Goal: Task Accomplishment & Management: Manage account settings

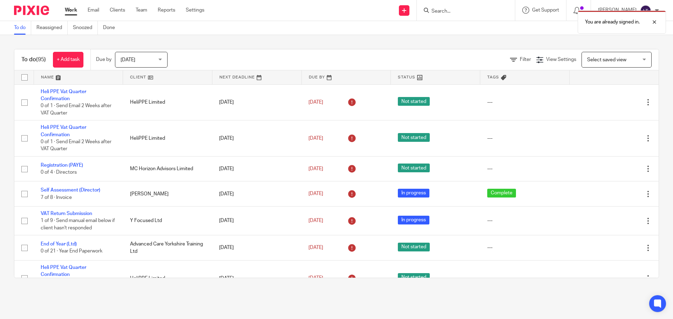
click at [459, 15] on div "You are already signed in." at bounding box center [500, 20] width 329 height 27
click at [461, 12] on div "You are already signed in." at bounding box center [500, 20] width 329 height 27
click at [460, 11] on div "You are already signed in." at bounding box center [500, 20] width 329 height 27
click at [476, 10] on div "You are already signed in." at bounding box center [500, 20] width 329 height 27
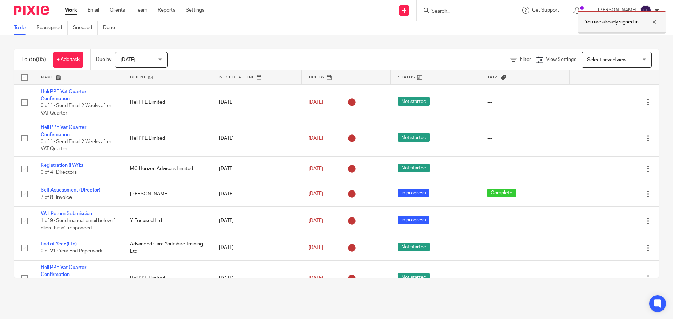
click at [656, 21] on div at bounding box center [648, 22] width 19 height 8
click at [559, 9] on span "Get Support" at bounding box center [545, 10] width 27 height 5
click at [505, 15] on div at bounding box center [466, 10] width 98 height 21
click at [481, 12] on input "Search" at bounding box center [462, 11] width 63 height 6
click at [463, 11] on input "Search" at bounding box center [462, 11] width 63 height 6
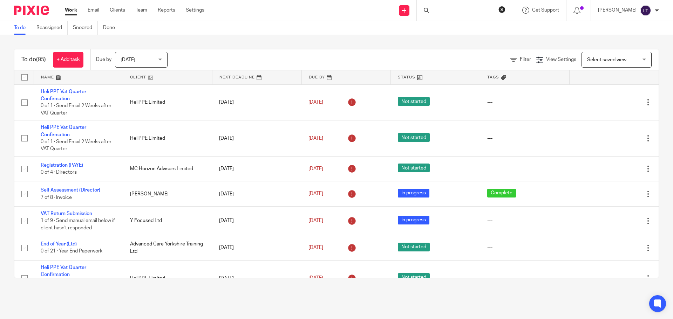
click at [463, 11] on input "Search" at bounding box center [462, 11] width 63 height 6
type input "krl"
click at [481, 29] on link at bounding box center [490, 33] width 123 height 22
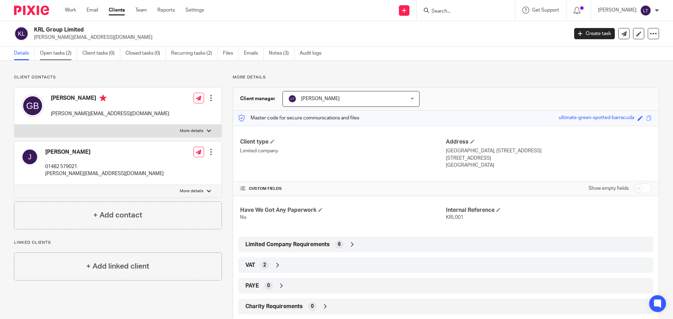
click at [59, 52] on link "Open tasks (2)" at bounding box center [58, 54] width 37 height 14
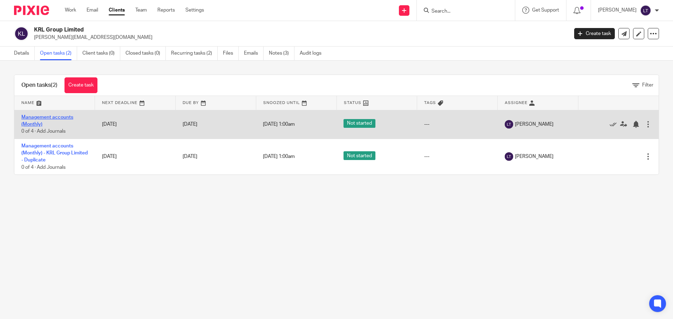
click at [61, 118] on link "Management accounts (Monthly)" at bounding box center [47, 121] width 52 height 12
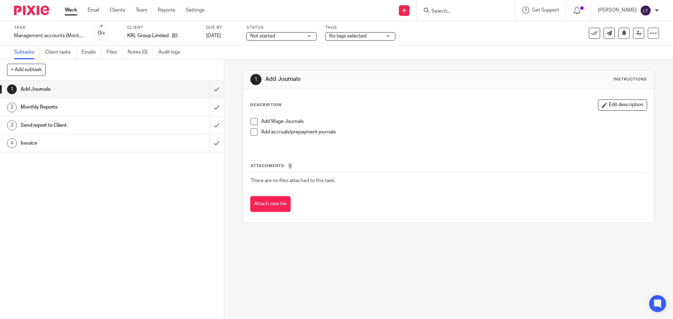
click at [57, 106] on h1 "Monthly Reports" at bounding box center [81, 107] width 121 height 11
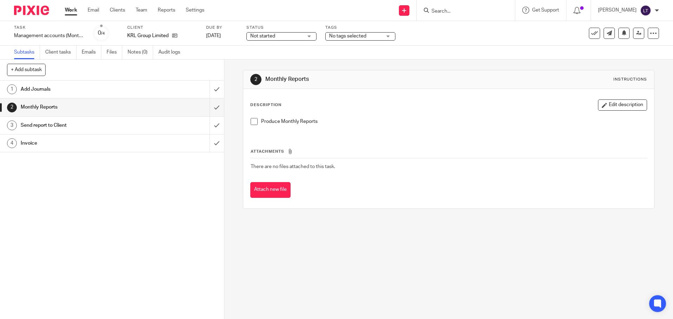
click at [63, 123] on h1 "Send report to Client" at bounding box center [81, 125] width 121 height 11
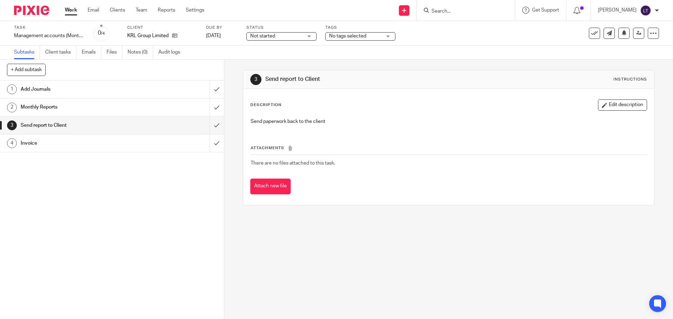
click at [56, 144] on h1 "Invoice" at bounding box center [81, 143] width 121 height 11
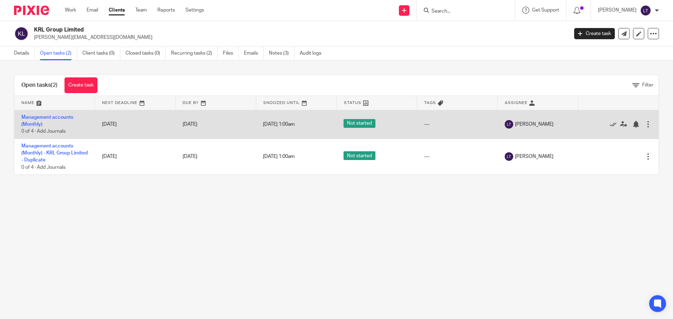
click at [644, 123] on div at bounding box center [647, 124] width 7 height 7
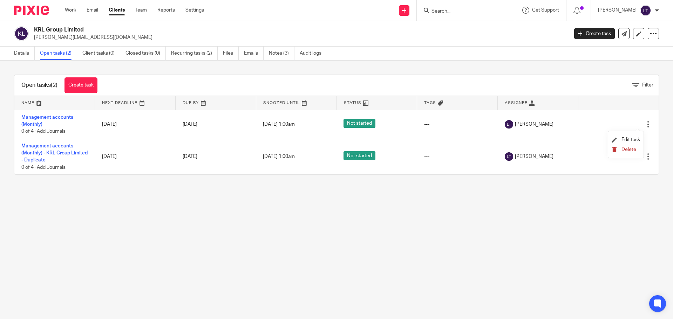
click at [626, 149] on span "Delete" at bounding box center [628, 149] width 15 height 5
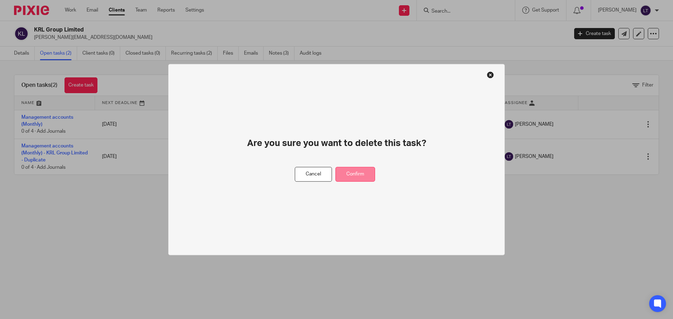
click at [367, 180] on button "Confirm" at bounding box center [355, 174] width 40 height 15
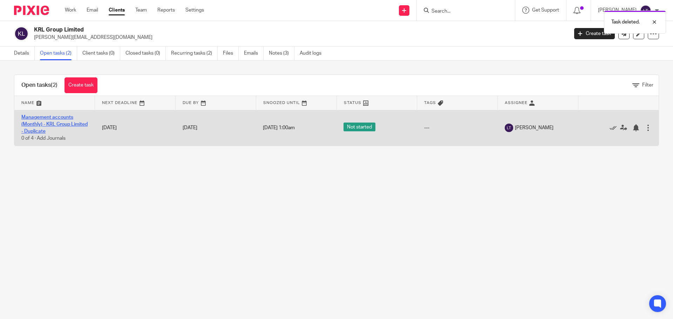
click at [40, 131] on link "Management accounts (Monthly) - KRL Group Limited - Duplicate" at bounding box center [54, 124] width 66 height 19
click at [644, 129] on div at bounding box center [647, 127] width 7 height 7
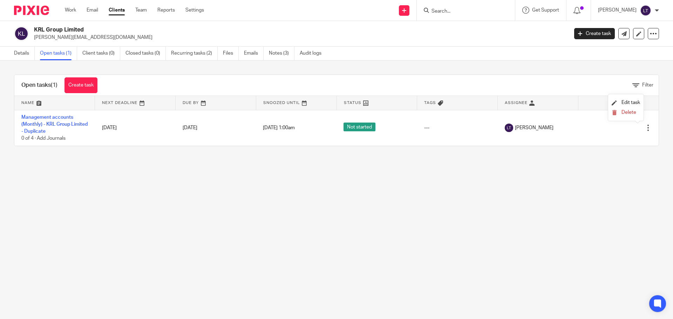
click at [634, 109] on li "Delete" at bounding box center [625, 112] width 28 height 9
click at [633, 110] on span "Delete" at bounding box center [628, 112] width 15 height 5
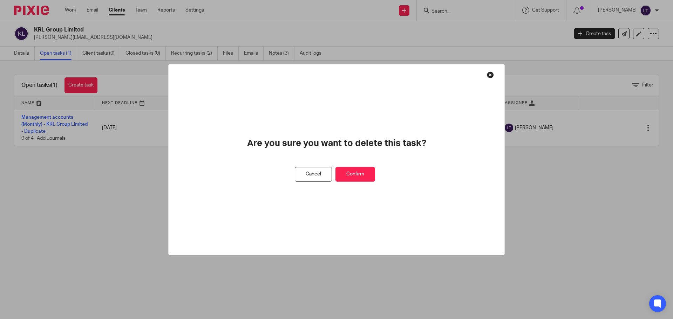
click at [362, 175] on button "Confirm" at bounding box center [355, 174] width 40 height 15
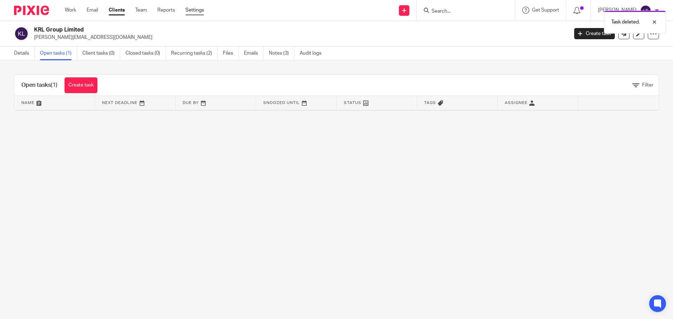
click at [197, 12] on link "Settings" at bounding box center [194, 10] width 19 height 7
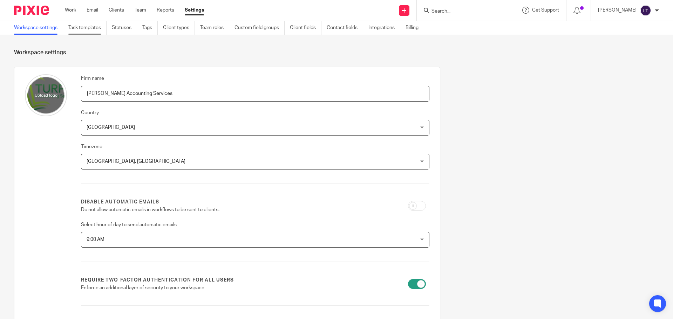
click at [70, 24] on link "Task templates" at bounding box center [87, 28] width 38 height 14
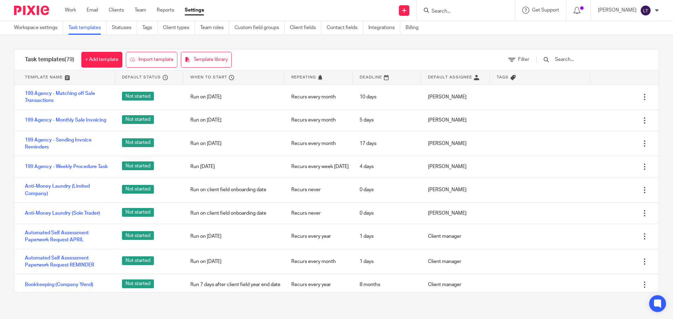
click at [574, 60] on input "text" at bounding box center [595, 60] width 82 height 8
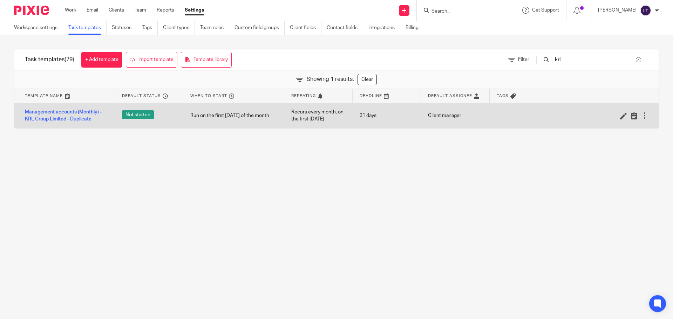
type input "krl"
click at [246, 118] on div "Run on the first monday of the month" at bounding box center [233, 116] width 101 height 18
click at [620, 118] on icon at bounding box center [623, 115] width 7 height 7
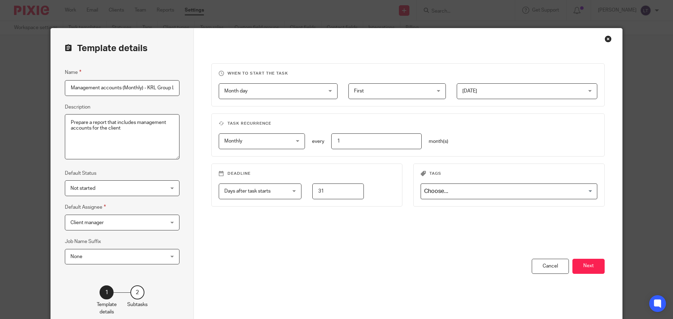
scroll to position [0, 40]
drag, startPoint x: 145, startPoint y: 87, endPoint x: 187, endPoint y: 87, distance: 42.4
click at [187, 87] on div "Template details Name Management accounts (Monthly) - KRL Group Limited - Dupli…" at bounding box center [122, 178] width 143 height 301
type input "Management accounts (Monthly) - KRL Group Limited"
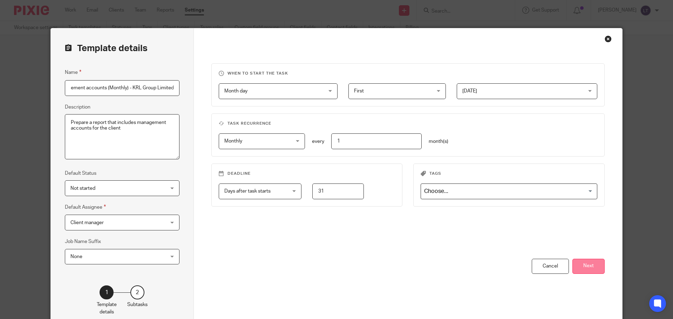
click at [579, 266] on button "Next" at bounding box center [588, 266] width 32 height 15
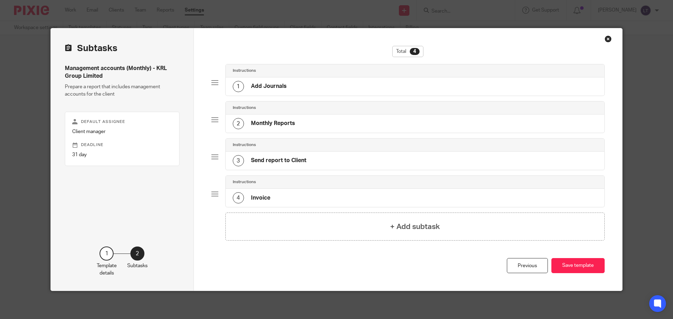
click at [604, 37] on div "Close this dialog window" at bounding box center [607, 38] width 7 height 7
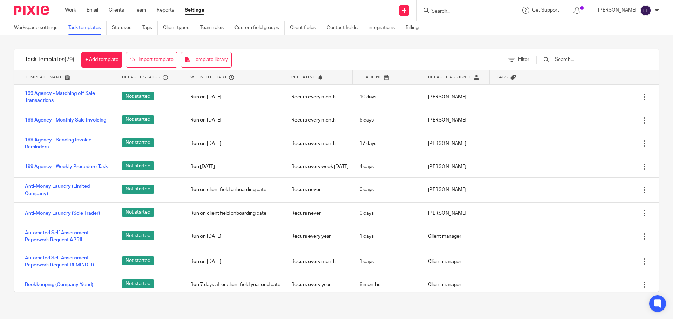
click at [575, 57] on input "text" at bounding box center [595, 60] width 82 height 8
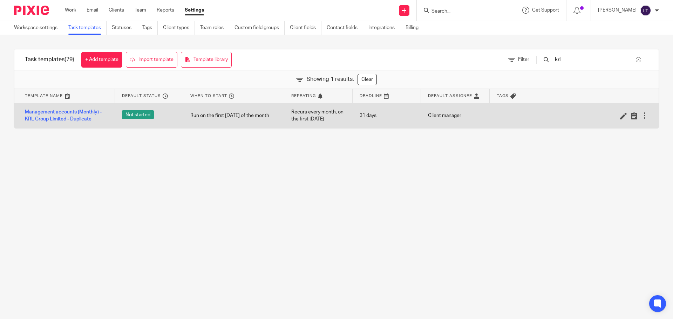
type input "krl"
click at [44, 117] on link "Management accounts (Monthly) - KRL Group Limited - Duplicate" at bounding box center [66, 116] width 83 height 14
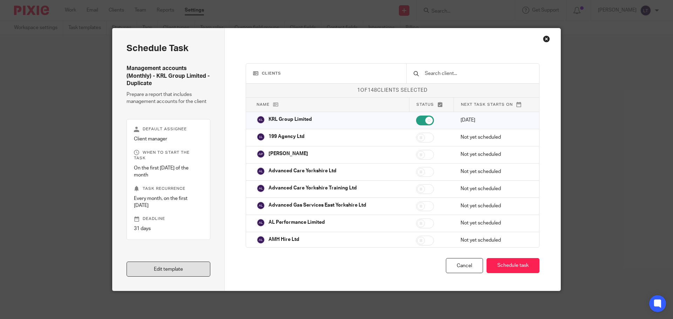
click at [172, 263] on link "Edit template" at bounding box center [168, 269] width 84 height 15
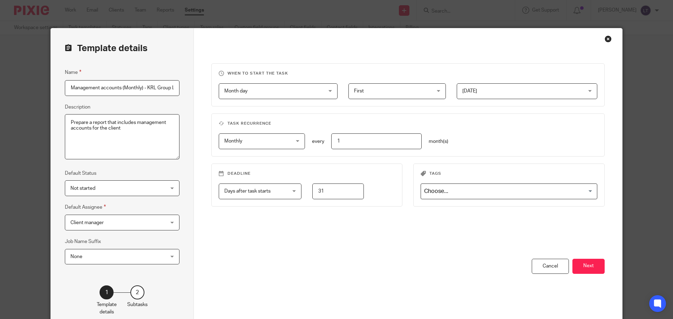
scroll to position [0, 40]
drag, startPoint x: 146, startPoint y: 88, endPoint x: 209, endPoint y: 88, distance: 62.7
click at [209, 88] on div "Template details Name Management accounts (Monthly) - KRL Group Limited - Dupli…" at bounding box center [336, 178] width 571 height 301
type input "Management accounts (Monthly) - KRL Group Limited"
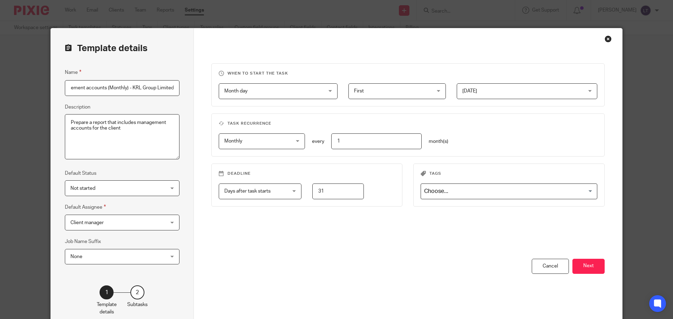
scroll to position [0, 0]
click at [143, 192] on span "Not started" at bounding box center [113, 188] width 87 height 15
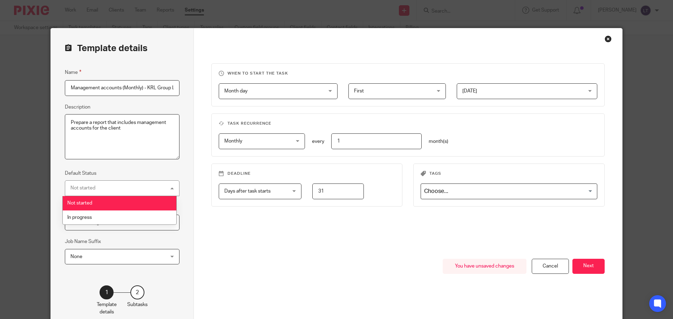
click at [143, 192] on div "Not started Not started" at bounding box center [122, 188] width 115 height 16
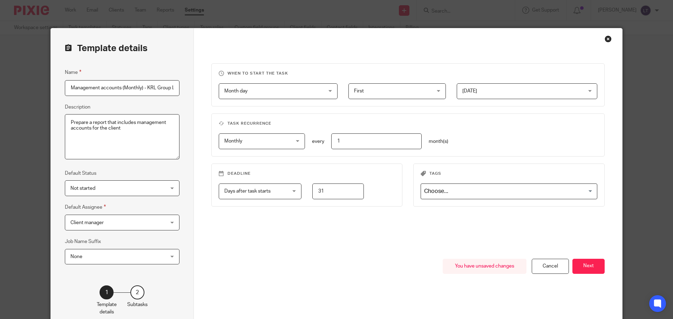
click at [140, 225] on span "Client manager" at bounding box center [113, 222] width 87 height 15
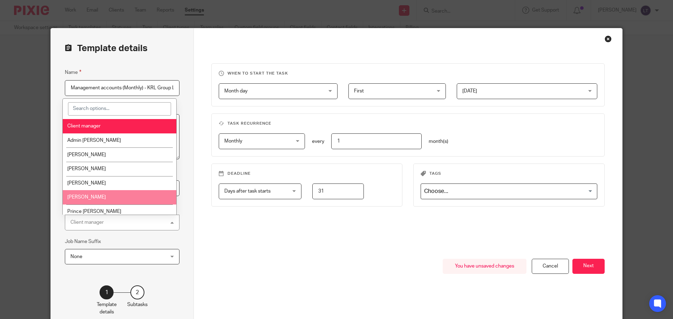
click at [100, 194] on li "[PERSON_NAME]" at bounding box center [120, 197] width 114 height 14
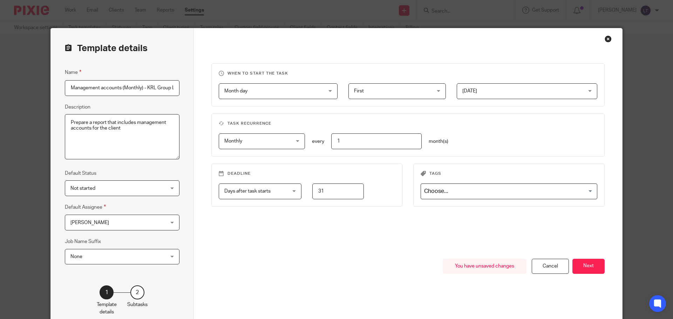
click at [92, 258] on span "None" at bounding box center [113, 256] width 87 height 15
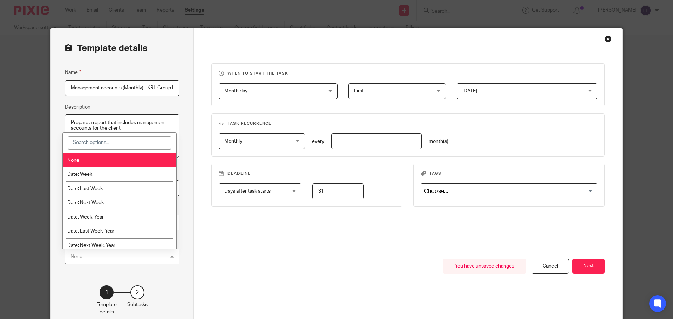
click at [92, 258] on div "None None" at bounding box center [122, 257] width 115 height 16
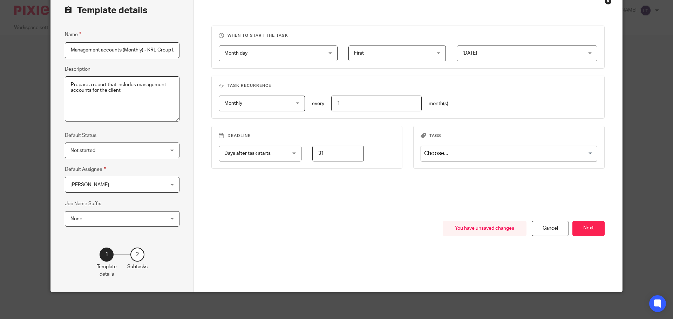
scroll to position [39, 0]
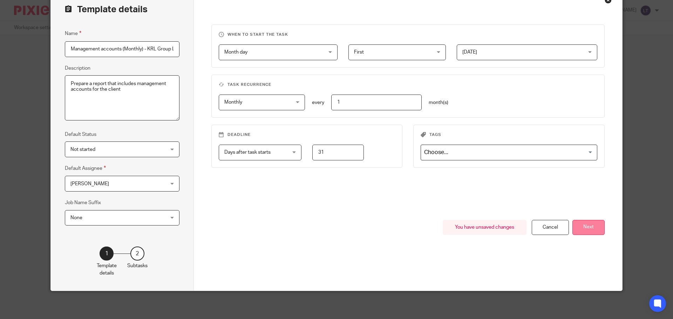
click at [585, 228] on button "Next" at bounding box center [588, 227] width 32 height 15
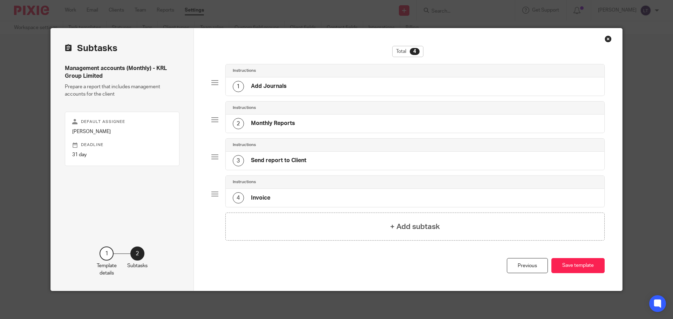
click at [251, 87] on h4 "Add Journals" at bounding box center [269, 86] width 36 height 7
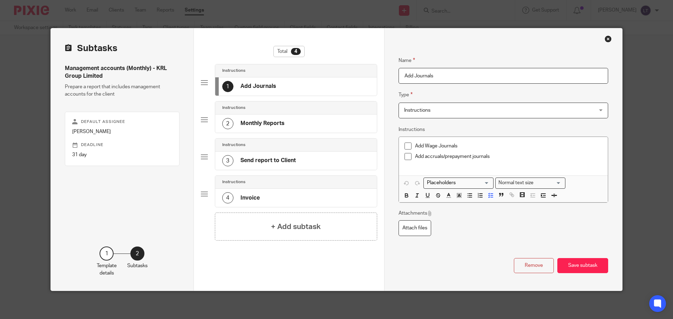
click at [411, 140] on div "Add Wage Journals Add accruals/prepayment journals" at bounding box center [503, 156] width 209 height 39
drag, startPoint x: 469, startPoint y: 146, endPoint x: 406, endPoint y: 144, distance: 63.4
click at [406, 144] on li "Add Wage Journals" at bounding box center [503, 148] width 198 height 11
click at [489, 198] on icon "button" at bounding box center [490, 199] width 6 height 6
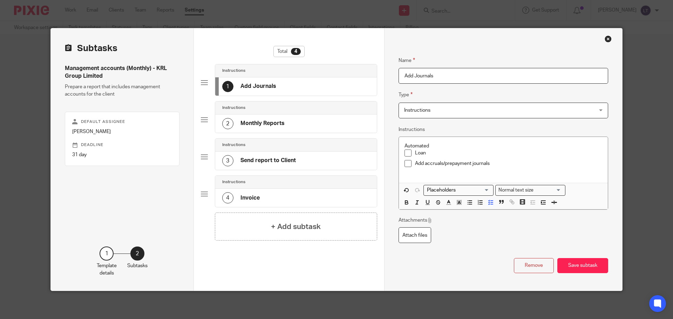
click at [441, 155] on p "Loan" at bounding box center [508, 153] width 187 height 7
click at [530, 154] on p "Loan interest monthly K014-23PL (Corp Tax) Victor" at bounding box center [508, 153] width 187 height 7
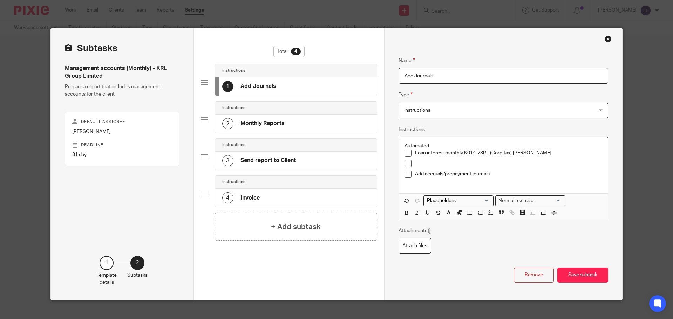
click at [437, 146] on p "Automated" at bounding box center [503, 146] width 198 height 7
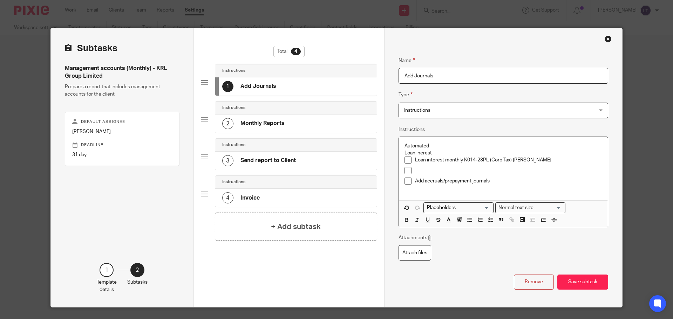
click at [419, 156] on p "Loan inerest" at bounding box center [503, 153] width 198 height 7
click at [415, 170] on p at bounding box center [508, 170] width 187 height 7
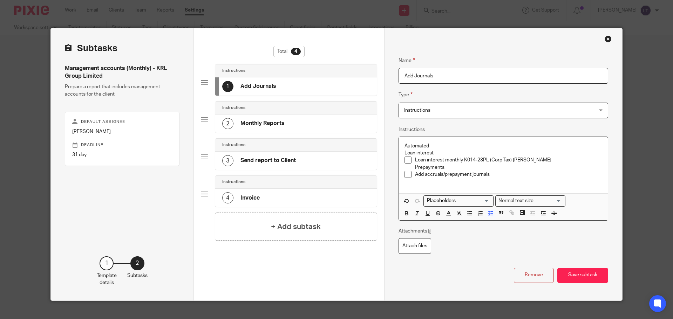
click at [410, 167] on li "Loan interest monthly K014-23PL (Corp Tax) Victor Prepayments" at bounding box center [503, 164] width 198 height 14
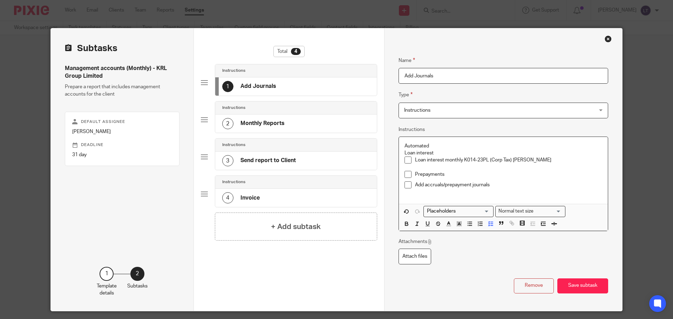
click at [440, 154] on p "Loan interest" at bounding box center [503, 153] width 198 height 7
drag, startPoint x: 443, startPoint y: 172, endPoint x: 411, endPoint y: 176, distance: 32.8
click at [411, 176] on li "Prepayments" at bounding box center [503, 176] width 198 height 11
copy p "Prepayments"
click at [441, 152] on p "Loan interest" at bounding box center [503, 153] width 198 height 7
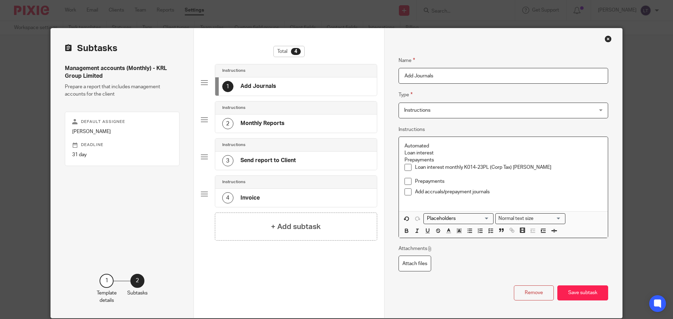
click at [436, 154] on p "Loan interest" at bounding box center [503, 153] width 198 height 7
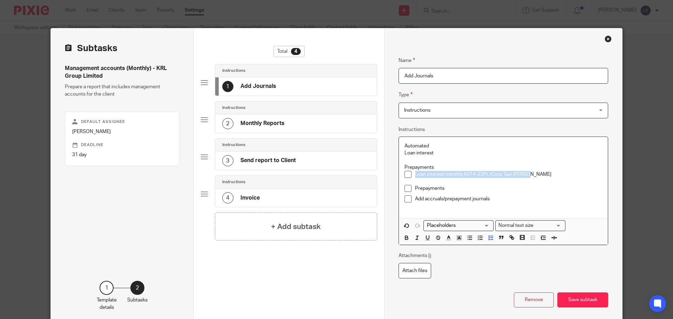
drag, startPoint x: 529, startPoint y: 172, endPoint x: 412, endPoint y: 174, distance: 116.7
click at [415, 174] on p "Loan interest monthly K014-23PL (Corp Tax) Victor" at bounding box center [508, 174] width 187 height 7
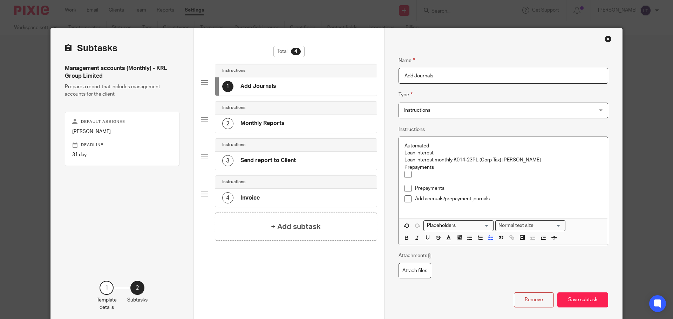
drag, startPoint x: 398, startPoint y: 172, endPoint x: 494, endPoint y: 205, distance: 100.9
click at [494, 205] on div "Automated Loan interest Loan interest monthly K014-23PL (Corp Tax) Victor Prepa…" at bounding box center [503, 177] width 209 height 81
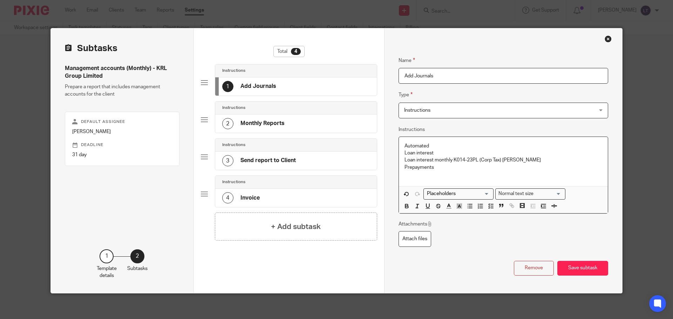
click at [468, 162] on p "Loan interest monthly K014-23PL (Corp Tax) Victor" at bounding box center [503, 160] width 198 height 7
click at [488, 209] on button "button" at bounding box center [490, 206] width 9 height 9
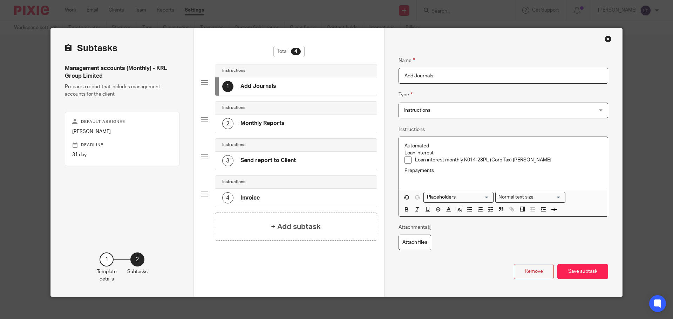
click at [404, 179] on p at bounding box center [503, 177] width 198 height 7
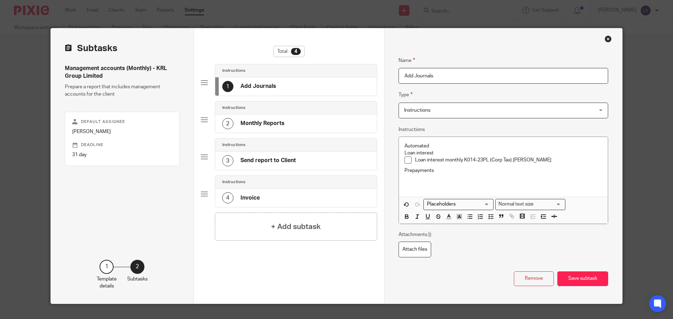
click at [420, 184] on p at bounding box center [503, 184] width 198 height 7
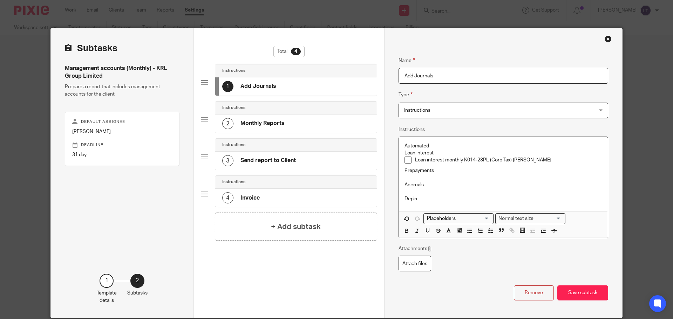
click at [424, 180] on p at bounding box center [503, 177] width 198 height 7
click at [415, 179] on p at bounding box center [503, 177] width 198 height 7
click at [487, 232] on icon "button" at bounding box center [490, 231] width 6 height 6
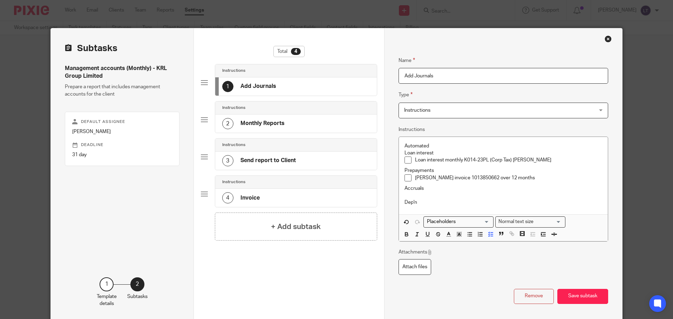
click at [521, 177] on p "Hays invoice 1013850662 over 12 months" at bounding box center [508, 177] width 187 height 7
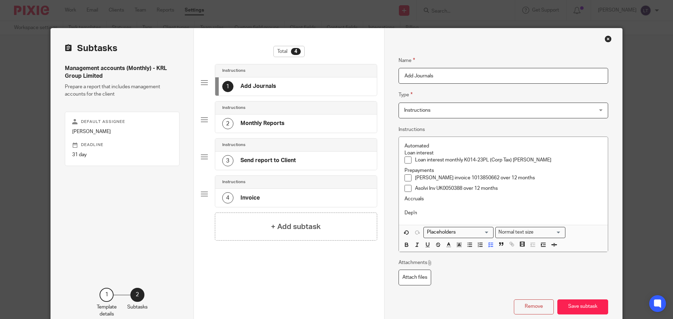
click at [536, 158] on p "Loan interest monthly K014-23PL (Corp Tax) [PERSON_NAME]" at bounding box center [508, 160] width 187 height 7
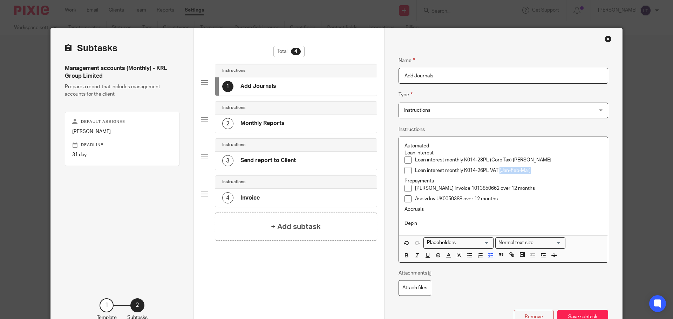
drag, startPoint x: 497, startPoint y: 170, endPoint x: 539, endPoint y: 173, distance: 42.5
click at [539, 173] on p "Loan interest monthly K014-26PL VAT (Jan-Feb-Mar)" at bounding box center [508, 170] width 187 height 7
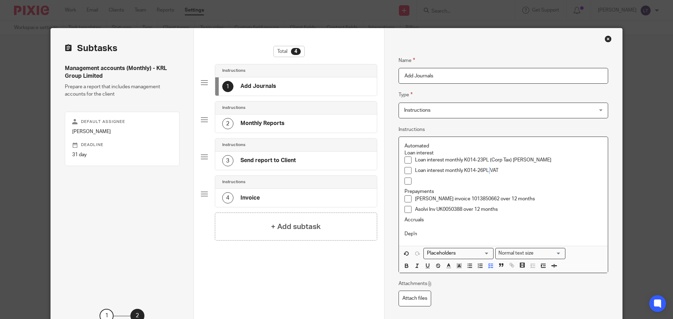
click at [487, 169] on p "Loan interest monthly K014-26PL VAT" at bounding box center [508, 170] width 187 height 7
click at [487, 169] on p "Loan interest monthly K014- (VAT" at bounding box center [508, 170] width 187 height 7
click at [430, 181] on p at bounding box center [508, 181] width 187 height 7
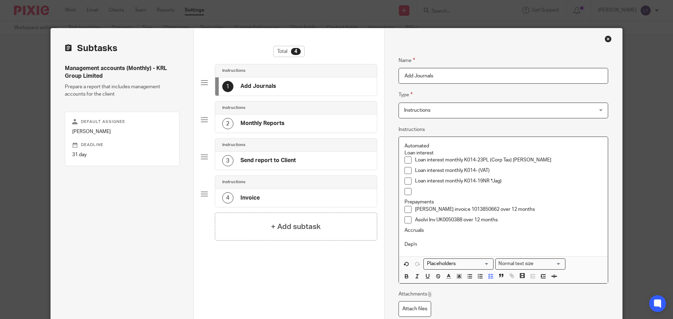
click at [489, 181] on p "Loan interest monthly K014-19NR *Jag)" at bounding box center [508, 181] width 187 height 7
click at [407, 233] on p "Accruals" at bounding box center [503, 230] width 198 height 7
click at [410, 238] on p at bounding box center [503, 237] width 198 height 7
click at [487, 275] on icon "button" at bounding box center [490, 276] width 6 height 6
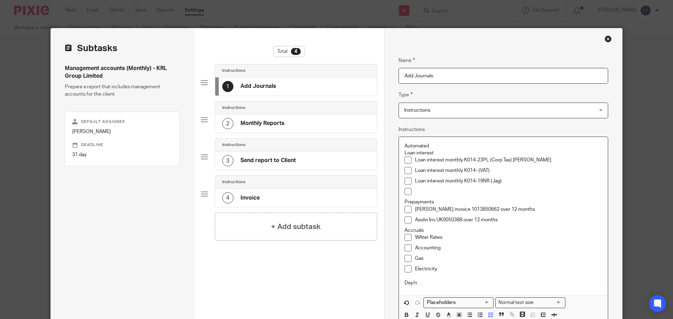
click at [420, 236] on p "WAter Rates" at bounding box center [508, 237] width 187 height 7
drag, startPoint x: 442, startPoint y: 247, endPoint x: 411, endPoint y: 247, distance: 31.2
click at [411, 247] on li "Accounting" at bounding box center [503, 250] width 198 height 11
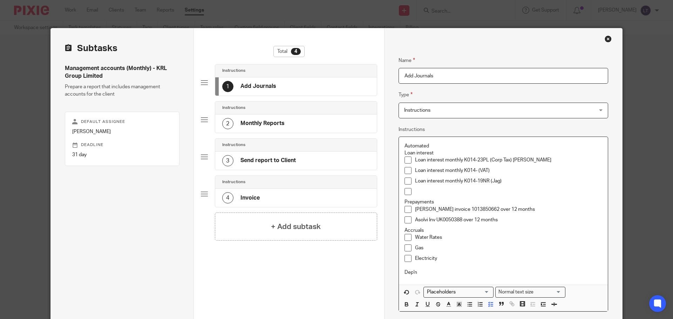
click at [438, 257] on p "Electricity" at bounding box center [508, 258] width 187 height 7
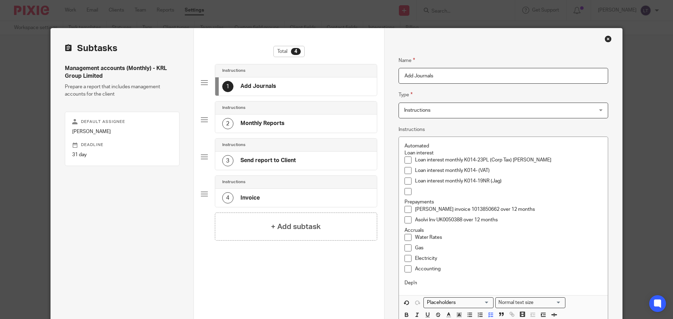
click at [443, 271] on p "Accounting" at bounding box center [508, 269] width 187 height 7
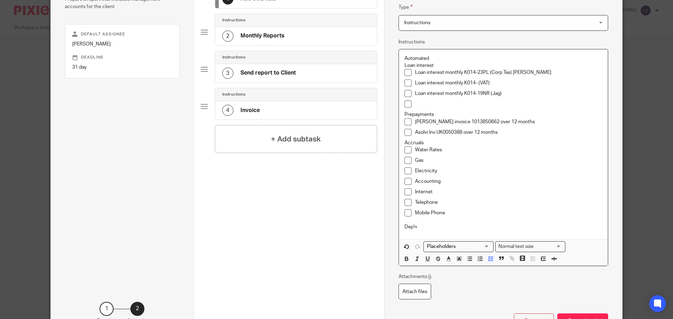
scroll to position [105, 0]
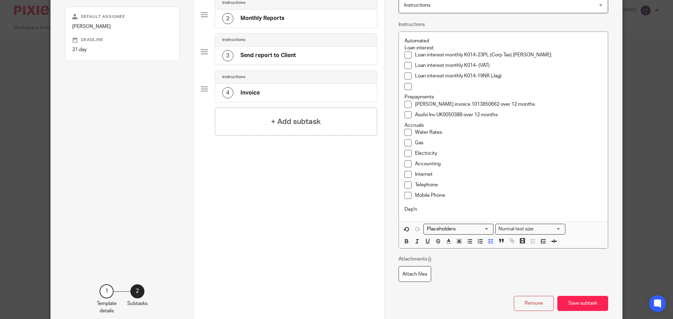
click at [435, 213] on p "Dep'n" at bounding box center [503, 209] width 198 height 7
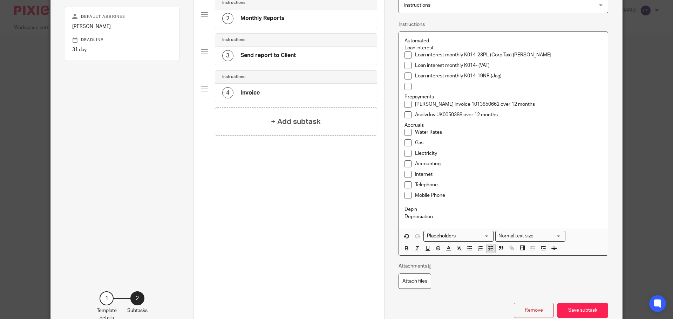
click at [487, 248] on icon "button" at bounding box center [490, 248] width 6 height 6
click at [454, 218] on p "Depreciation" at bounding box center [508, 216] width 187 height 7
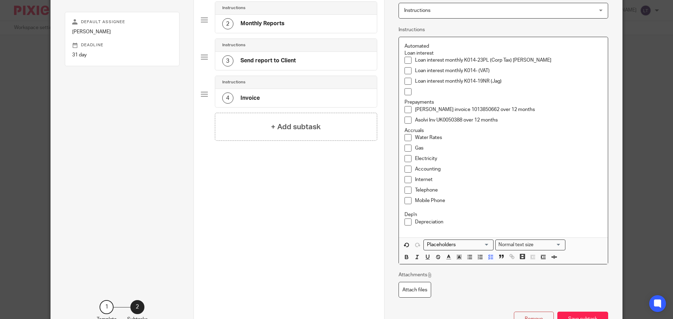
scroll to position [83, 0]
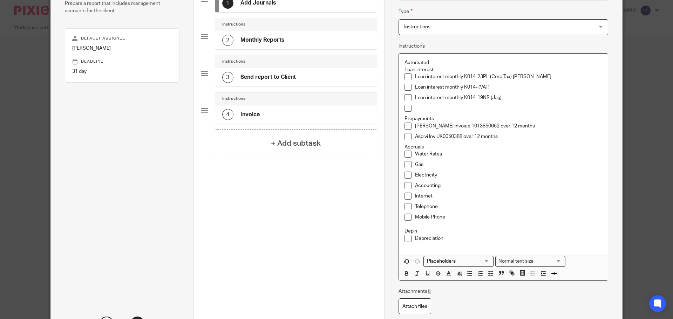
drag, startPoint x: 428, startPoint y: 61, endPoint x: 402, endPoint y: 62, distance: 25.6
click at [404, 62] on p "Automated" at bounding box center [503, 62] width 198 height 7
click at [404, 274] on icon "button" at bounding box center [406, 273] width 6 height 6
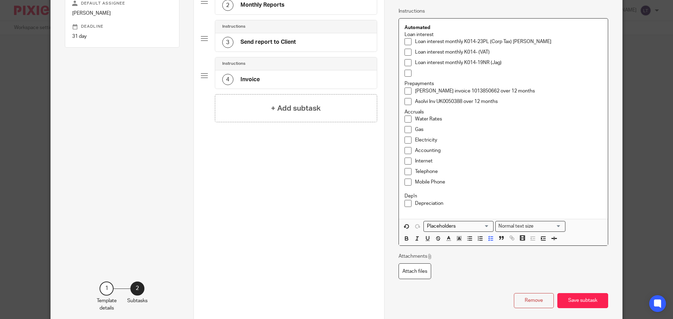
click at [407, 215] on div "Automated Loan interest Loan interest monthly K014-23PL (Corp Tax) Victor Loan …" at bounding box center [503, 119] width 209 height 200
click at [449, 200] on p "Depreciation" at bounding box center [508, 203] width 187 height 7
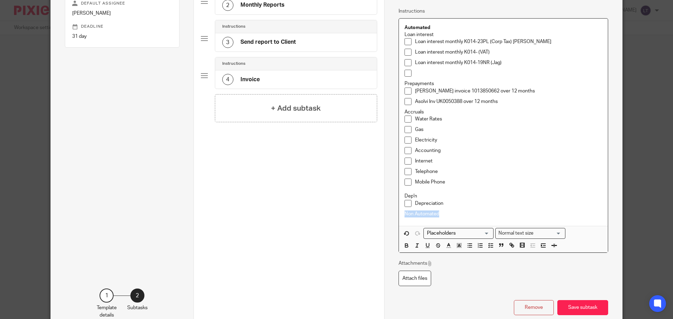
drag, startPoint x: 438, startPoint y: 212, endPoint x: 398, endPoint y: 214, distance: 40.3
click at [399, 214] on div "Automated Loan interest Loan interest monthly K014-23PL (Corp Tax) Victor Loan …" at bounding box center [503, 122] width 209 height 207
click at [402, 245] on button "button" at bounding box center [406, 245] width 9 height 9
click at [444, 216] on p "Non Automated" at bounding box center [503, 214] width 198 height 7
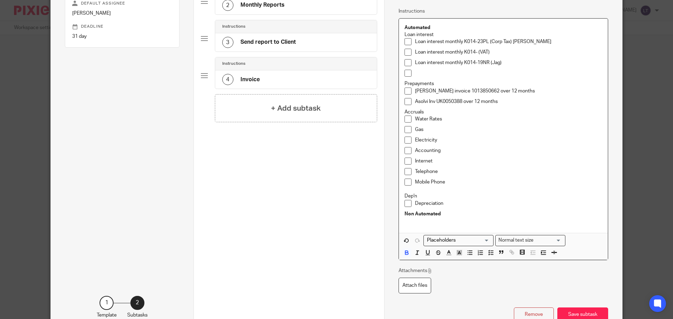
click at [438, 213] on p "Non Automated" at bounding box center [503, 214] width 198 height 7
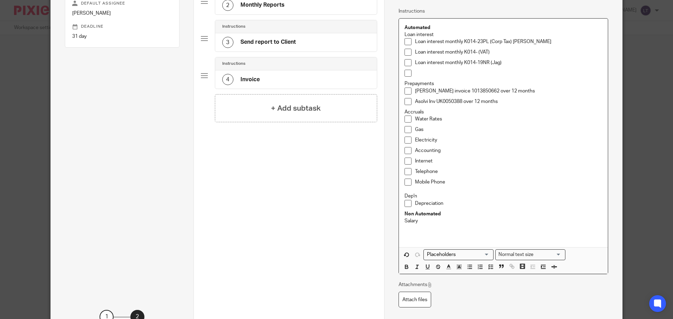
click at [438, 213] on p "Non Automated" at bounding box center [503, 214] width 198 height 7
click at [399, 222] on div "Automated Loan interest Loan interest monthly K014-23PL (Corp Tax) Victor Loan …" at bounding box center [503, 133] width 209 height 229
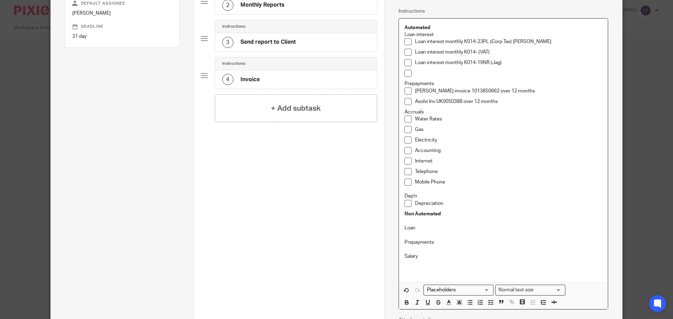
click at [438, 241] on p "Prepayments" at bounding box center [503, 242] width 198 height 7
click at [414, 250] on p at bounding box center [503, 249] width 198 height 7
click at [399, 262] on div "Automated Loan interest Loan interest monthly K014-23PL (Corp Tax) Victor Loan …" at bounding box center [503, 154] width 209 height 271
click at [490, 311] on icon "button" at bounding box center [490, 310] width 6 height 6
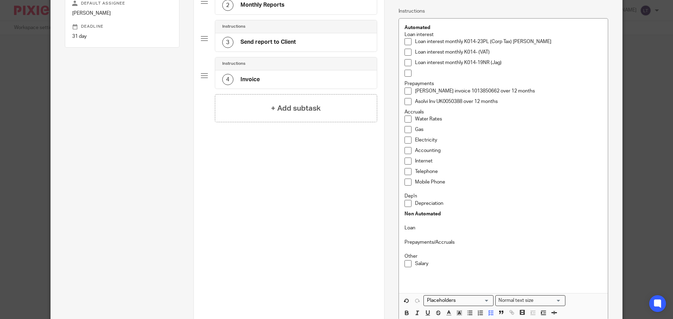
click at [439, 264] on p "Salary" at bounding box center [508, 263] width 187 height 7
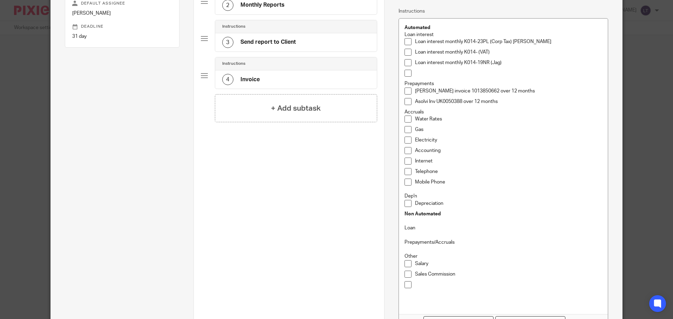
click at [427, 75] on p at bounding box center [508, 73] width 187 height 7
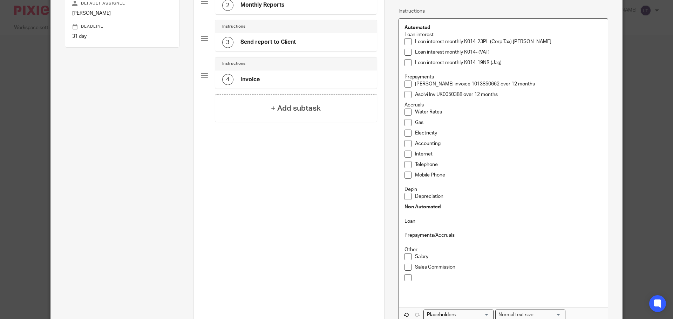
click at [423, 229] on p at bounding box center [503, 228] width 198 height 7
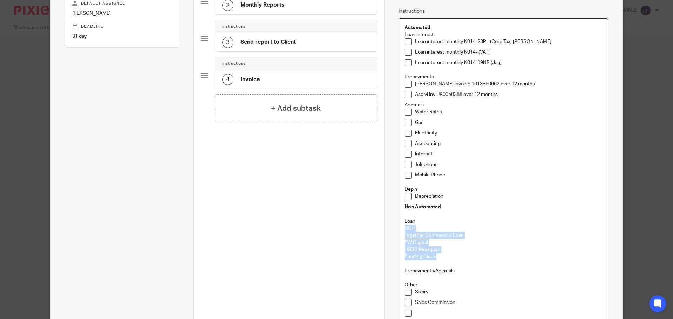
drag, startPoint x: 400, startPoint y: 228, endPoint x: 436, endPoint y: 255, distance: 45.8
click at [436, 255] on div "Automated Loan interest Loan interest monthly K014-23PL (Corp Tax) Victor Loan …" at bounding box center [503, 181] width 209 height 324
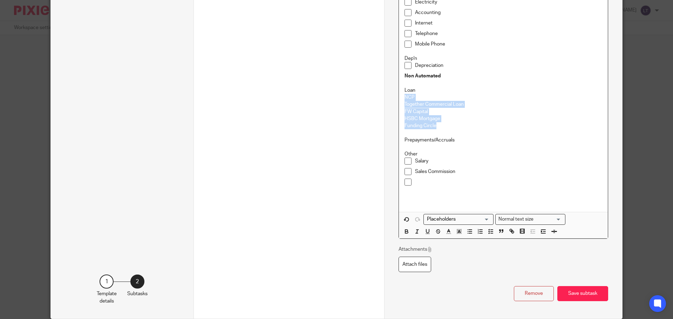
scroll to position [259, 0]
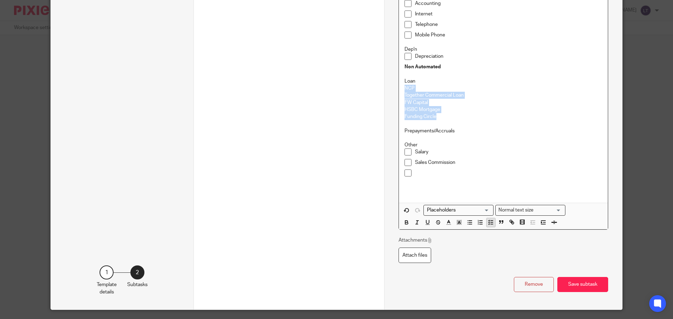
click at [487, 226] on icon "button" at bounding box center [490, 222] width 6 height 6
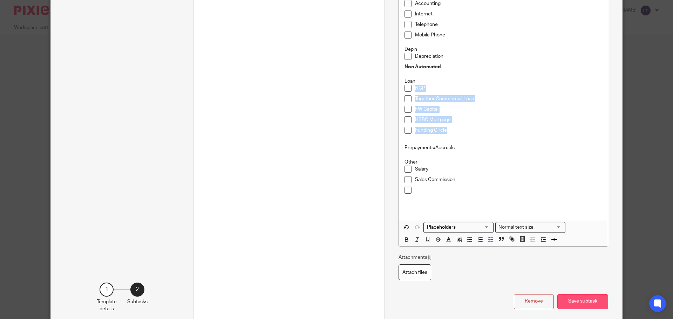
click at [583, 300] on button "Save subtask" at bounding box center [582, 301] width 51 height 15
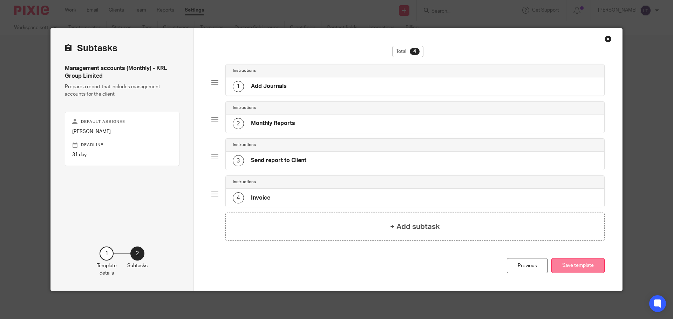
click at [583, 268] on button "Save template" at bounding box center [577, 265] width 53 height 15
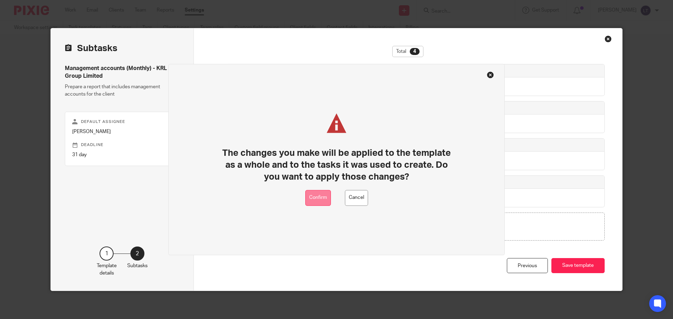
click at [314, 197] on button "Confirm" at bounding box center [318, 198] width 26 height 16
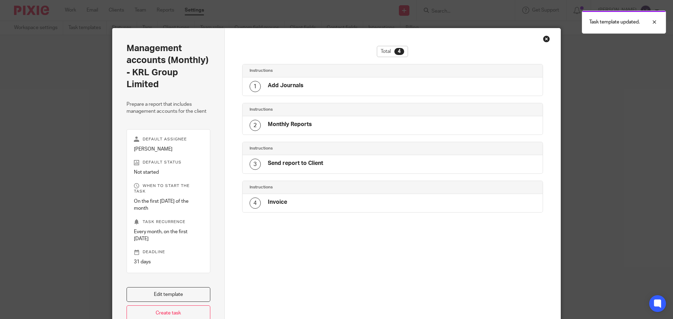
click at [324, 95] on div "1 Add Journals" at bounding box center [392, 86] width 300 height 18
click at [348, 96] on div "1 Add Journals" at bounding box center [392, 86] width 300 height 18
click at [260, 85] on div "1 Add Journals" at bounding box center [276, 86] width 54 height 11
click at [273, 83] on h4 "Add Journals" at bounding box center [286, 85] width 36 height 7
click at [279, 132] on div "2 Monthly Reports" at bounding box center [392, 125] width 300 height 18
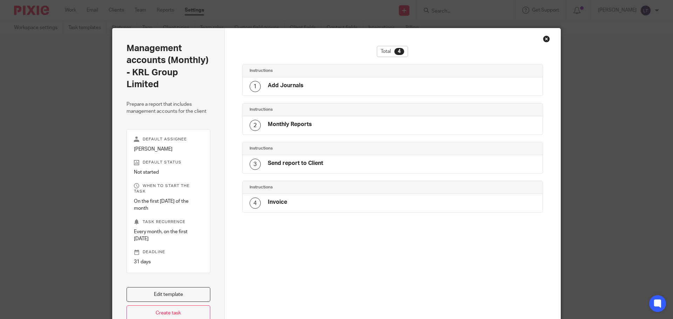
scroll to position [57, 0]
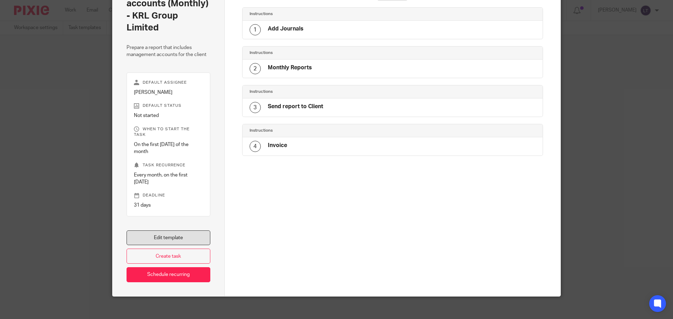
click at [178, 231] on link "Edit template" at bounding box center [168, 238] width 84 height 15
click at [154, 231] on link "Edit template" at bounding box center [168, 238] width 84 height 15
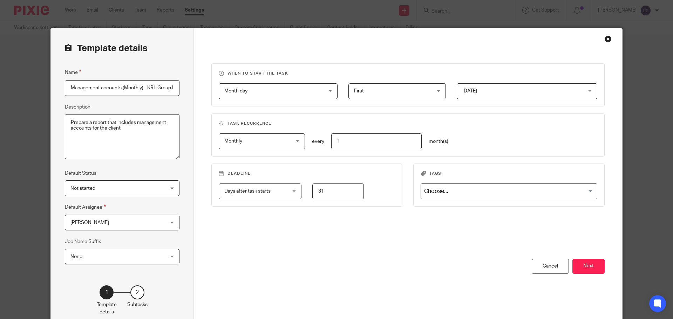
scroll to position [0, 15]
click at [577, 267] on button "Next" at bounding box center [588, 266] width 32 height 15
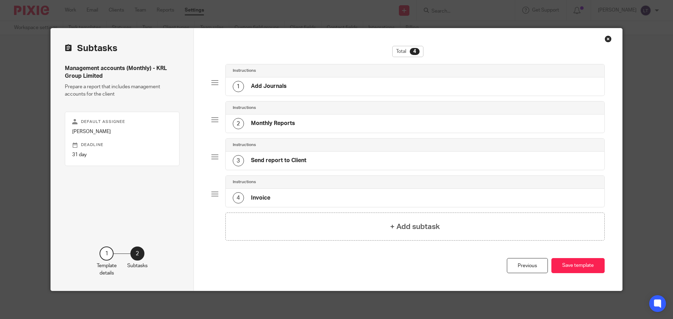
click at [269, 84] on h4 "Add Journals" at bounding box center [269, 86] width 36 height 7
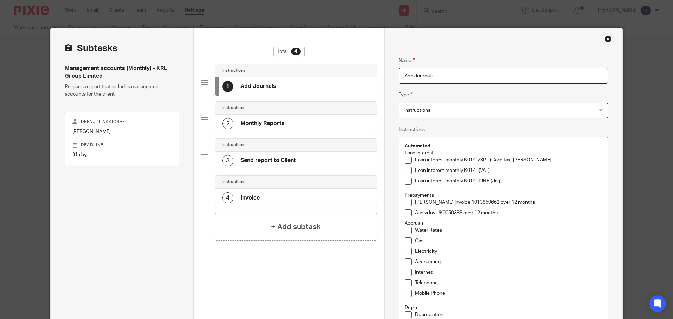
click at [280, 123] on h4 "Monthly Reports" at bounding box center [262, 123] width 44 height 7
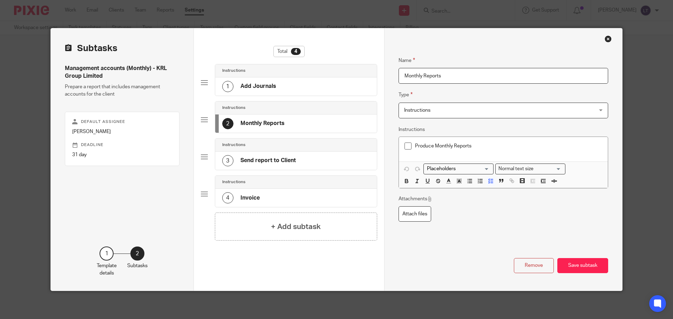
click at [260, 87] on h4 "Add Journals" at bounding box center [258, 86] width 36 height 7
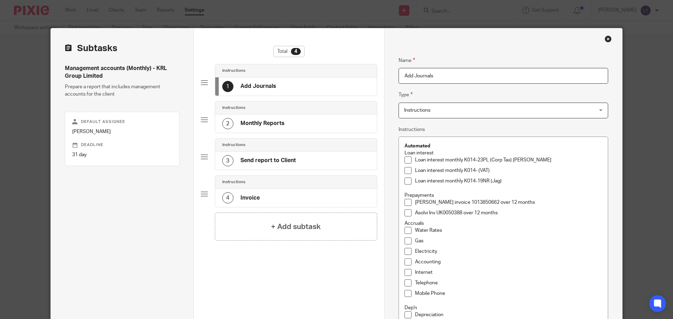
click at [269, 123] on h4 "Monthly Reports" at bounding box center [262, 123] width 44 height 7
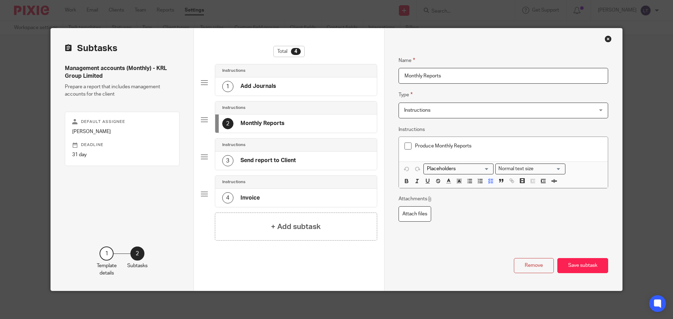
drag, startPoint x: 269, startPoint y: 123, endPoint x: 255, endPoint y: 78, distance: 46.6
click at [255, 78] on div "Instructions 1 Add Journals Instructions 2 Monthly Reports Instructions 3 Send …" at bounding box center [289, 138] width 176 height 149
click at [201, 117] on div at bounding box center [204, 119] width 7 height 7
click at [266, 85] on h4 "Monthly Reports" at bounding box center [262, 86] width 44 height 7
drag, startPoint x: 449, startPoint y: 77, endPoint x: 396, endPoint y: 70, distance: 53.3
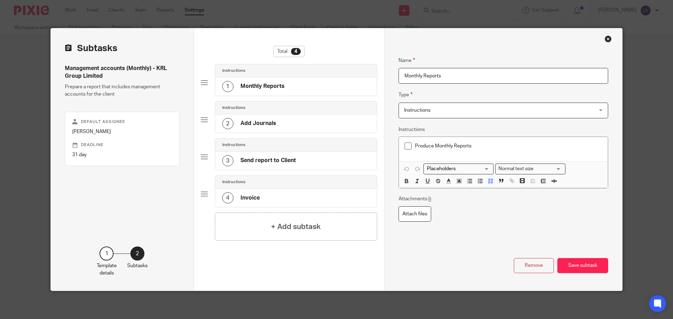
click at [398, 70] on input "Monthly Reports" at bounding box center [502, 76] width 209 height 16
type input "Monthly Reconciliations"
click at [443, 110] on span "Instructions" at bounding box center [485, 110] width 163 height 15
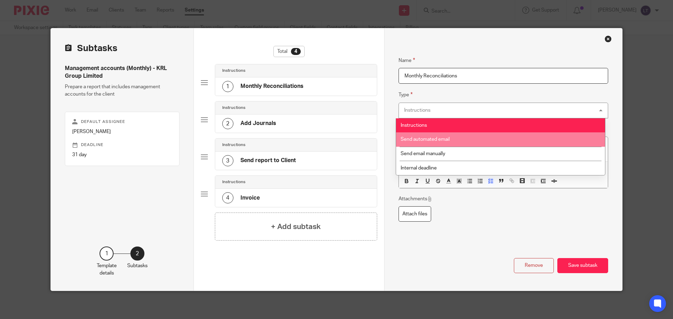
click at [390, 130] on div "Name Add Journals Type Instructions Instructions Instructions Send automated em…" at bounding box center [503, 159] width 238 height 262
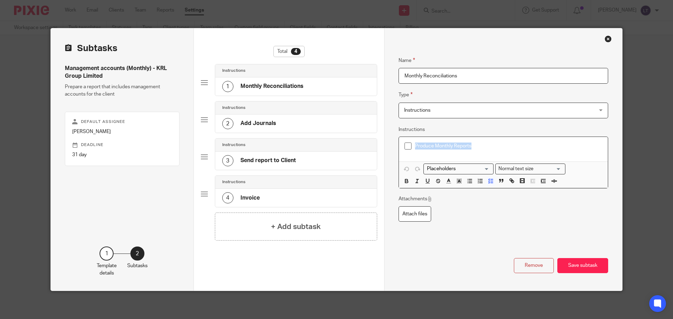
drag, startPoint x: 474, startPoint y: 145, endPoint x: 413, endPoint y: 142, distance: 61.7
click at [413, 142] on div "Produce Monthly Reports" at bounding box center [503, 149] width 209 height 25
click at [407, 143] on p "Reconcile Cynergy Account" at bounding box center [503, 146] width 198 height 7
click at [487, 186] on icon "button" at bounding box center [490, 185] width 6 height 6
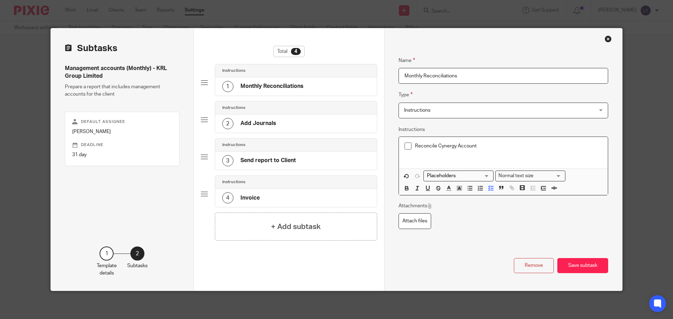
click at [481, 146] on p "Reconcile Cynergy Account" at bounding box center [508, 146] width 187 height 7
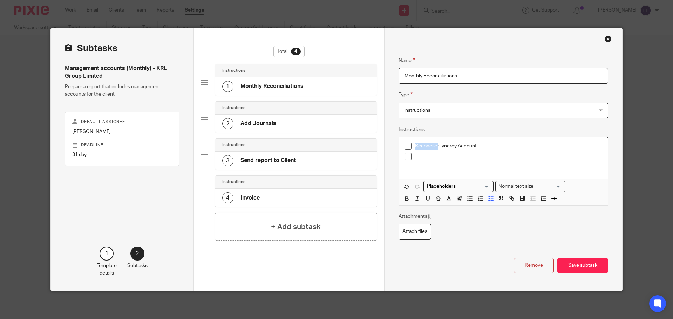
drag, startPoint x: 434, startPoint y: 145, endPoint x: 414, endPoint y: 145, distance: 20.0
click at [415, 145] on p "Reconcile Cynergy Account" at bounding box center [508, 146] width 187 height 7
click at [460, 148] on p "Cynergy Account" at bounding box center [508, 146] width 187 height 7
drag, startPoint x: 473, startPoint y: 145, endPoint x: 413, endPoint y: 145, distance: 59.6
click at [415, 145] on p "Cynergy Account - Invoice" at bounding box center [508, 146] width 187 height 7
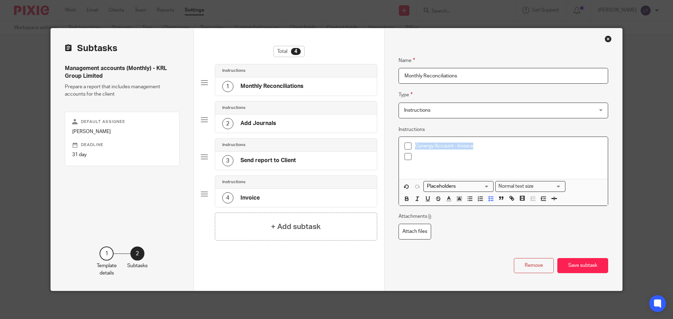
copy p "Cynergy Account - Invoice"
click at [415, 160] on div at bounding box center [508, 158] width 187 height 11
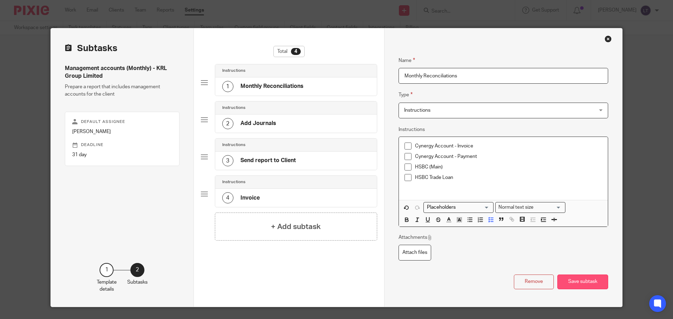
click at [581, 281] on button "Save subtask" at bounding box center [582, 282] width 51 height 15
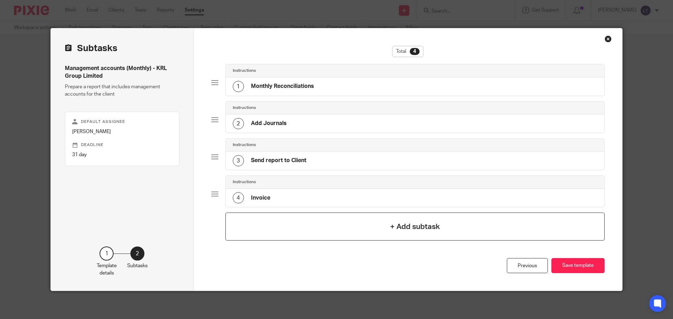
click at [341, 231] on div "+ Add subtask" at bounding box center [414, 227] width 379 height 28
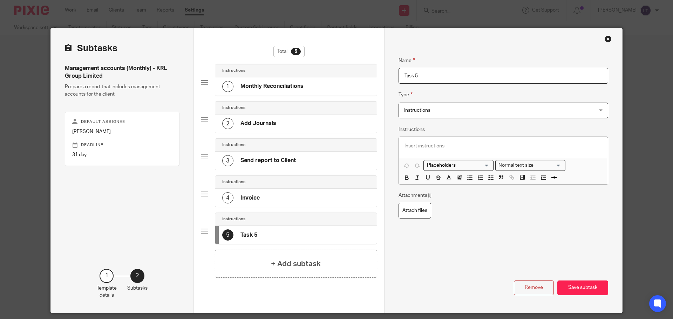
drag, startPoint x: 432, startPoint y: 77, endPoint x: 392, endPoint y: 73, distance: 40.2
click at [392, 73] on div "Name Add Journals Type Instructions Instructions Instructions Send automated em…" at bounding box center [503, 170] width 238 height 284
type input "Prepare Cynergy Reconciliation"
click at [423, 147] on p at bounding box center [503, 146] width 198 height 7
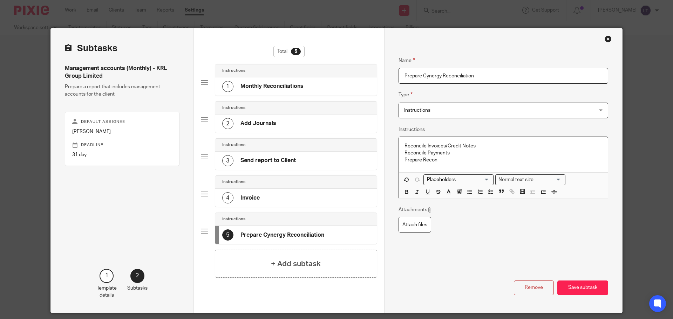
click at [448, 158] on p "Prepare Recon" at bounding box center [503, 160] width 198 height 7
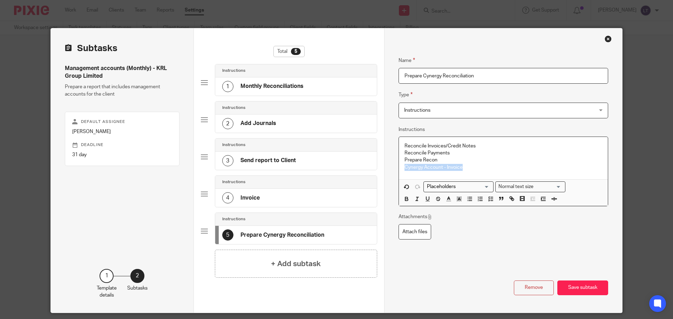
drag, startPoint x: 461, startPoint y: 166, endPoint x: 403, endPoint y: 172, distance: 58.8
click at [403, 172] on div "Reconcile Invoices/Credit Notes Reconcile Payments Prepare Recon Cynergy Accoun…" at bounding box center [503, 158] width 209 height 42
click at [413, 165] on p at bounding box center [503, 167] width 198 height 7
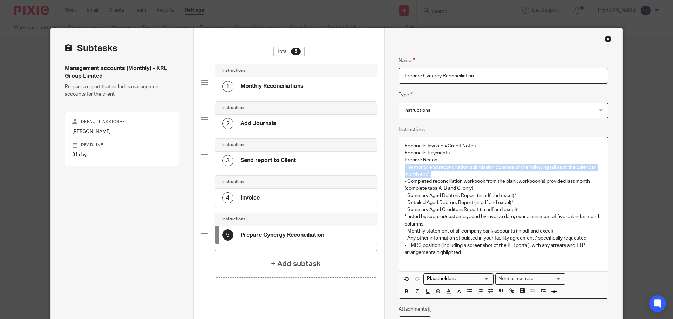
drag, startPoint x: 431, startPoint y: 174, endPoint x: 401, endPoint y: 167, distance: 30.8
click at [401, 167] on div "Reconcile Invoices/Credit Notes Reconcile Payments Prepare Recon The month end …" at bounding box center [503, 204] width 209 height 135
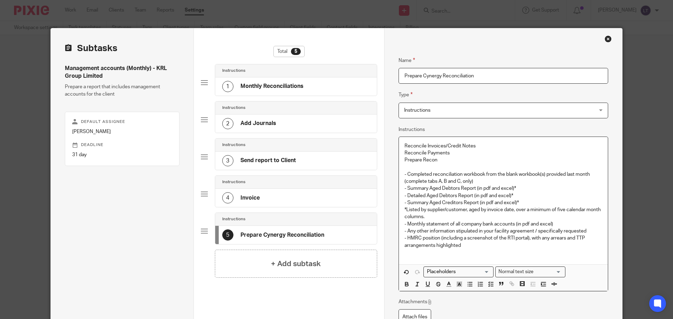
click at [404, 171] on p "- Completed reconciliation workbook from the blank workbook(s) provided last mo…" at bounding box center [503, 178] width 198 height 14
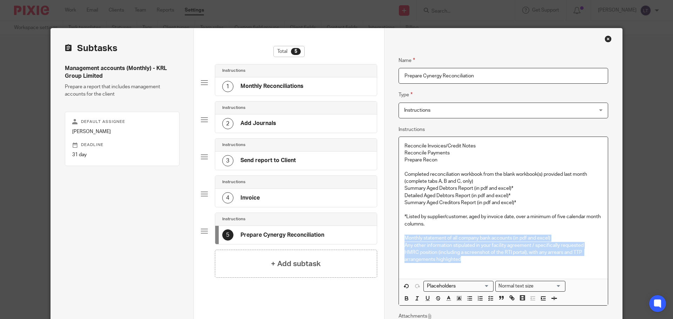
drag, startPoint x: 463, startPoint y: 259, endPoint x: 394, endPoint y: 239, distance: 71.4
click at [394, 239] on div "Name Add Journals Type Instructions Instructions Instructions Send automated em…" at bounding box center [503, 206] width 238 height 357
click at [490, 298] on line "button" at bounding box center [491, 298] width 2 height 0
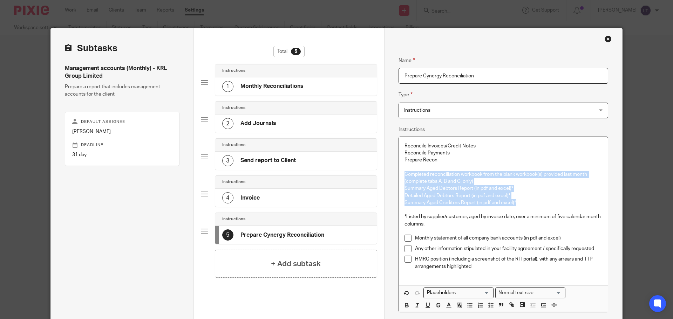
drag, startPoint x: 518, startPoint y: 203, endPoint x: 392, endPoint y: 177, distance: 128.1
click at [392, 177] on div "Name Add Journals Type Instructions Instructions Instructions Send automated em…" at bounding box center [503, 210] width 238 height 364
click at [488, 305] on polyline "button" at bounding box center [488, 305] width 1 height 1
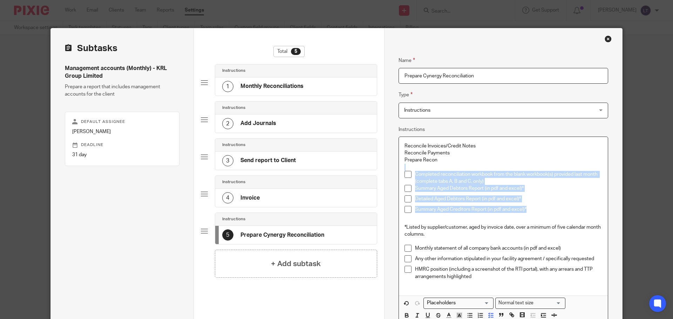
click at [485, 181] on p "Completed reconciliation workbook from the blank workbook(s) provided last mont…" at bounding box center [508, 178] width 187 height 14
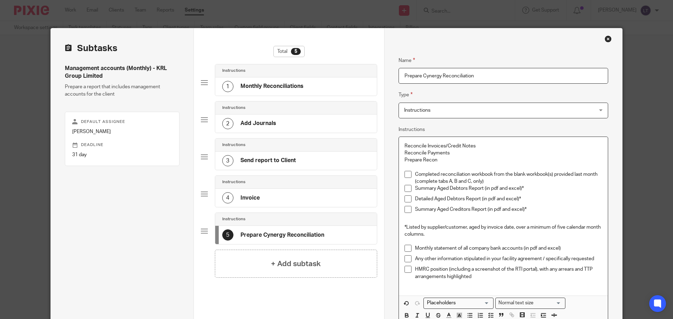
click at [436, 160] on p "Prepare Recon" at bounding box center [503, 160] width 198 height 7
drag, startPoint x: 436, startPoint y: 160, endPoint x: 400, endPoint y: 162, distance: 35.4
click at [400, 162] on div "Reconcile Invoices/Credit Notes Reconcile Payments Prepare Recon Completed reco…" at bounding box center [503, 216] width 209 height 159
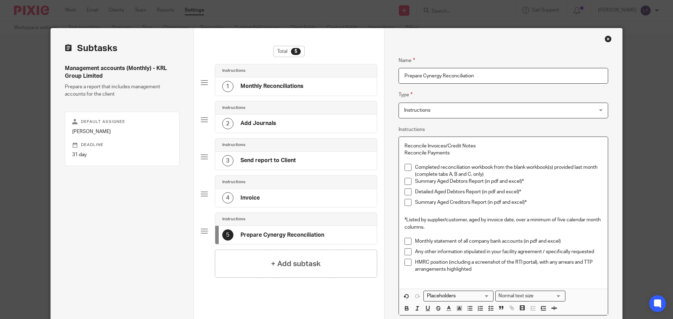
click at [404, 212] on p at bounding box center [503, 212] width 198 height 7
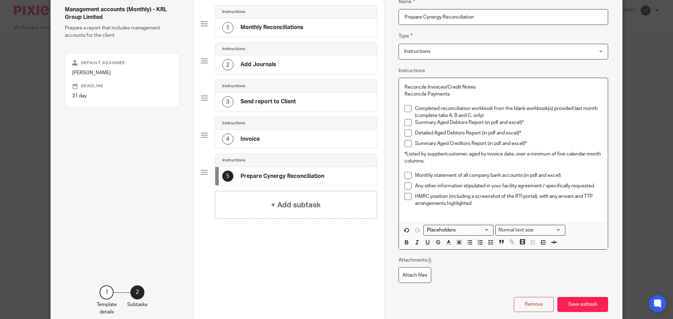
scroll to position [70, 0]
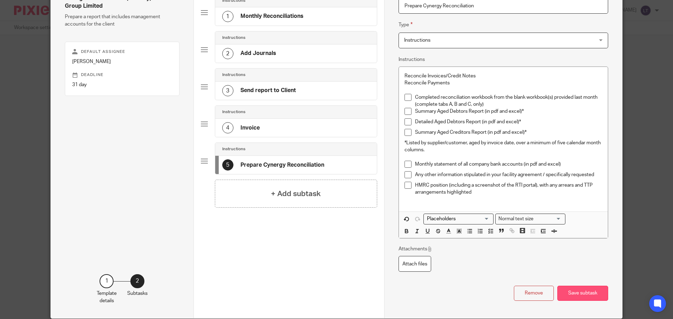
click at [583, 291] on button "Save subtask" at bounding box center [582, 293] width 51 height 15
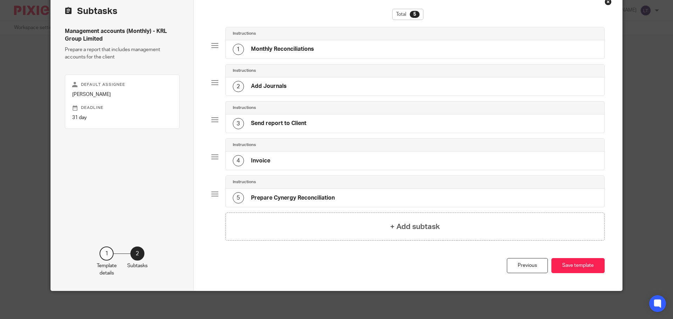
click at [303, 121] on h4 "Send report to Client" at bounding box center [278, 123] width 55 height 7
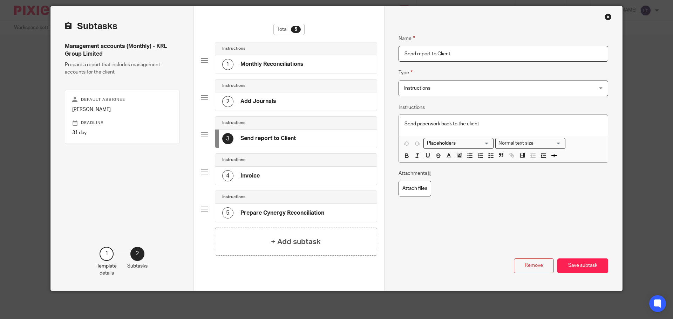
scroll to position [22, 0]
click at [300, 67] on h4 "Monthly Reconciliations" at bounding box center [271, 64] width 63 height 7
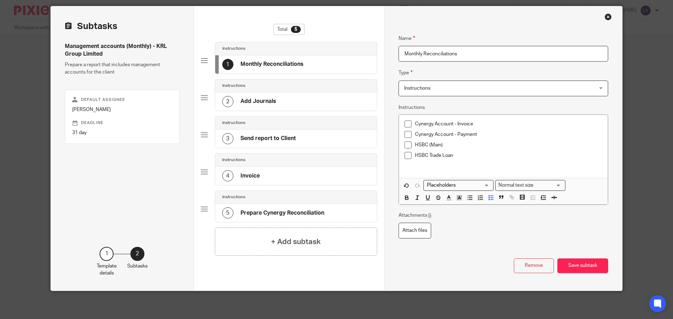
click at [286, 98] on div "2 Add Journals" at bounding box center [295, 101] width 161 height 18
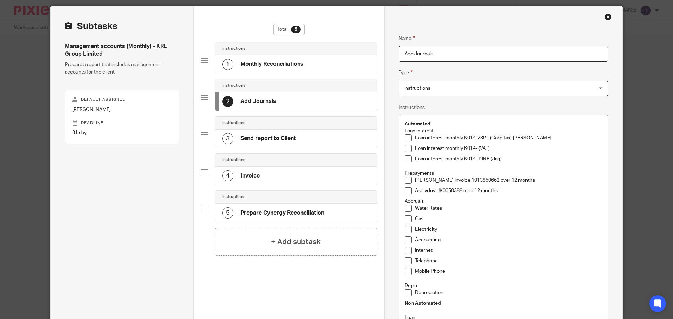
click at [269, 137] on h4 "Send report to Client" at bounding box center [267, 138] width 55 height 7
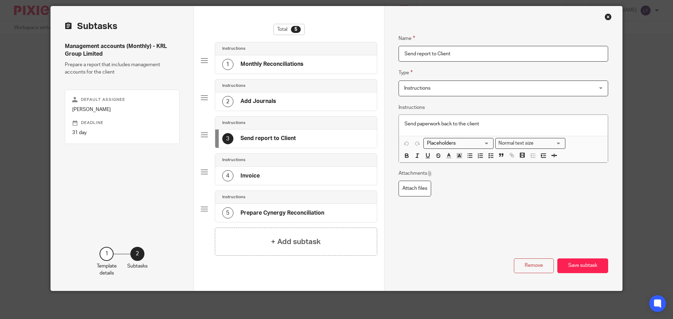
click at [260, 175] on div "4 Invoice" at bounding box center [295, 176] width 161 height 18
click at [262, 208] on div "5 Prepare Cynergy Reconciliation" at bounding box center [273, 212] width 102 height 11
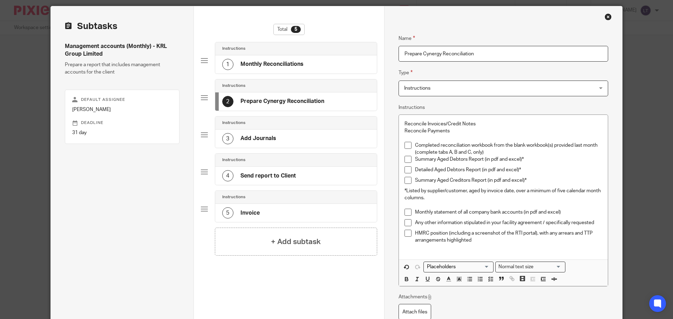
click at [264, 63] on h4 "Monthly Reconciliations" at bounding box center [271, 64] width 63 height 7
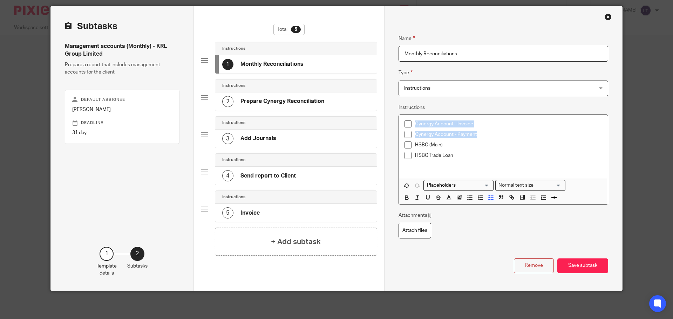
drag, startPoint x: 478, startPoint y: 135, endPoint x: 399, endPoint y: 126, distance: 79.3
click at [399, 126] on div "Cynergy Account - Invoice Cynergy Account - Payment HSBC (Main) HSBC Trade Loan" at bounding box center [503, 146] width 209 height 63
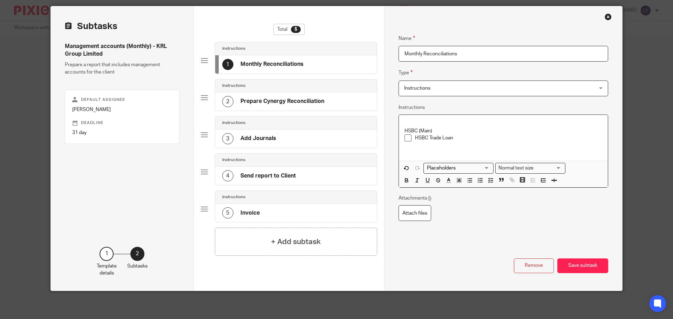
click at [404, 126] on p at bounding box center [503, 124] width 198 height 7
click at [420, 132] on p "HSBC (Main)" at bounding box center [503, 131] width 198 height 7
click at [490, 181] on icon "button" at bounding box center [490, 180] width 6 height 6
click at [427, 122] on p at bounding box center [503, 124] width 198 height 7
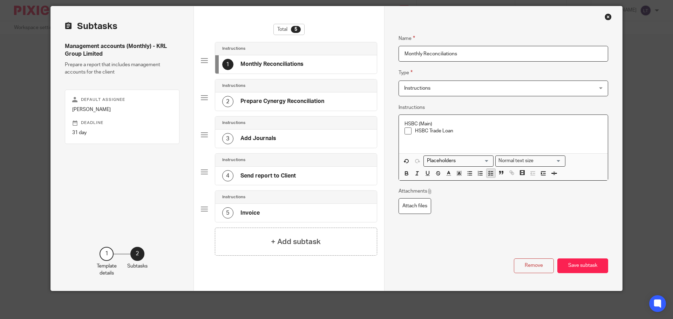
click at [489, 175] on icon "button" at bounding box center [490, 173] width 6 height 6
click at [246, 100] on h4 "Prepare Cynergy Reconciliation" at bounding box center [282, 101] width 84 height 7
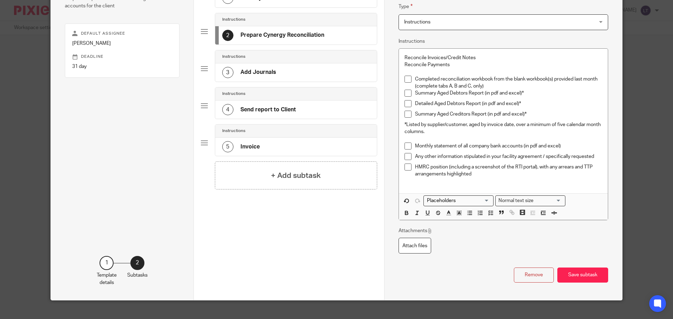
scroll to position [98, 0]
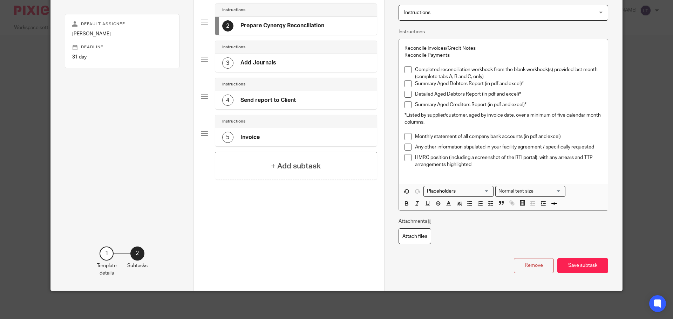
click at [257, 63] on h4 "Add Journals" at bounding box center [258, 62] width 36 height 7
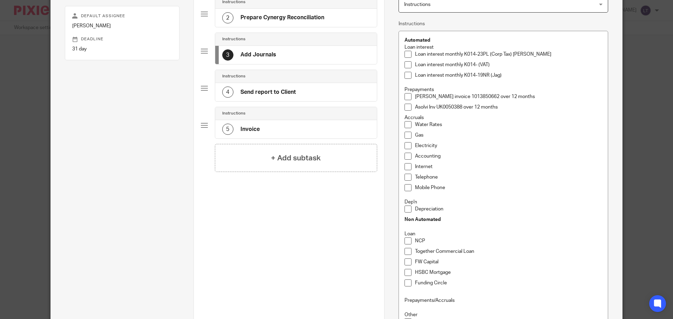
scroll to position [140, 0]
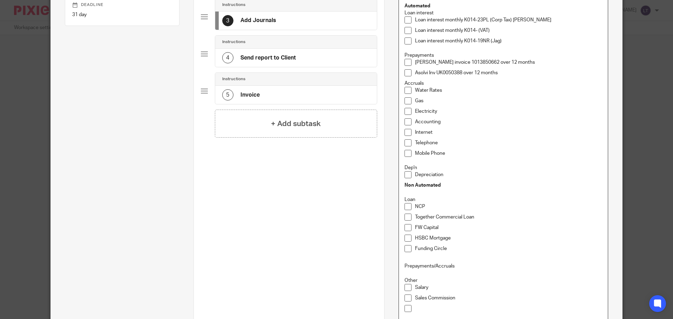
click at [422, 82] on p "Accruals" at bounding box center [503, 83] width 198 height 7
click at [401, 183] on div "Automated Loan interest Loan interest monthly K014-23PL (Corp Tax) Victor Loan …" at bounding box center [503, 168] width 209 height 342
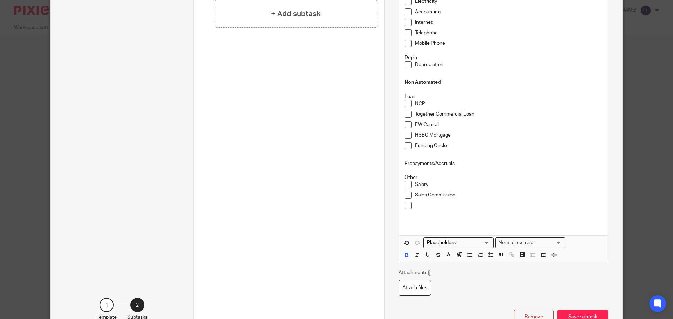
scroll to position [263, 0]
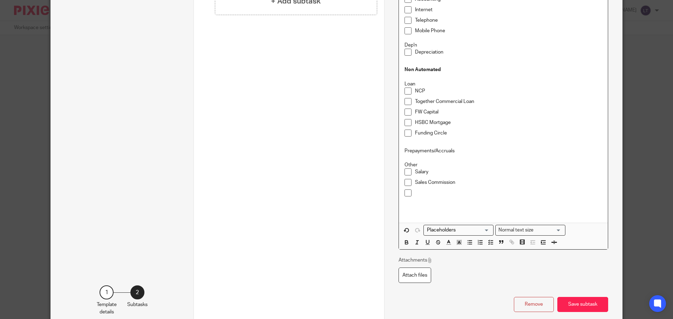
click at [462, 168] on p "Other" at bounding box center [503, 164] width 198 height 7
click at [456, 172] on p "Salary" at bounding box center [508, 172] width 187 height 7
click at [590, 307] on button "Save subtask" at bounding box center [582, 304] width 51 height 15
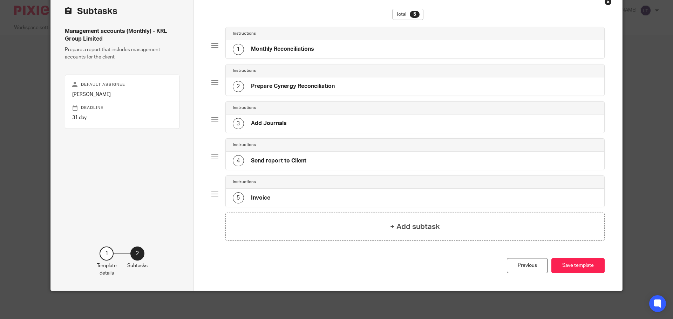
scroll to position [37, 0]
click at [573, 268] on button "Save template" at bounding box center [577, 265] width 53 height 15
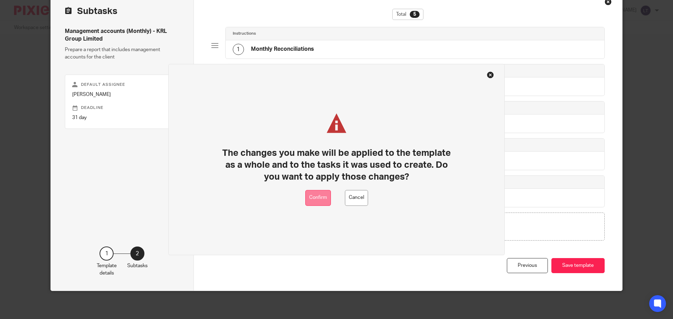
click at [325, 203] on button "Confirm" at bounding box center [318, 198] width 26 height 16
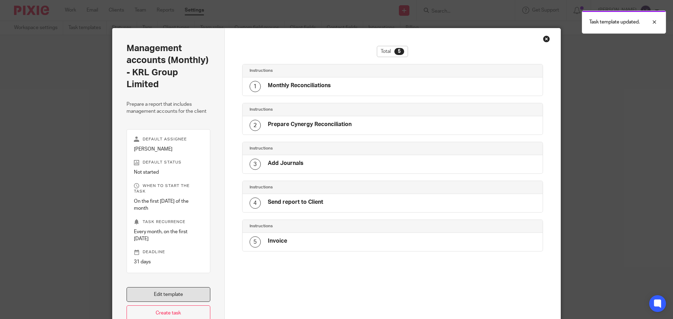
click at [148, 287] on link "Edit template" at bounding box center [168, 294] width 84 height 15
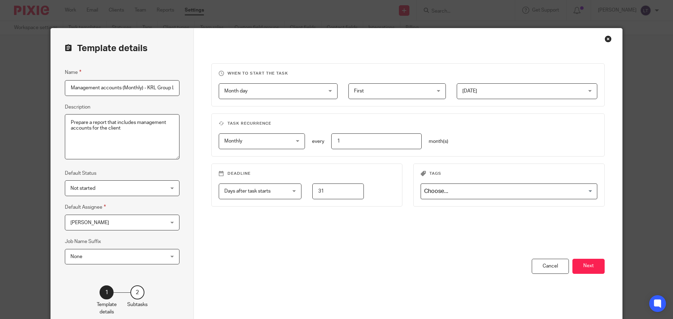
click at [466, 95] on span "[DATE]" at bounding box center [516, 91] width 108 height 15
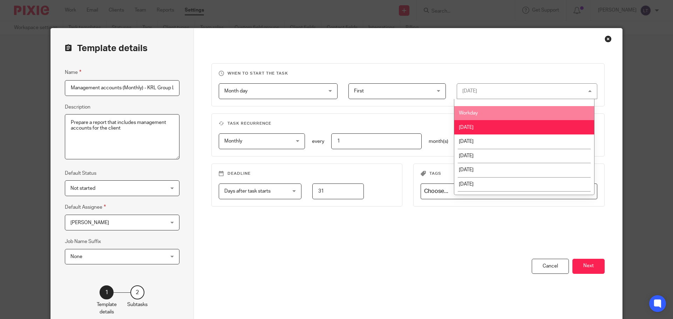
click at [494, 109] on li "Workday" at bounding box center [524, 113] width 140 height 14
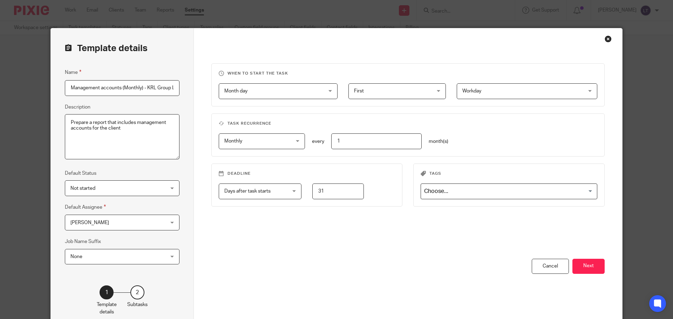
click at [329, 193] on input "31" at bounding box center [337, 192] width 51 height 16
type input "3"
type input "10"
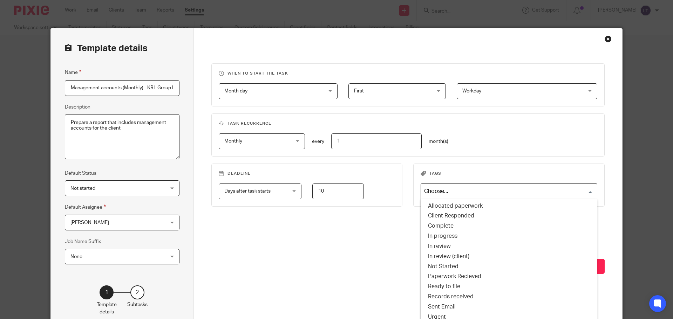
click at [451, 192] on input "Search for option" at bounding box center [506, 191] width 171 height 12
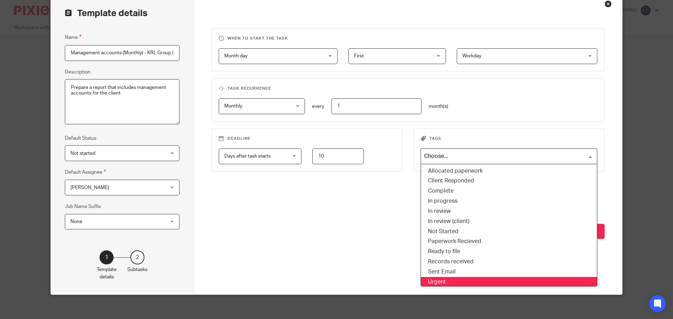
scroll to position [0, 0]
click at [439, 280] on li "Urgent" at bounding box center [509, 282] width 176 height 10
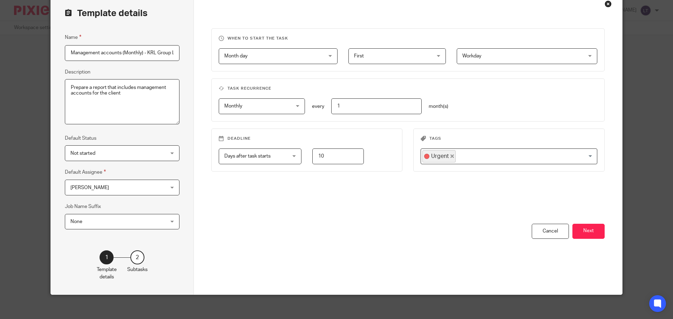
click at [362, 234] on div "You have unsaved changes Cancel Next" at bounding box center [407, 259] width 393 height 71
click at [586, 237] on button "Next" at bounding box center [588, 231] width 32 height 15
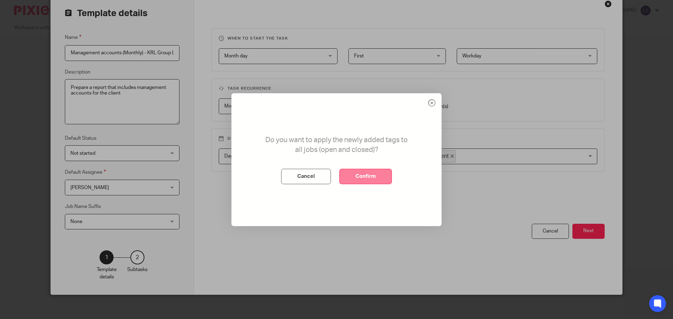
click at [366, 173] on button "Confirm" at bounding box center [365, 176] width 53 height 15
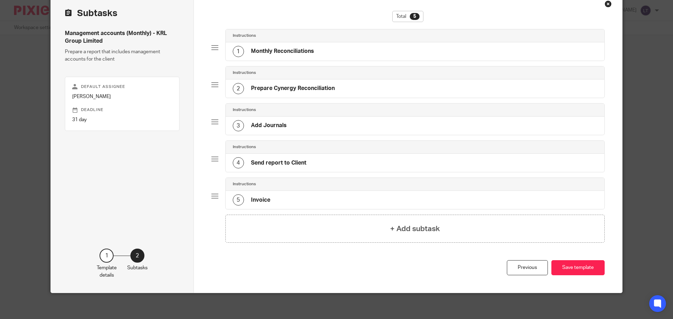
scroll to position [0, 0]
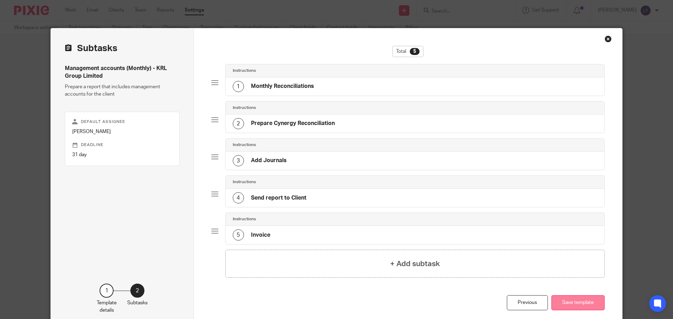
click at [572, 304] on button "Save template" at bounding box center [577, 302] width 53 height 15
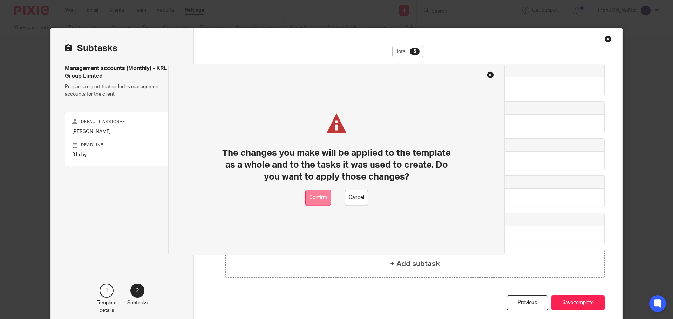
click at [308, 195] on button "Confirm" at bounding box center [318, 198] width 26 height 16
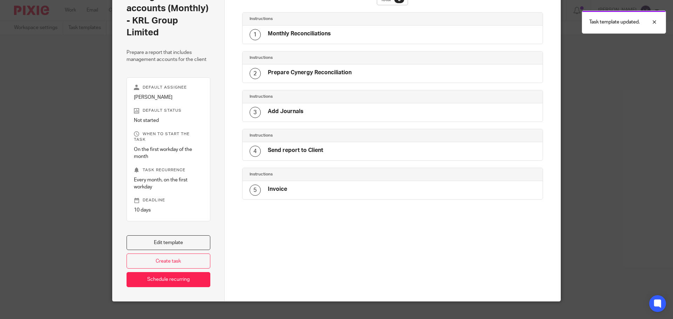
scroll to position [57, 0]
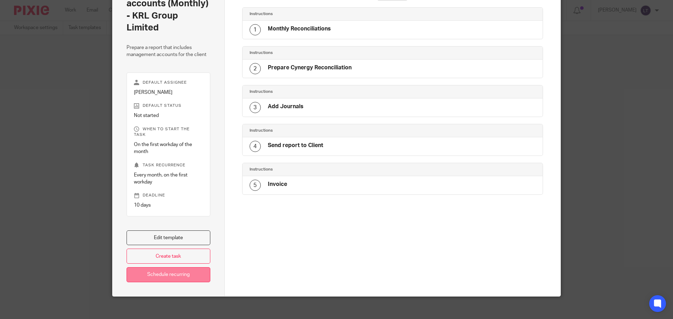
click at [176, 268] on link "Schedule recurring" at bounding box center [168, 274] width 84 height 15
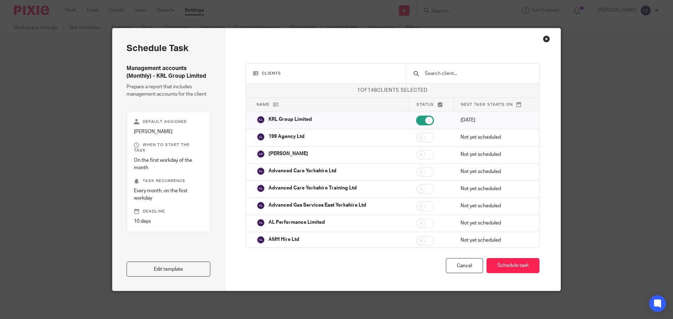
click at [539, 42] on div "Clients 1 of 148 clients selected Name Status Next task starts on KRL Group Lim…" at bounding box center [393, 159] width 336 height 262
click at [543, 39] on div "Close this dialog window" at bounding box center [546, 38] width 7 height 7
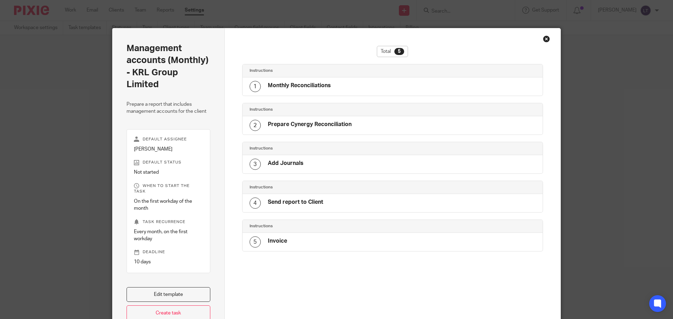
click at [543, 37] on div "Close this dialog window" at bounding box center [546, 38] width 7 height 7
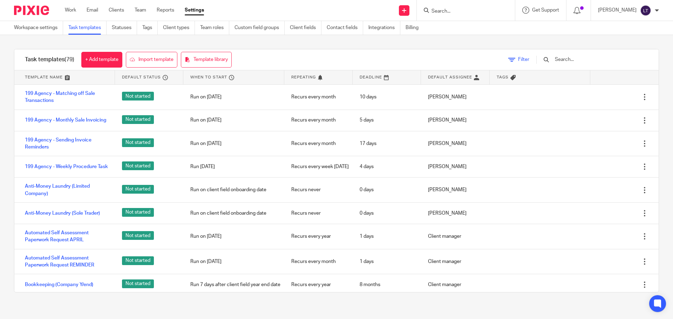
click at [529, 61] on span "Filter" at bounding box center [523, 59] width 11 height 5
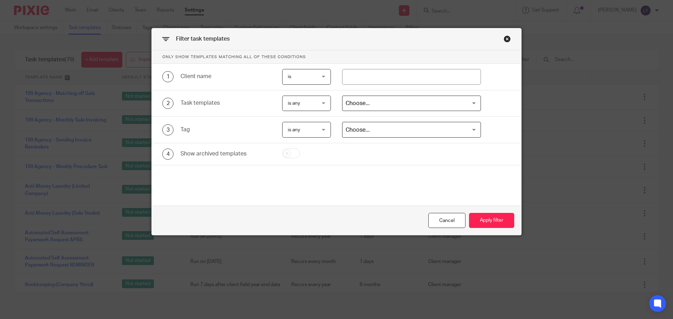
click at [503, 39] on div "Close this dialog window" at bounding box center [506, 38] width 7 height 7
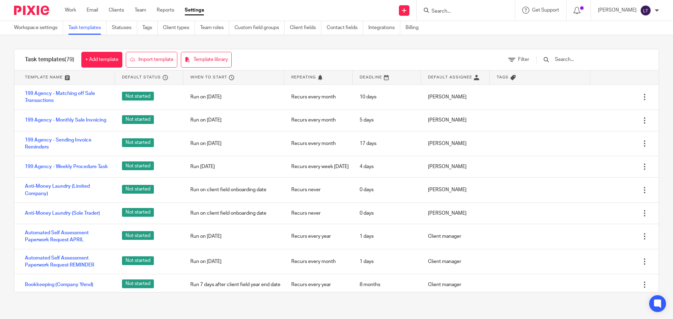
click at [571, 59] on input "text" at bounding box center [595, 60] width 82 height 8
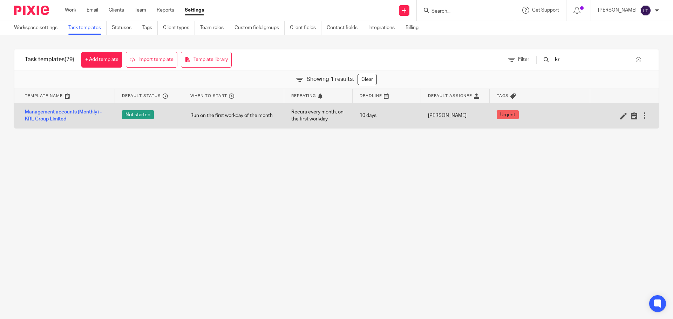
type input "kr"
click at [641, 114] on div at bounding box center [644, 115] width 7 height 7
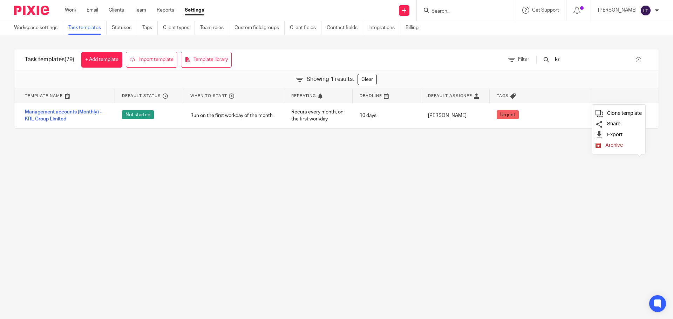
click at [637, 113] on span "Clone template" at bounding box center [624, 113] width 35 height 5
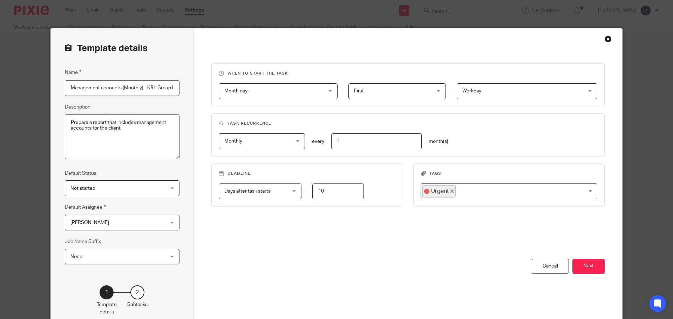
click at [326, 191] on input "10" at bounding box center [337, 192] width 51 height 16
type input "1"
type input "15"
click at [580, 264] on button "Next" at bounding box center [588, 266] width 32 height 15
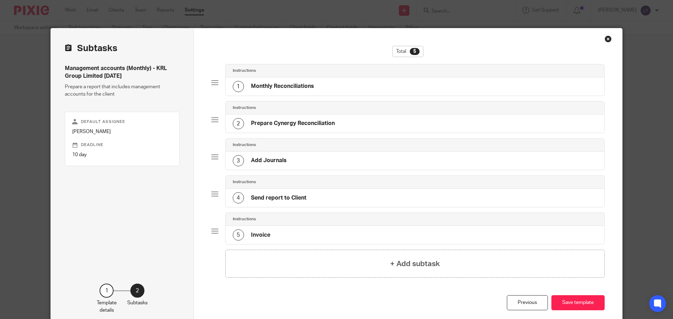
click at [215, 81] on div at bounding box center [214, 82] width 7 height 7
click at [286, 85] on h4 "Monthly Reconciliations" at bounding box center [282, 86] width 63 height 7
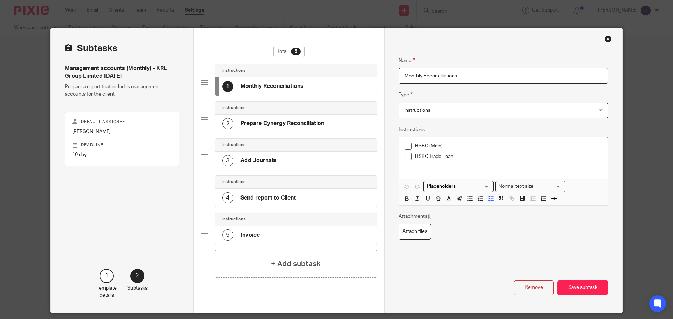
click at [290, 124] on h4 "Prepare Cynergy Reconciliation" at bounding box center [282, 123] width 84 height 7
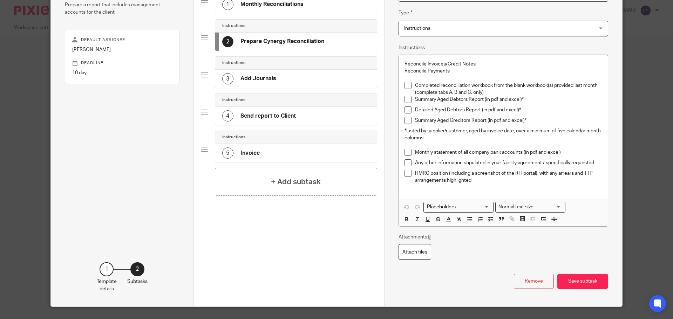
scroll to position [98, 0]
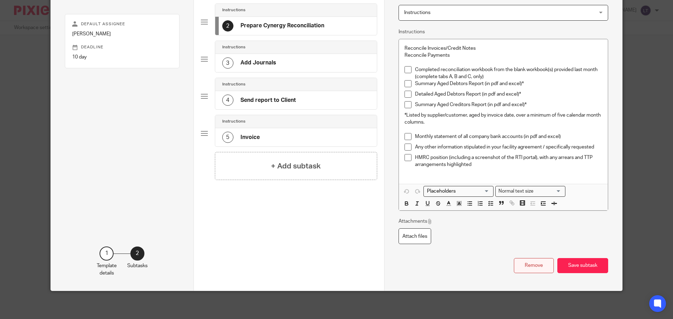
click at [527, 263] on button "Remove" at bounding box center [534, 265] width 40 height 15
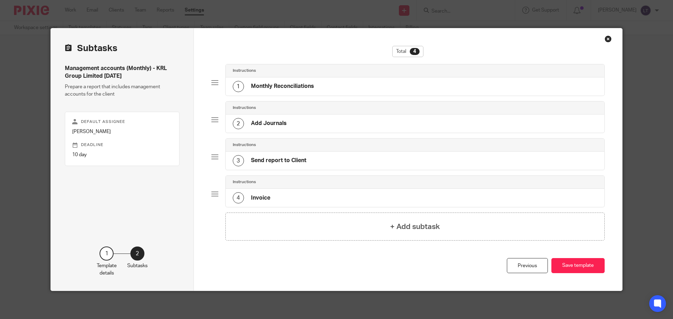
scroll to position [0, 0]
click at [570, 266] on button "Save template" at bounding box center [577, 265] width 53 height 15
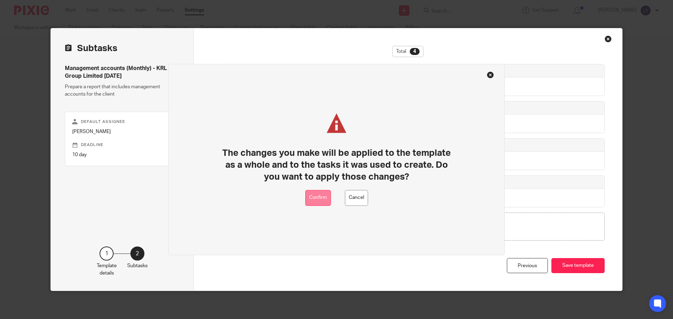
click at [308, 197] on button "Confirm" at bounding box center [318, 198] width 26 height 16
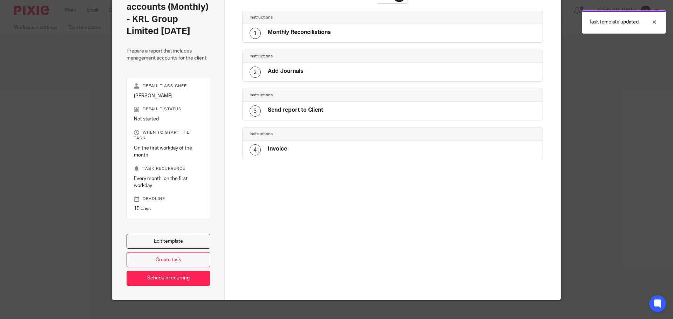
scroll to position [57, 0]
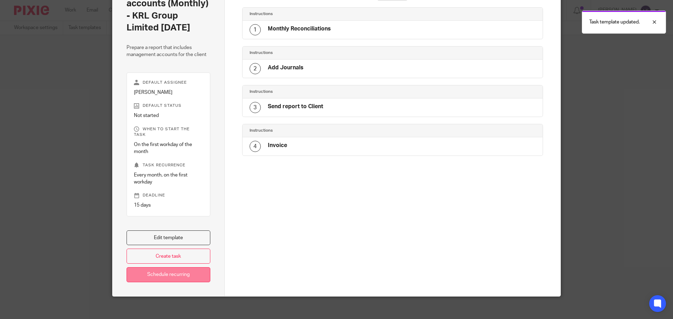
click at [161, 267] on link "Schedule recurring" at bounding box center [168, 274] width 84 height 15
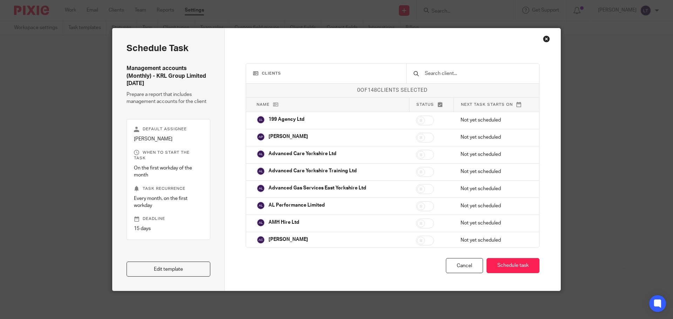
click at [177, 84] on h4 "Management accounts (Monthly) - KRL Group Limited [DATE]" at bounding box center [168, 76] width 84 height 22
click at [188, 270] on link "Edit template" at bounding box center [168, 269] width 84 height 15
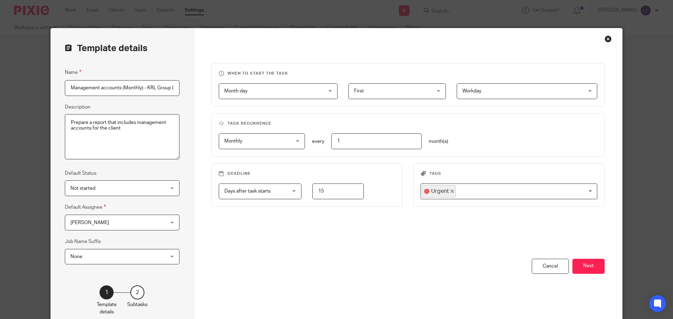
scroll to position [0, 43]
drag, startPoint x: 142, startPoint y: 87, endPoint x: 195, endPoint y: 85, distance: 52.9
click at [195, 85] on div "Template details Name Management accounts (Monthly) - KRL Group Limited 2025-08…" at bounding box center [336, 178] width 571 height 301
type input "Management accounts (Monthly) - KRL Group Limited"
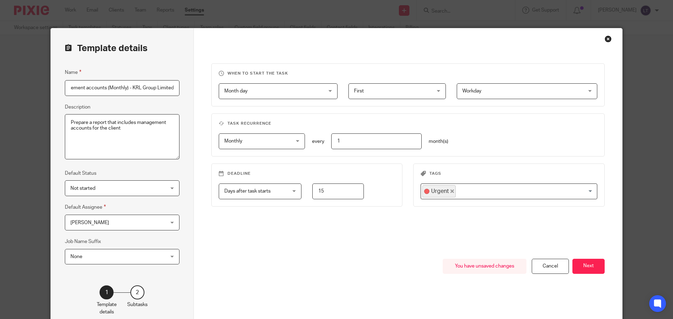
scroll to position [0, 0]
drag, startPoint x: 118, startPoint y: 126, endPoint x: 67, endPoint y: 121, distance: 51.8
click at [67, 121] on textarea "Prepare a report that includes management accounts for the client" at bounding box center [122, 137] width 115 height 46
click at [129, 136] on textarea "Prepare a report that includes management accounts for the client" at bounding box center [122, 137] width 115 height 46
type textarea "Bank Reconciliations and preparation of management accounts"
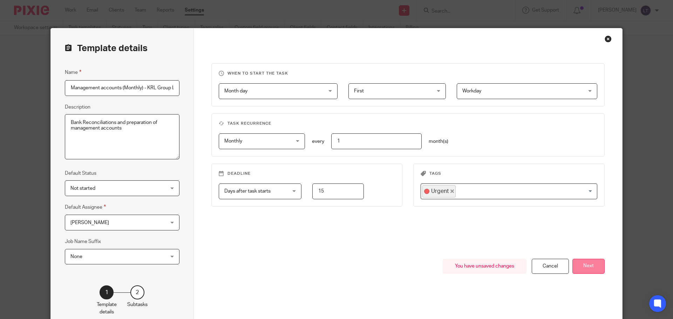
click at [590, 266] on button "Next" at bounding box center [588, 266] width 32 height 15
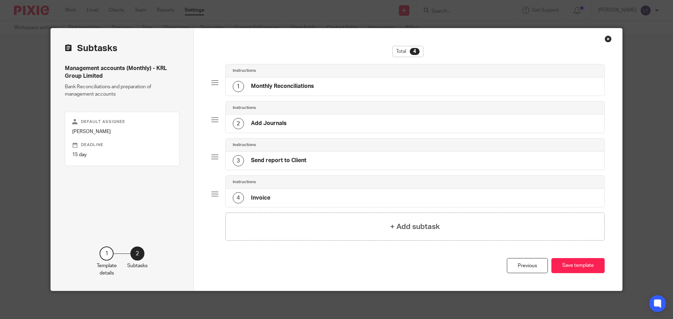
click at [590, 266] on button "Save template" at bounding box center [577, 265] width 53 height 15
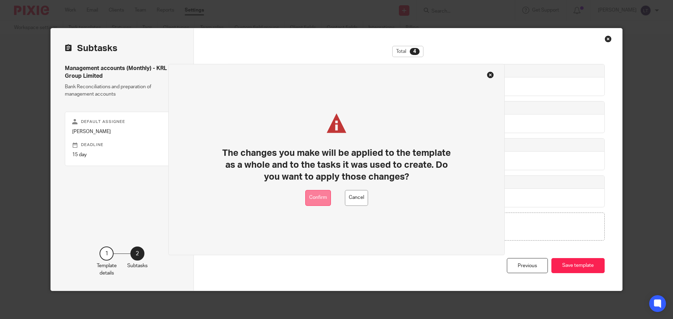
click at [320, 204] on button "Confirm" at bounding box center [318, 198] width 26 height 16
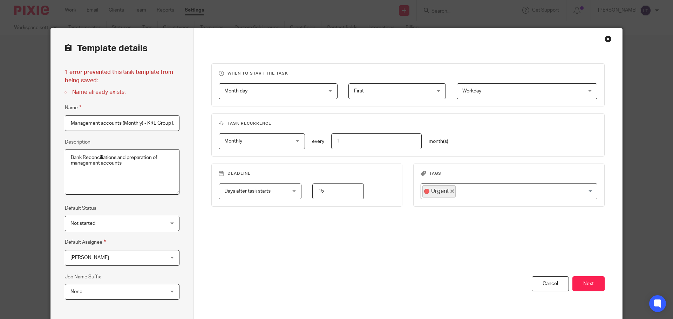
click at [147, 126] on input "Management accounts (Monthly) - KRL Group Limited" at bounding box center [122, 123] width 115 height 16
click at [71, 121] on input "Mmt Acc (Monthly) - KRL Group Limited" at bounding box center [122, 123] width 115 height 16
type input "Management Acc (Monthly) - KRL Group Limited"
click at [586, 285] on button "Next" at bounding box center [588, 283] width 32 height 15
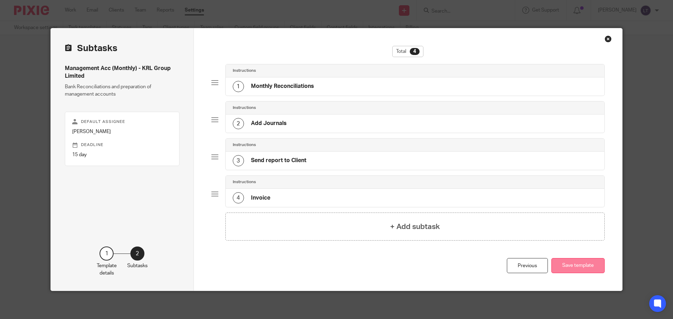
click at [583, 267] on button "Save template" at bounding box center [577, 265] width 53 height 15
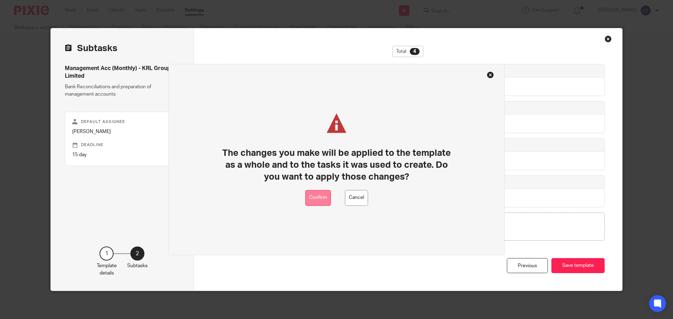
click at [321, 201] on button "Confirm" at bounding box center [318, 198] width 26 height 16
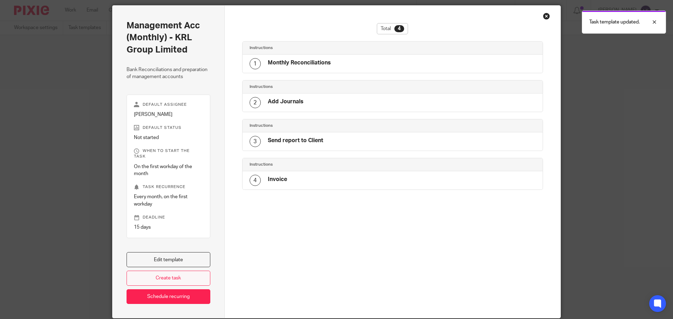
scroll to position [44, 0]
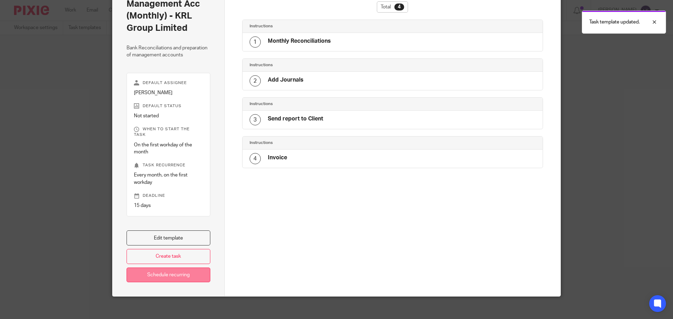
click at [172, 268] on link "Schedule recurring" at bounding box center [168, 275] width 84 height 15
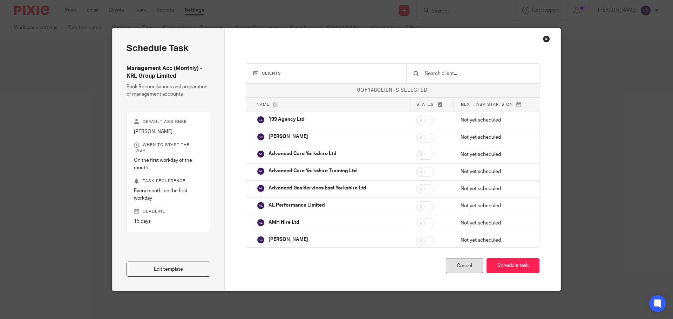
click at [472, 268] on div "Cancel" at bounding box center [464, 265] width 37 height 15
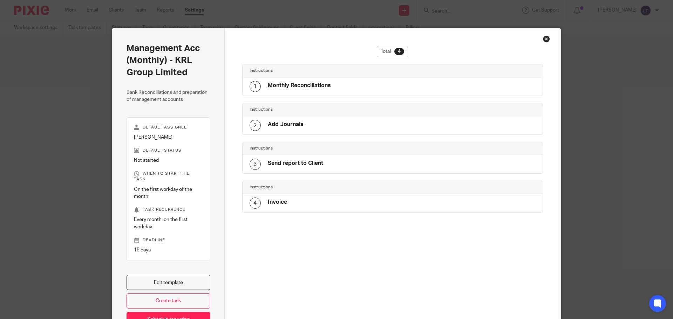
click at [544, 38] on div "Close this dialog window" at bounding box center [546, 38] width 7 height 7
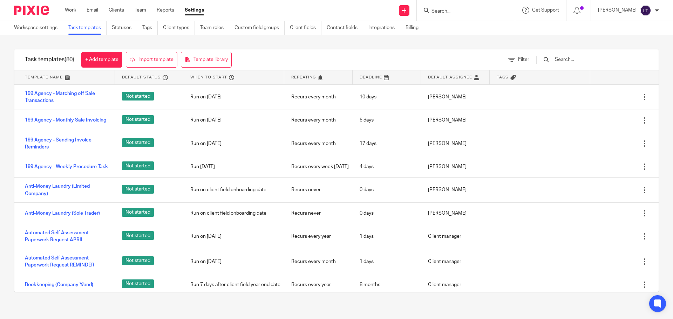
click at [577, 56] on input "text" at bounding box center [595, 60] width 82 height 8
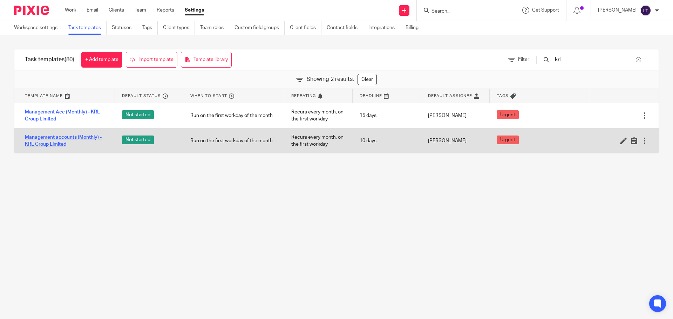
type input "krl"
click at [72, 141] on link "Management accounts (Monthly) - KRL Group Limited" at bounding box center [66, 141] width 83 height 14
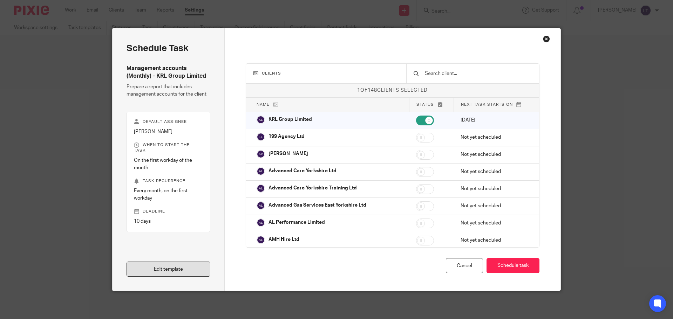
click at [150, 268] on link "Edit template" at bounding box center [168, 269] width 84 height 15
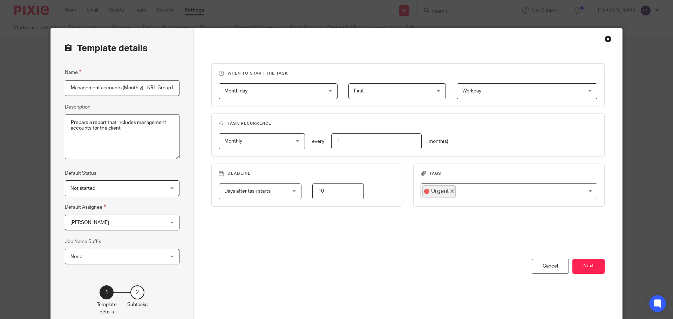
drag, startPoint x: 103, startPoint y: 88, endPoint x: 57, endPoint y: 87, distance: 45.9
click at [57, 87] on div "Template details Name Management accounts (Monthly) - KRL Group Limited Descrip…" at bounding box center [122, 178] width 143 height 301
type input "Cynergy Reconciliation (Monthly) - KRL Group Limited"
drag, startPoint x: 74, startPoint y: 87, endPoint x: 182, endPoint y: 111, distance: 110.3
click at [182, 111] on div "Template details Name Cynergy Reconciliation (Monthly) - KRL Group Limited Desc…" at bounding box center [122, 178] width 143 height 301
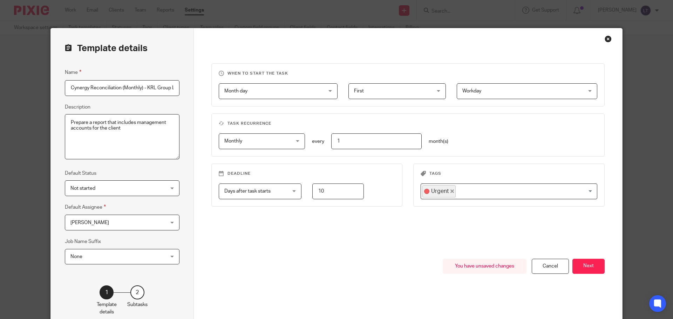
click at [121, 126] on textarea "Prepare a report that includes management accounts for the client" at bounding box center [122, 137] width 115 height 46
drag, startPoint x: 105, startPoint y: 122, endPoint x: 133, endPoint y: 130, distance: 28.7
click at [133, 130] on textarea "Prepare a report that includes management accounts for the client" at bounding box center [122, 137] width 115 height 46
type textarea "Prepare a report for Cynergy Factoring"
click at [593, 270] on button "Next" at bounding box center [588, 266] width 32 height 15
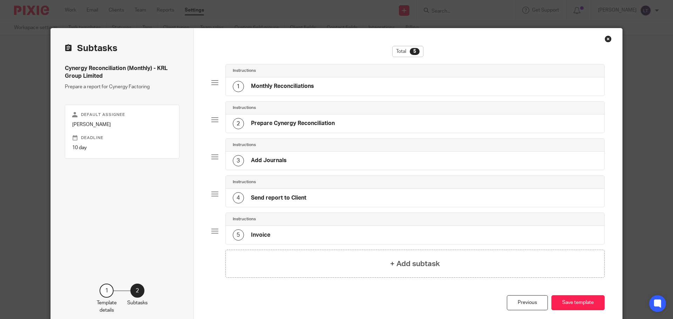
click at [294, 86] on h4 "Monthly Reconciliations" at bounding box center [282, 86] width 63 height 7
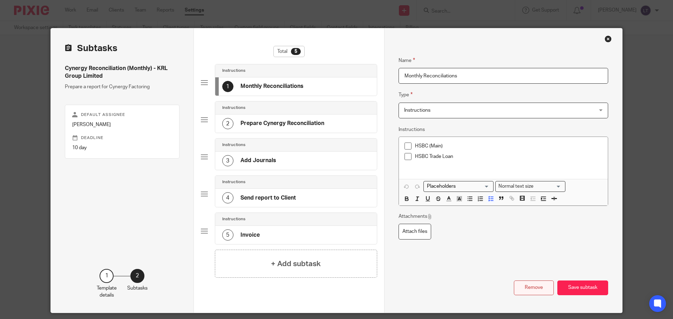
click at [531, 286] on button "Remove" at bounding box center [534, 288] width 40 height 15
type input "Add Journals"
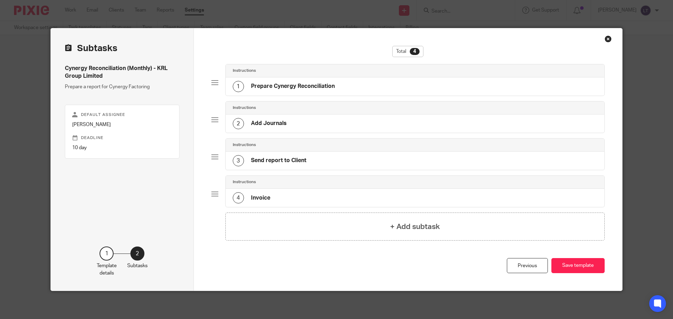
click at [211, 122] on div at bounding box center [214, 119] width 7 height 7
click at [263, 127] on h4 "Add Journals" at bounding box center [269, 123] width 36 height 7
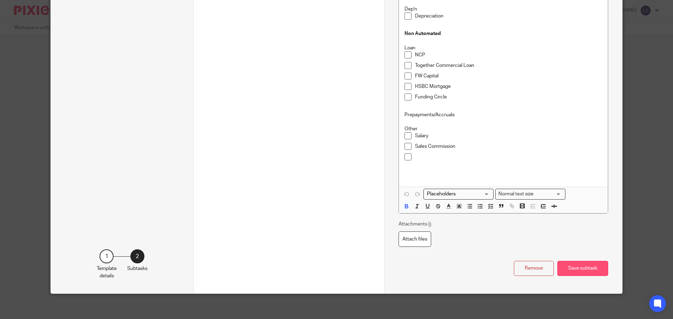
scroll to position [302, 0]
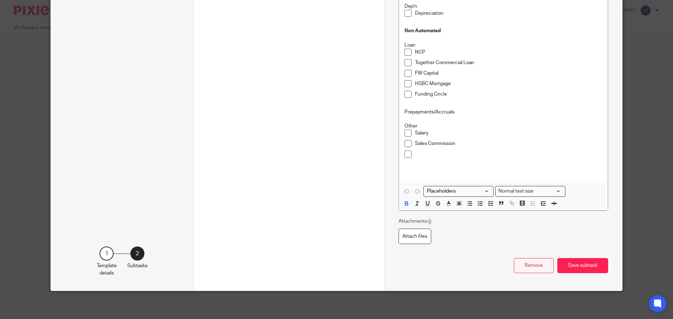
click at [535, 264] on button "Remove" at bounding box center [534, 265] width 40 height 15
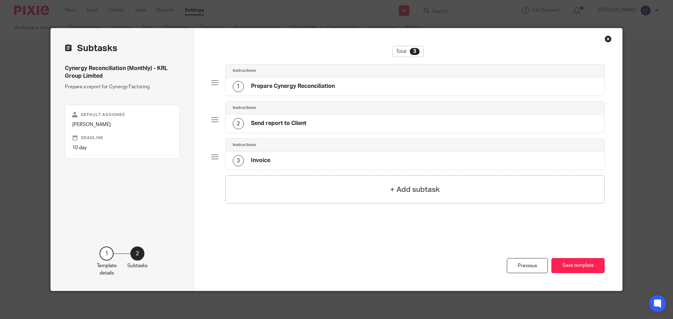
click at [214, 157] on div at bounding box center [214, 156] width 7 height 7
click at [212, 121] on div at bounding box center [214, 119] width 7 height 7
click at [276, 124] on h4 "Send report to Client" at bounding box center [278, 123] width 55 height 7
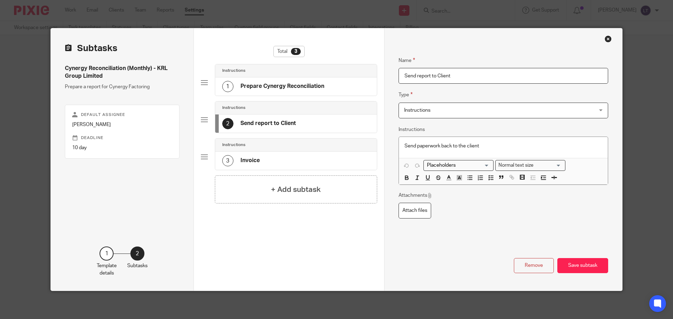
click at [197, 160] on div "Total 3 Instructions 1 Prepare Cynergy Reconciliation Instructions 2 Send repor…" at bounding box center [289, 159] width 190 height 262
click at [202, 158] on div at bounding box center [204, 156] width 7 height 7
click at [255, 161] on h4 "Invoice" at bounding box center [249, 160] width 19 height 7
click at [538, 260] on button "Remove" at bounding box center [534, 265] width 40 height 15
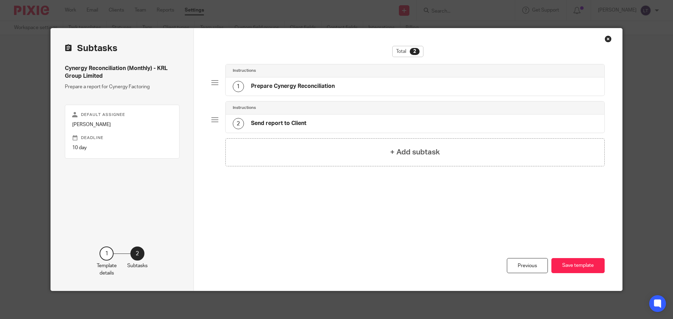
click at [324, 124] on div "2 Send report to Client" at bounding box center [415, 124] width 379 height 18
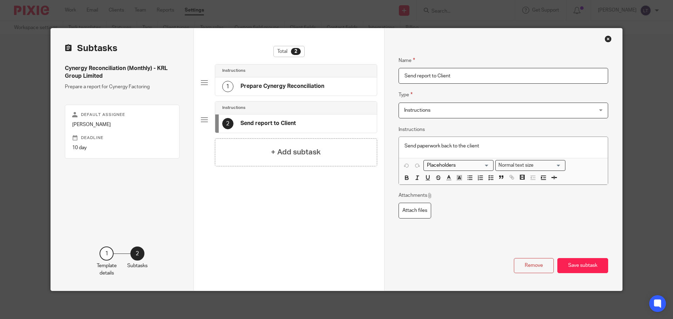
click at [318, 82] on div "1 Prepare Cynergy Reconciliation" at bounding box center [273, 86] width 102 height 11
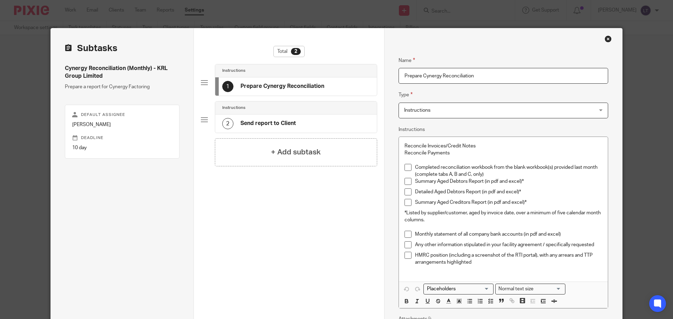
click at [453, 156] on p "Reconcile Payments" at bounding box center [503, 153] width 198 height 7
click at [271, 125] on h4 "Send report to Client" at bounding box center [267, 123] width 55 height 7
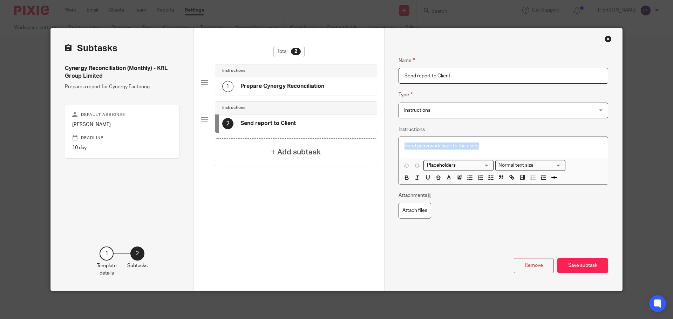
drag, startPoint x: 480, startPoint y: 144, endPoint x: 395, endPoint y: 138, distance: 85.3
click at [395, 138] on div "Name Prepare Cynergy Reconciliation Type Instructions Instructions Instructions…" at bounding box center [503, 159] width 238 height 262
click at [441, 148] on p "Prepare Email" at bounding box center [503, 146] width 198 height 7
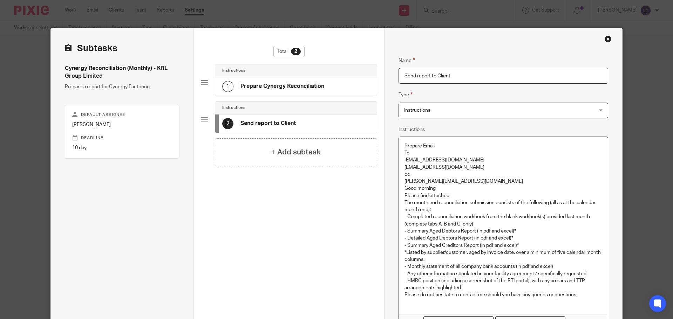
click at [404, 174] on p "cc" at bounding box center [503, 174] width 198 height 7
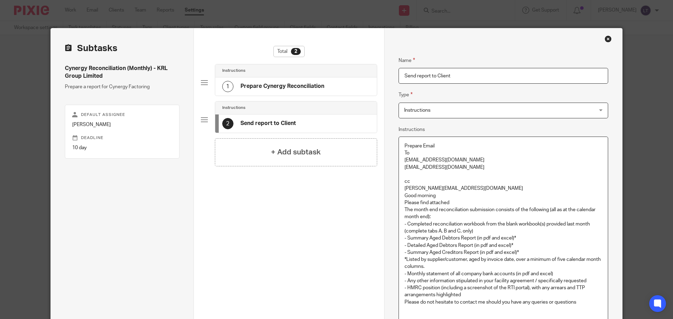
click at [400, 195] on div "Prepare Email To recs@cynergybusinessfinance.co.uk slawrance@cynergybusinessfin…" at bounding box center [503, 229] width 209 height 184
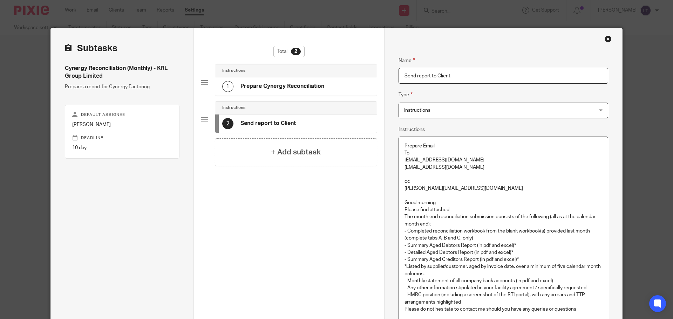
click at [400, 210] on div "Prepare Email To recs@cynergybusinessfinance.co.uk slawrance@cynergybusinessfin…" at bounding box center [503, 233] width 209 height 192
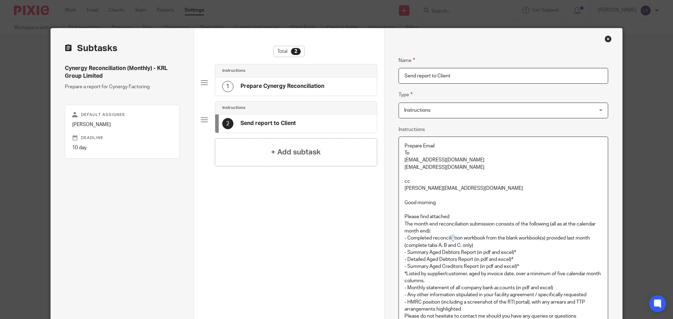
click at [451, 235] on p "- Completed reconciliation workbook from the blank workbook(s) provided last mo…" at bounding box center [503, 242] width 198 height 14
click at [455, 231] on p "The month end reconciliation submission consists of the following (all as at th…" at bounding box center [503, 228] width 198 height 14
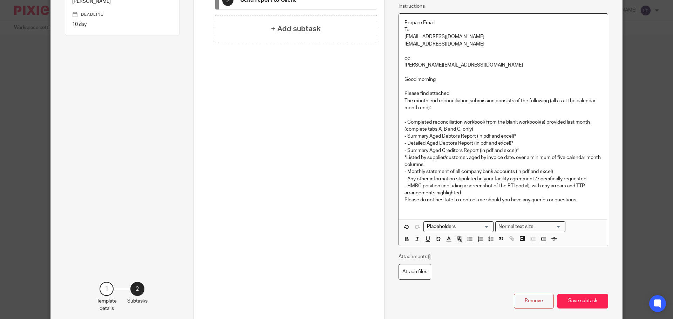
scroll to position [140, 0]
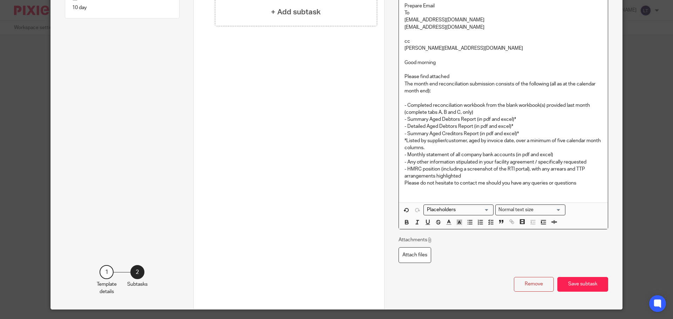
click at [470, 175] on p "- HMRC position (including a screenshot of the RTI portal), with any arrears an…" at bounding box center [503, 173] width 198 height 14
click at [528, 134] on p "- Summary Aged Creditors Report (in pdf and excel)*" at bounding box center [503, 133] width 198 height 7
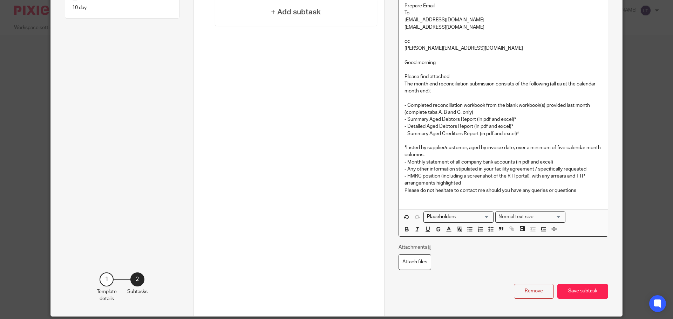
click at [504, 153] on p "*Listed by supplier/customer, aged by invoice date, over a minimum of five cale…" at bounding box center [503, 151] width 198 height 14
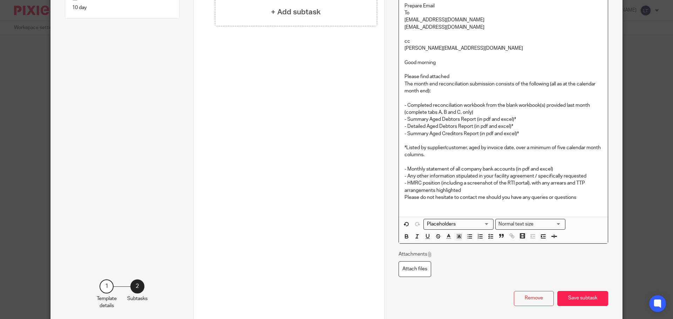
click at [478, 191] on p "- HMRC position (including a screenshot of the RTI portal), with any arrears an…" at bounding box center [503, 187] width 198 height 14
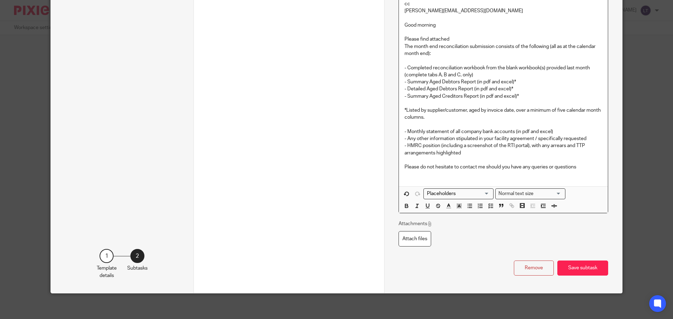
scroll to position [180, 0]
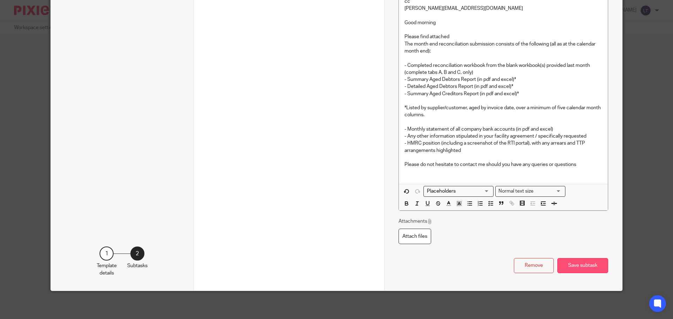
click at [569, 269] on button "Save subtask" at bounding box center [582, 265] width 51 height 15
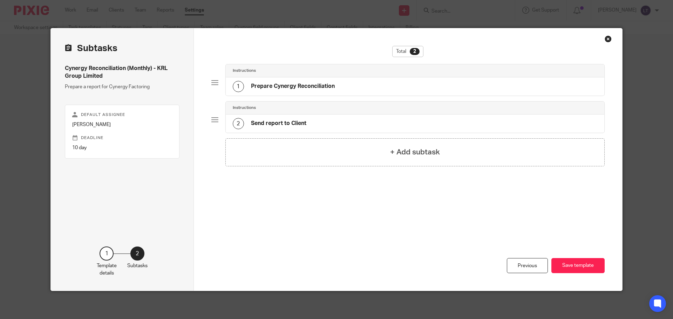
click at [311, 89] on h4 "Prepare Cynergy Reconciliation" at bounding box center [293, 86] width 84 height 7
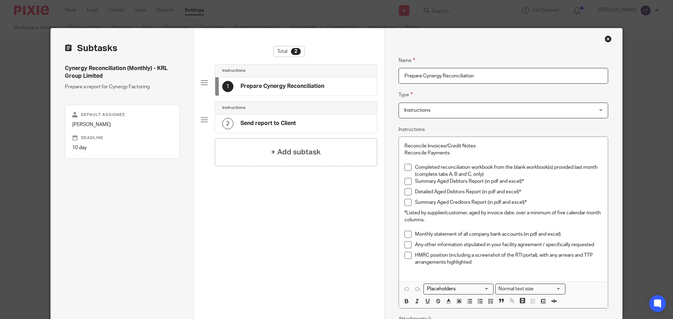
click at [458, 150] on p "Reconcile Payments" at bounding box center [503, 153] width 198 height 7
click at [495, 175] on p "Completed reconciliation workbook from the blank workbook(s) provided last mont…" at bounding box center [508, 171] width 187 height 14
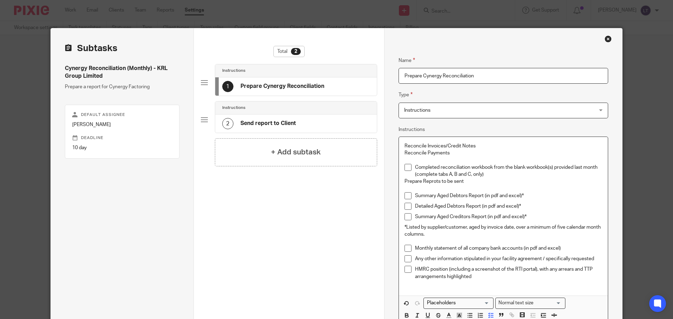
click at [495, 175] on p "Completed reconciliation workbook from the blank workbook(s) provided last mont…" at bounding box center [508, 171] width 187 height 14
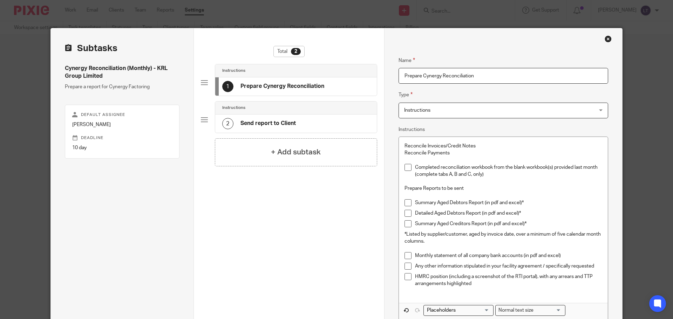
click at [401, 146] on div "Reconcile Invoices/Credit Notes Reconcile Payments Completed reconciliation wor…" at bounding box center [503, 220] width 209 height 166
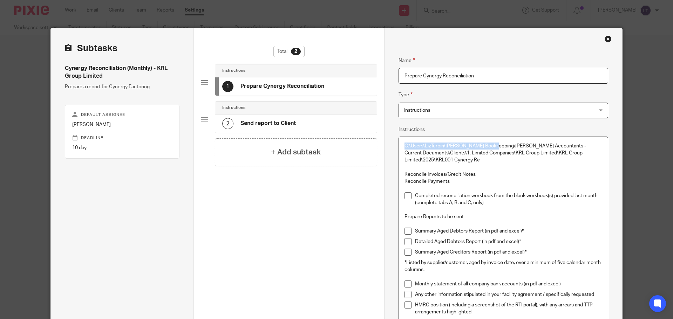
drag, startPoint x: 488, startPoint y: 145, endPoint x: 398, endPoint y: 144, distance: 90.0
click at [399, 144] on div "C:\Users\LizTurpin\Turpin Bookkeeping\Turpin Accountants - Current Documents\Cl…" at bounding box center [503, 234] width 209 height 194
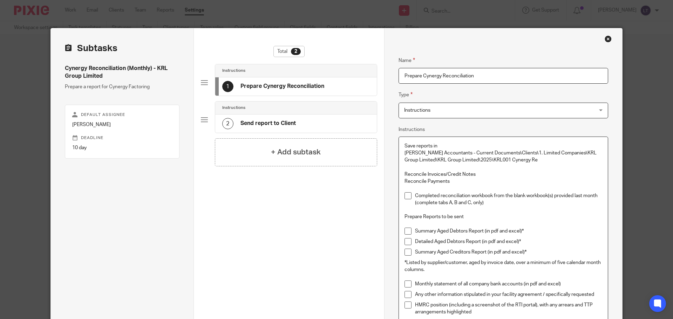
click at [404, 165] on p at bounding box center [503, 167] width 198 height 7
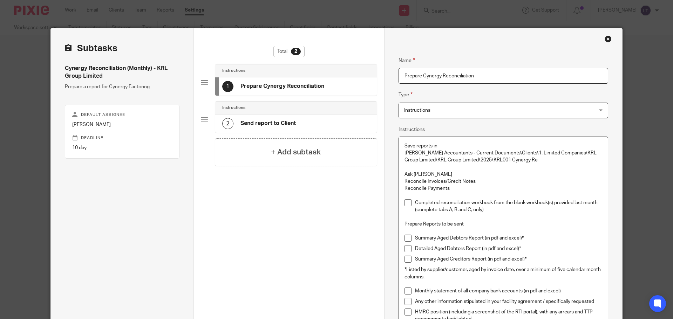
click at [441, 175] on p "Ask Sadie" at bounding box center [503, 174] width 198 height 7
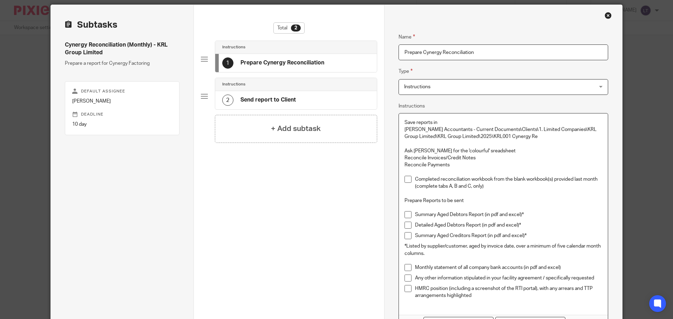
scroll to position [35, 0]
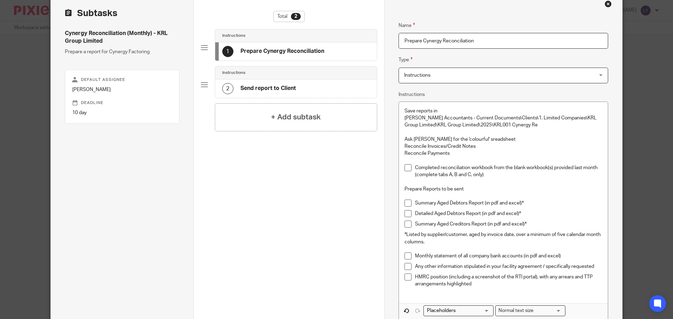
click at [493, 139] on p "Ask Sadie for the 'colourful' sreadsheet" at bounding box center [503, 139] width 198 height 7
click at [465, 139] on p "Ask Sadie for the 'colourful' sreadsheet" at bounding box center [503, 139] width 198 height 7
click at [498, 139] on p "Ask Sadie for the 'colourful' spreadsheet" at bounding box center [503, 139] width 198 height 7
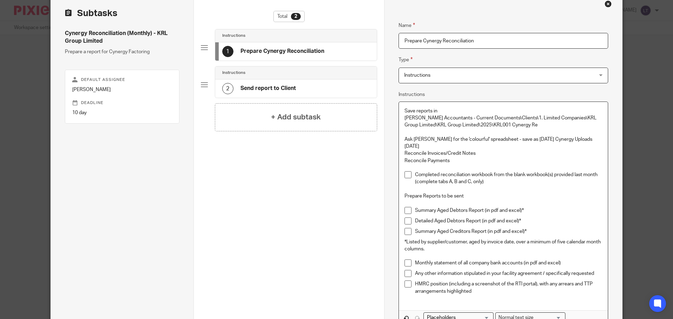
click at [531, 139] on p "Ask Sadie for the 'colourful' spreadsheet - save as 2025-07-31 Cynergy Uploads …" at bounding box center [503, 143] width 198 height 14
drag, startPoint x: 578, startPoint y: 139, endPoint x: 593, endPoint y: 139, distance: 14.7
click at [593, 139] on p "Ask Sadie for the 'colourful' spreadsheet - save as 2025-??-?? Cynergy Uploads …" at bounding box center [503, 143] width 198 height 14
click at [522, 140] on p "Ask Sadie for the 'colourful' spreadsheet - save as 2025-??-?? Cynergy Uploads …" at bounding box center [503, 143] width 198 height 14
click at [496, 140] on p "Ask Sadie for the 'colourful' spreadsheet - save as 202?-??-?? Cynergy Uploads …" at bounding box center [503, 143] width 198 height 14
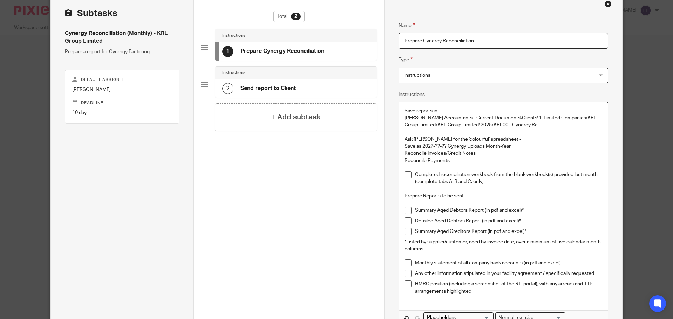
click at [496, 140] on p "Ask Sadie for the 'colourful' spreadsheet -" at bounding box center [503, 139] width 198 height 7
click at [399, 154] on div "Save reports in Turpin Accountants - Current Documents\Clients\1. Limited Compa…" at bounding box center [503, 206] width 209 height 208
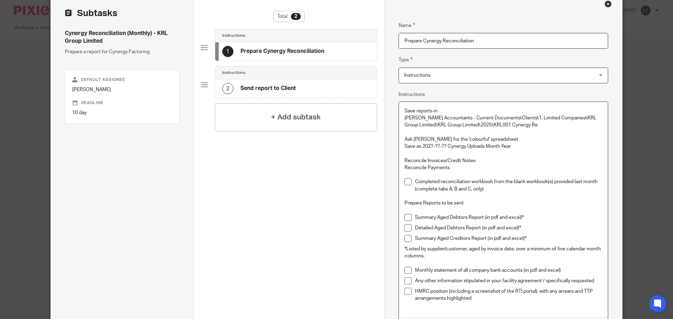
click at [404, 166] on p "Reconcile Payments" at bounding box center [503, 167] width 198 height 7
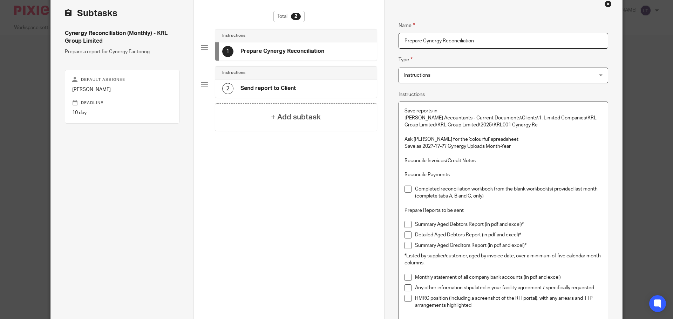
click at [487, 198] on p "Completed reconciliation workbook from the blank workbook(s) provided last mont…" at bounding box center [508, 193] width 187 height 14
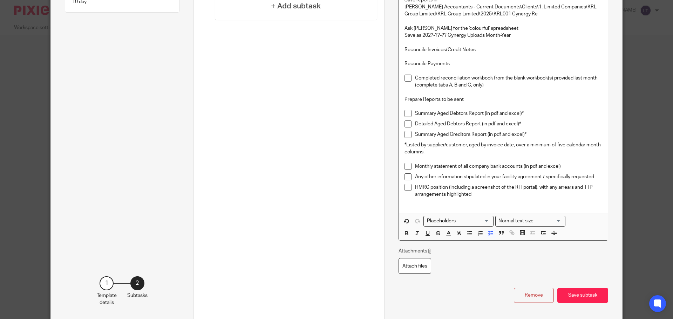
scroll to position [175, 0]
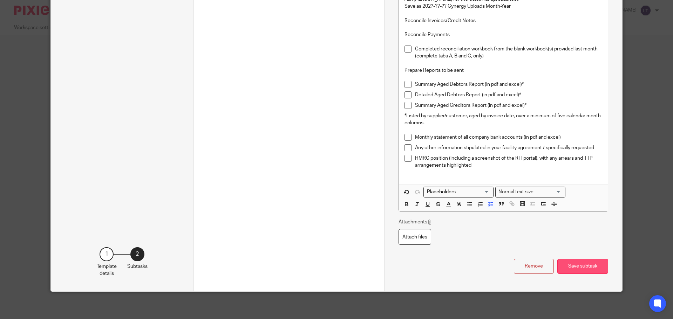
click at [570, 264] on button "Save subtask" at bounding box center [582, 266] width 51 height 15
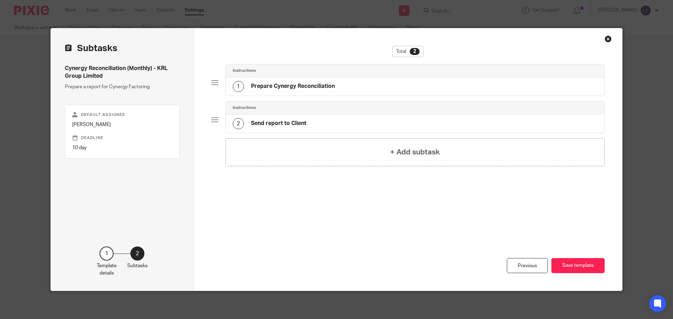
click at [570, 264] on button "Save template" at bounding box center [577, 265] width 53 height 15
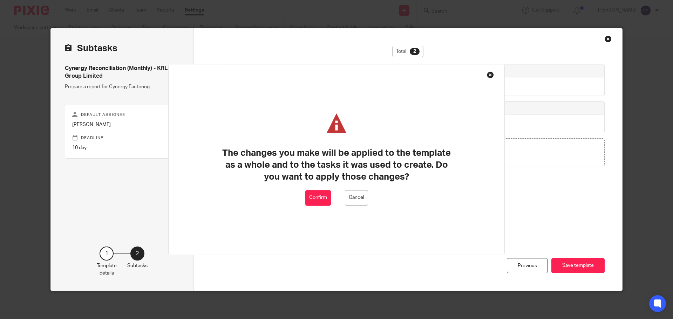
click at [320, 200] on button "Confirm" at bounding box center [318, 198] width 26 height 16
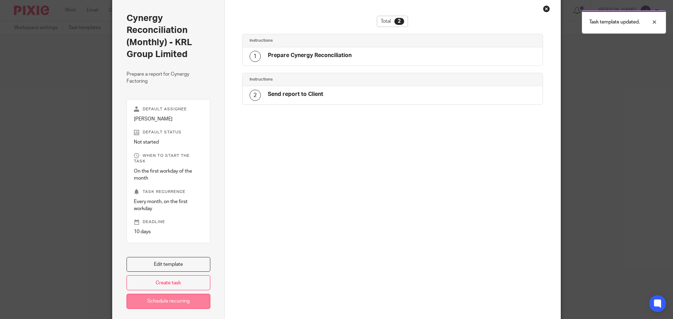
scroll to position [57, 0]
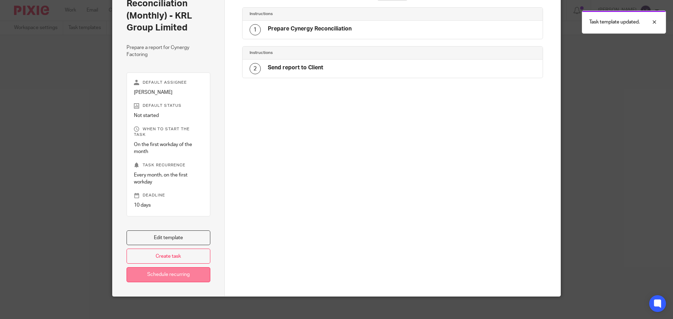
click at [170, 269] on link "Schedule recurring" at bounding box center [168, 274] width 84 height 15
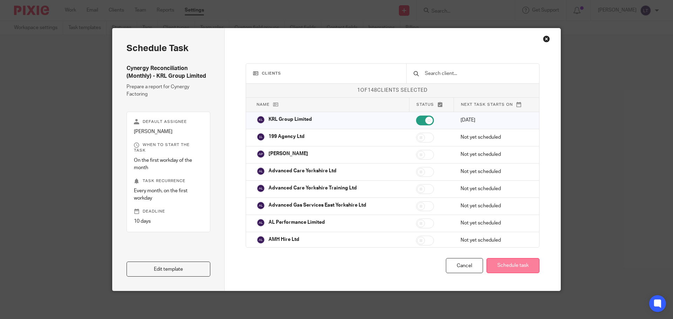
click at [509, 263] on button "Schedule task" at bounding box center [512, 265] width 53 height 15
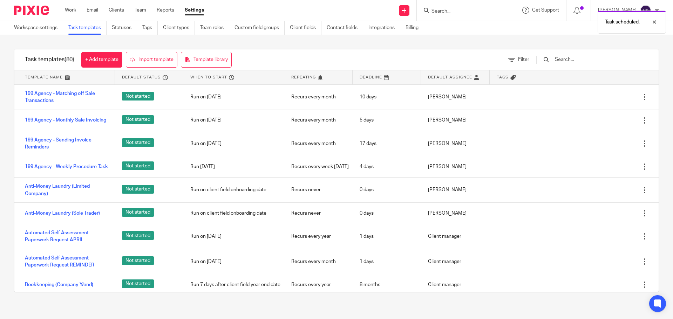
click at [568, 58] on input "text" at bounding box center [595, 60] width 82 height 8
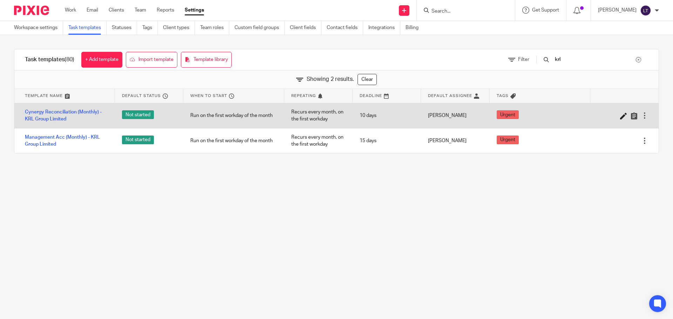
type input "krl"
click at [620, 117] on icon at bounding box center [623, 115] width 7 height 7
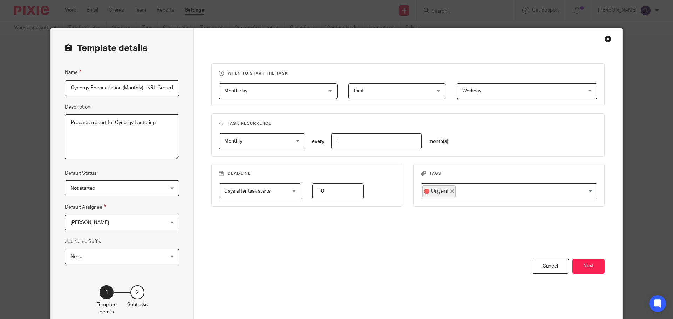
scroll to position [0, 15]
click at [325, 86] on div "Month day Month day" at bounding box center [278, 91] width 119 height 16
click at [367, 90] on span "First" at bounding box center [390, 91] width 73 height 15
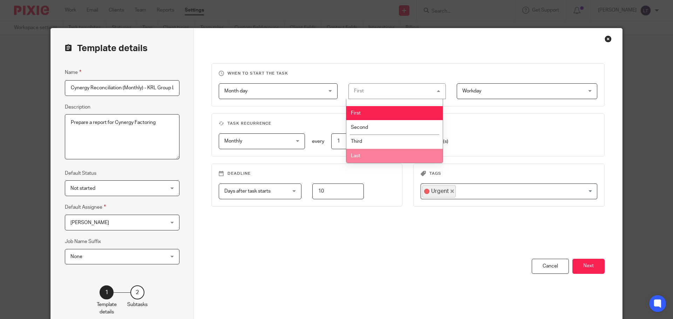
click at [384, 154] on li "Last" at bounding box center [394, 156] width 97 height 14
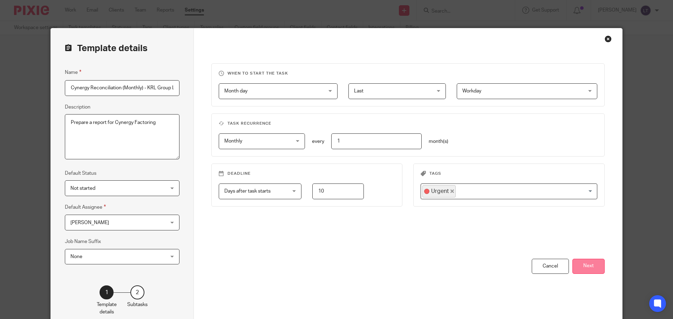
click at [593, 269] on button "Next" at bounding box center [588, 266] width 32 height 15
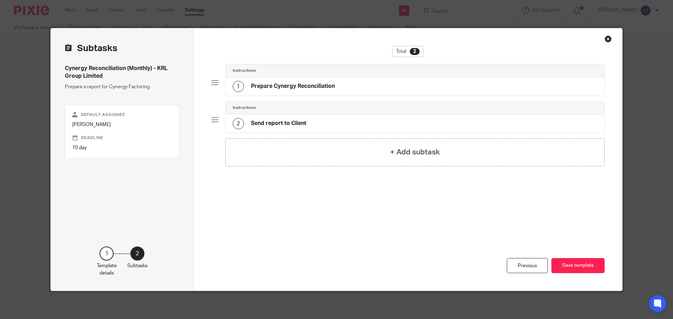
click at [593, 269] on button "Save template" at bounding box center [577, 265] width 53 height 15
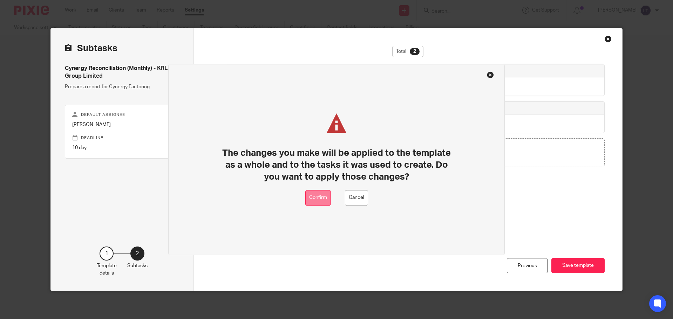
click at [310, 192] on button "Confirm" at bounding box center [318, 198] width 26 height 16
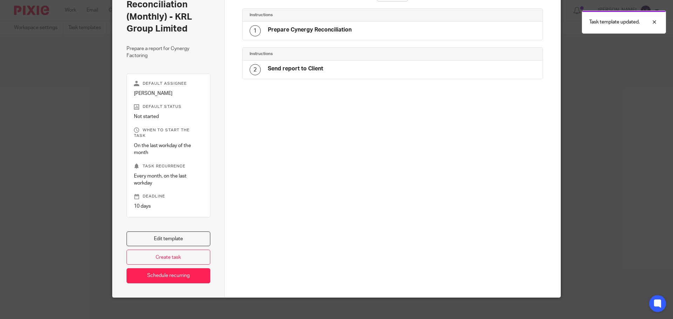
scroll to position [57, 0]
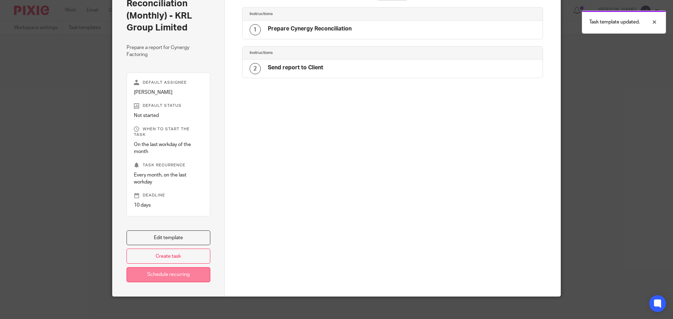
click at [176, 268] on link "Schedule recurring" at bounding box center [168, 274] width 84 height 15
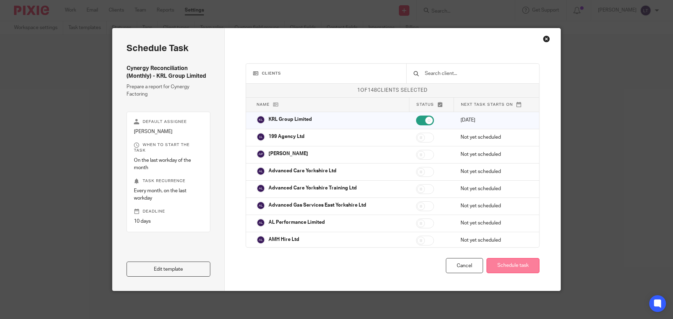
click at [500, 267] on button "Schedule task" at bounding box center [512, 265] width 53 height 15
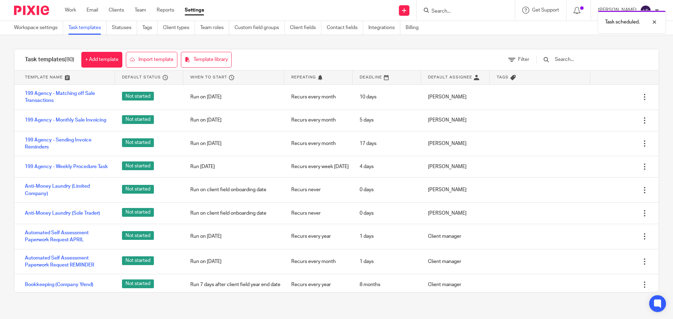
click at [576, 61] on input "text" at bounding box center [595, 60] width 82 height 8
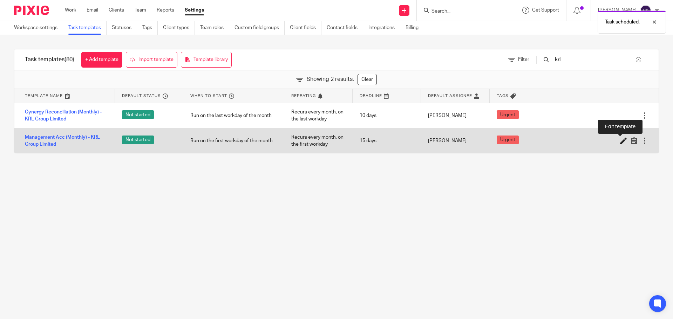
type input "krl"
click at [620, 140] on icon at bounding box center [623, 140] width 7 height 7
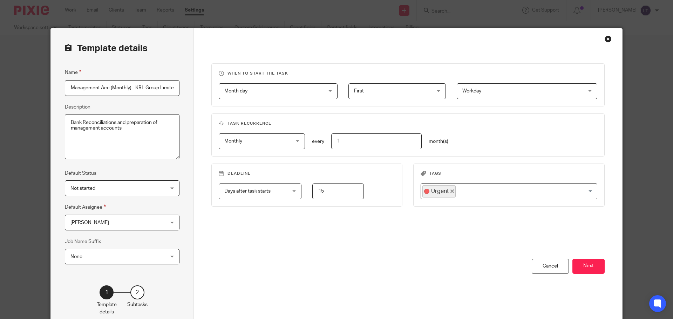
scroll to position [0, 3]
click at [380, 90] on span "First" at bounding box center [390, 91] width 73 height 15
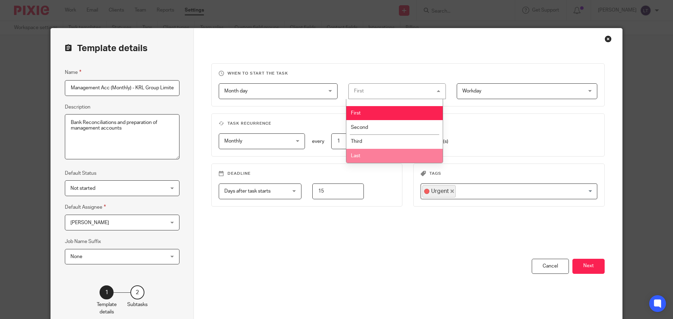
click at [362, 152] on li "Last" at bounding box center [394, 156] width 97 height 14
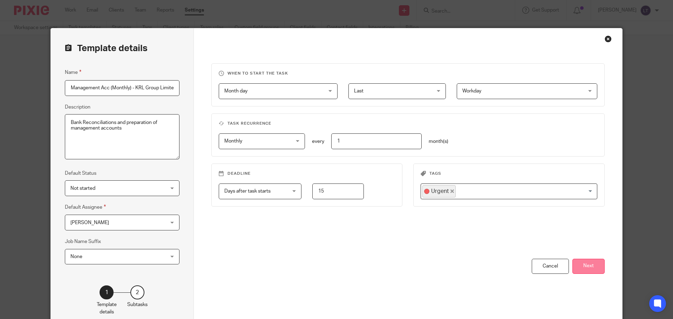
click at [587, 269] on button "Next" at bounding box center [588, 266] width 32 height 15
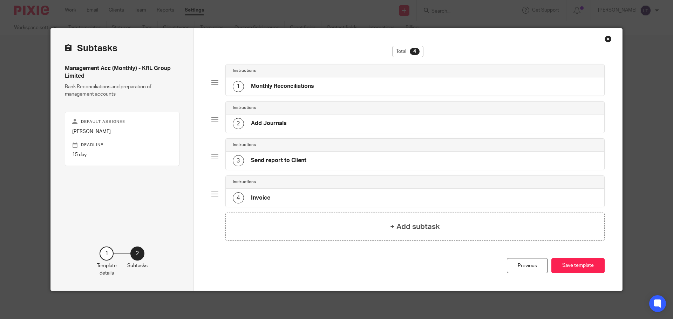
click at [280, 87] on h4 "Monthly Reconciliations" at bounding box center [282, 86] width 63 height 7
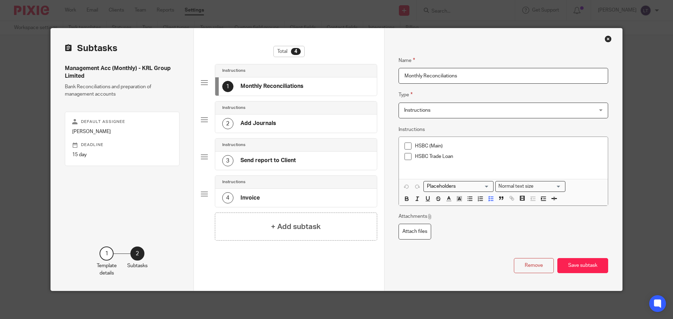
click at [280, 120] on div "2 Add Journals" at bounding box center [295, 124] width 161 height 18
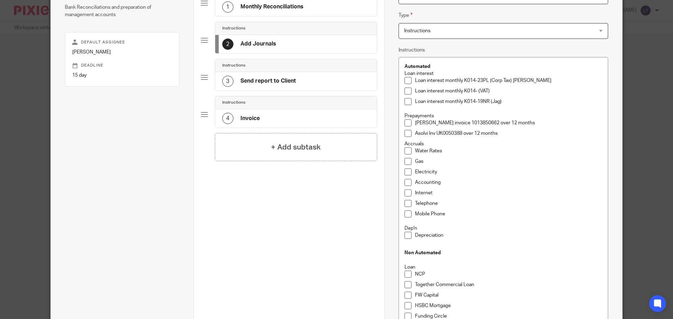
scroll to position [56, 0]
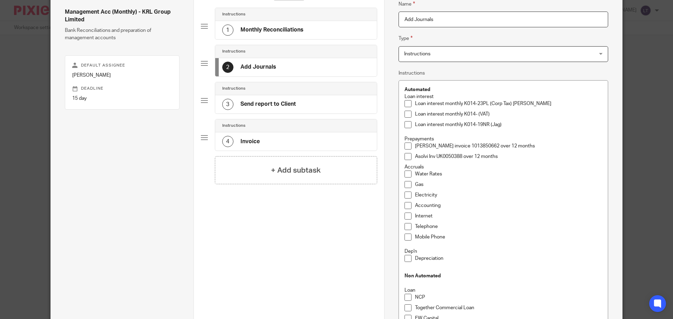
click at [276, 99] on div "3 Send report to Client" at bounding box center [259, 104] width 74 height 11
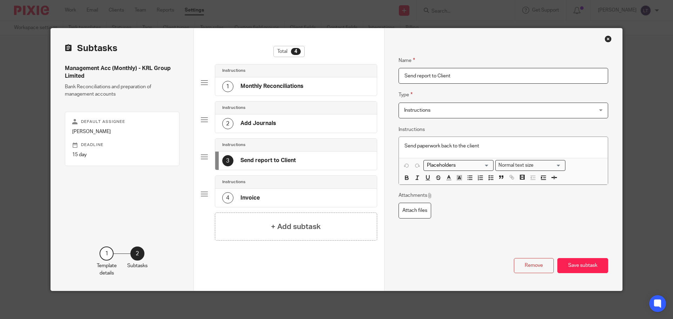
click at [247, 193] on div "4 Invoice" at bounding box center [240, 197] width 37 height 11
click at [530, 263] on button "Remove" at bounding box center [534, 265] width 40 height 15
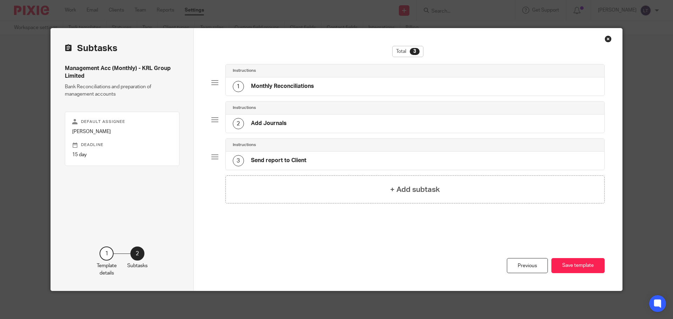
click at [267, 124] on h4 "Add Journals" at bounding box center [269, 123] width 36 height 7
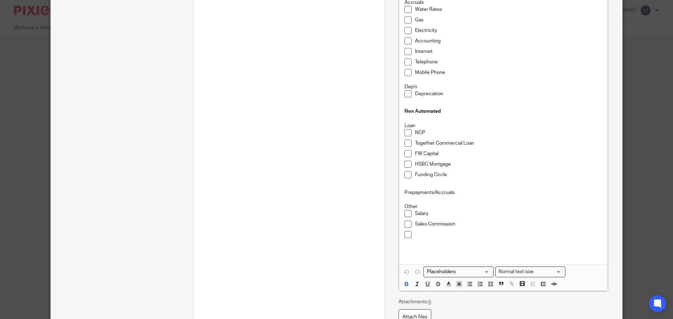
scroll to position [280, 0]
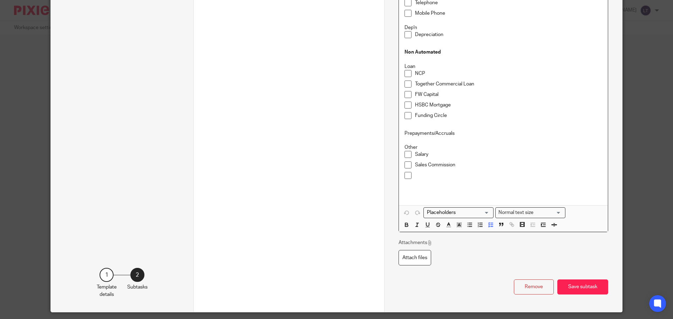
click at [441, 180] on div at bounding box center [508, 177] width 187 height 11
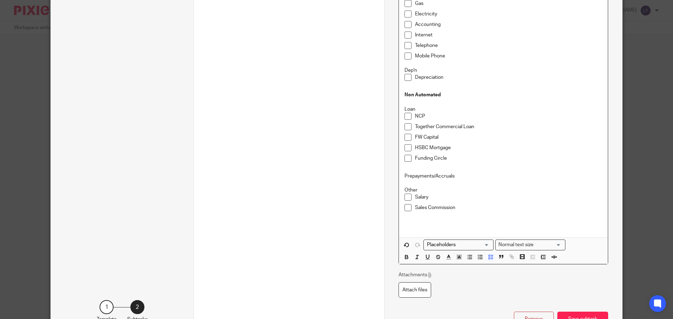
scroll to position [291, 0]
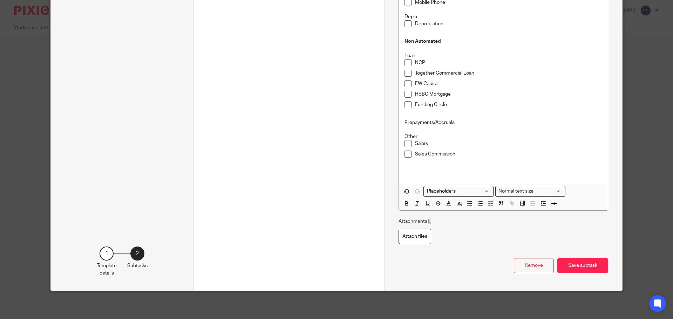
click at [571, 261] on button "Save subtask" at bounding box center [582, 265] width 51 height 15
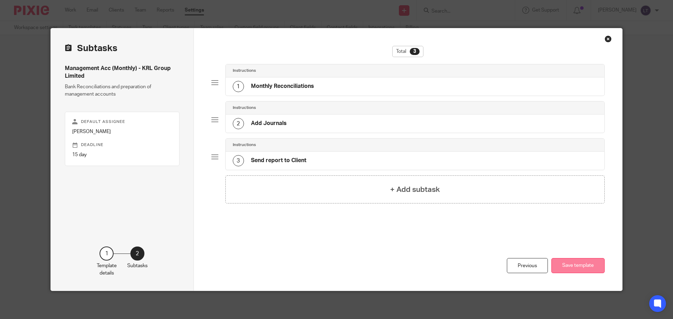
click at [570, 264] on button "Save template" at bounding box center [577, 265] width 53 height 15
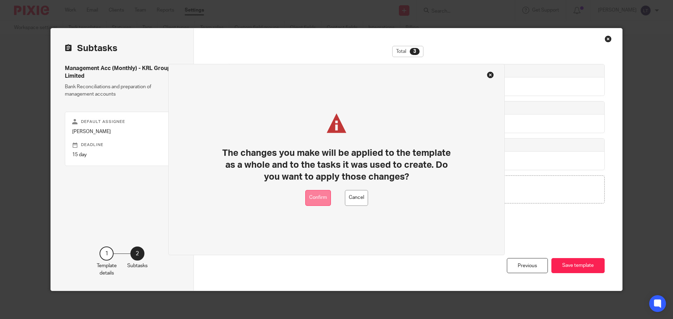
click at [320, 200] on button "Confirm" at bounding box center [318, 198] width 26 height 16
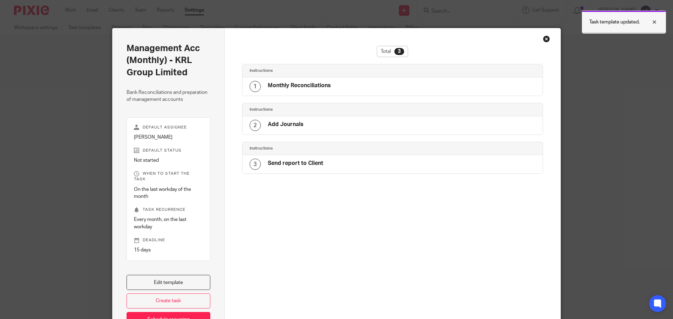
click at [656, 21] on div at bounding box center [648, 22] width 19 height 8
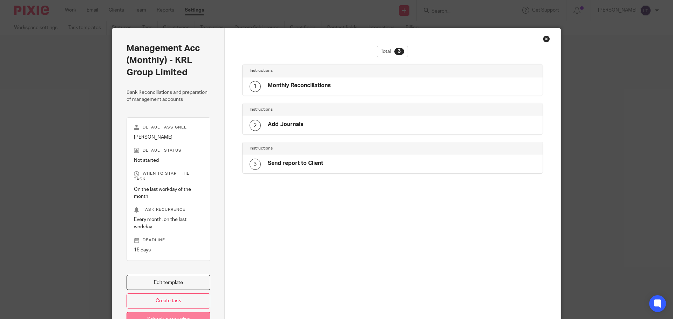
click at [165, 312] on link "Schedule recurring" at bounding box center [168, 319] width 84 height 15
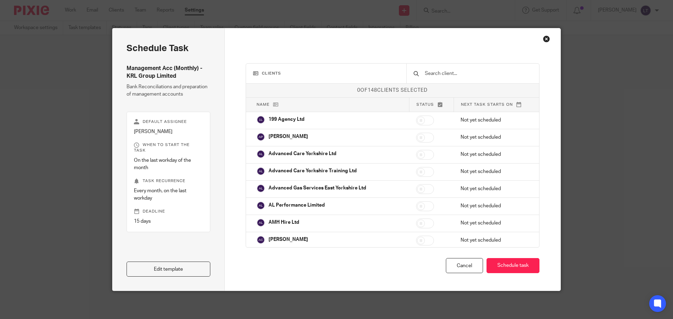
click at [446, 72] on input "text" at bounding box center [478, 74] width 108 height 8
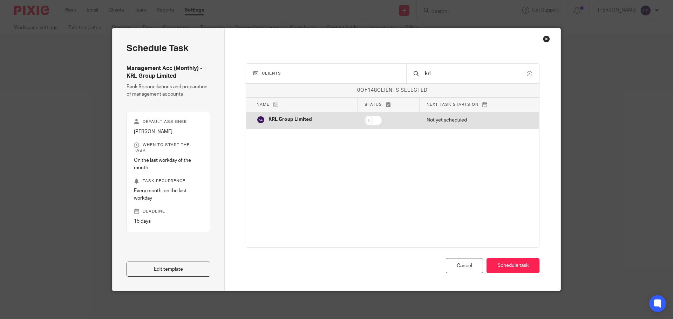
type input "krl"
click at [369, 122] on input "checkbox" at bounding box center [373, 121] width 18 height 10
checkbox input "true"
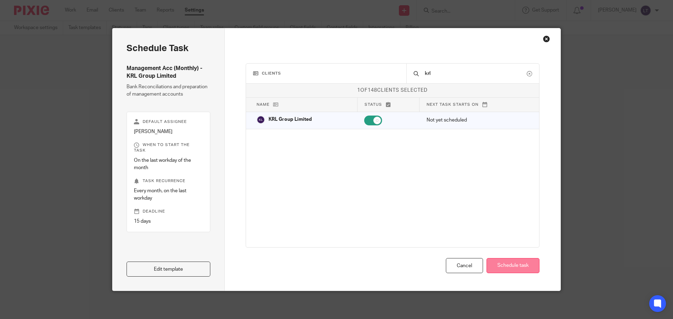
click at [516, 263] on button "Schedule task" at bounding box center [512, 265] width 53 height 15
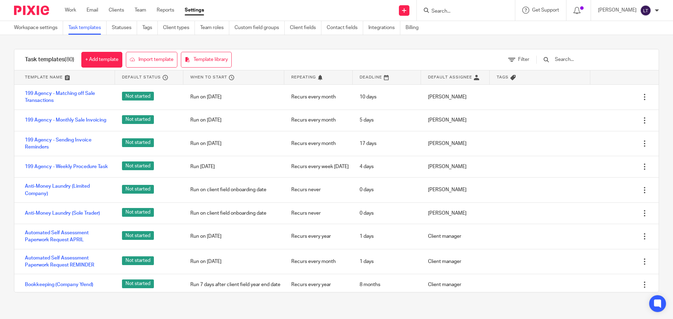
click at [593, 60] on input "text" at bounding box center [595, 60] width 82 height 8
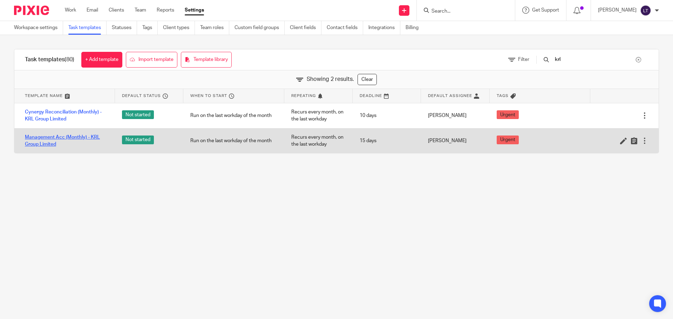
type input "krl"
click at [71, 142] on link "Management Acc (Monthly) - KRL Group Limited" at bounding box center [66, 141] width 83 height 14
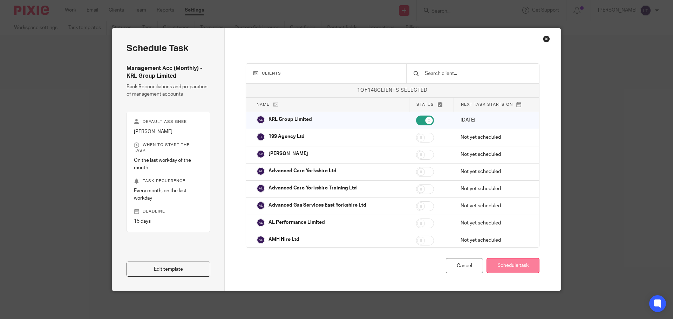
click at [502, 266] on button "Schedule task" at bounding box center [512, 265] width 53 height 15
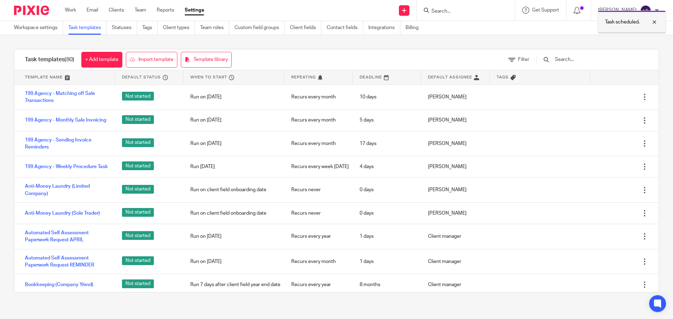
click at [655, 23] on div at bounding box center [648, 22] width 19 height 8
click at [579, 61] on input "text" at bounding box center [595, 60] width 82 height 8
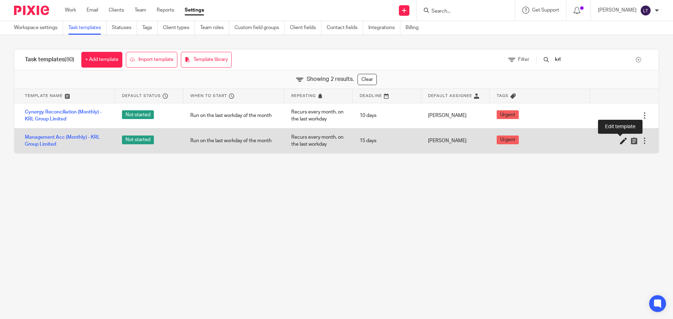
type input "krl"
click at [620, 140] on icon at bounding box center [623, 140] width 7 height 7
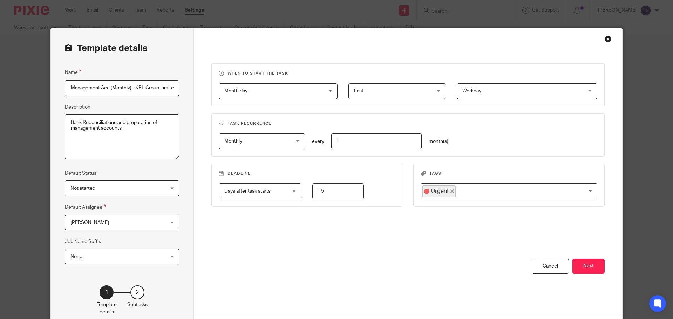
scroll to position [0, 3]
click at [576, 268] on button "Next" at bounding box center [588, 266] width 32 height 15
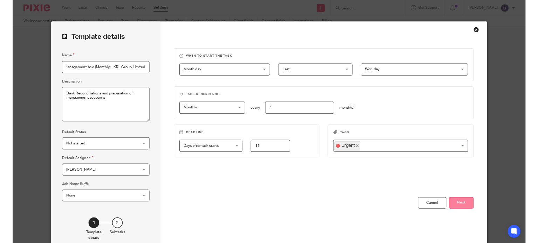
scroll to position [0, 0]
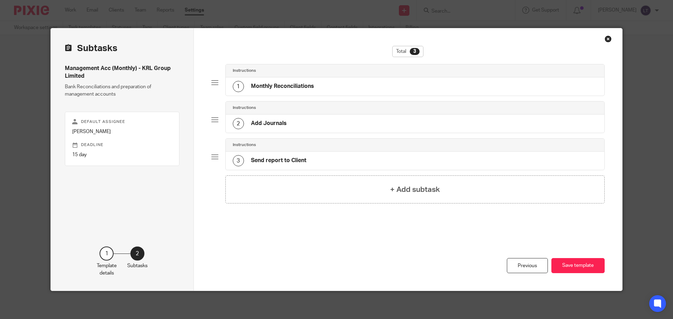
click at [334, 85] on div "1 Monthly Reconciliations" at bounding box center [415, 86] width 379 height 18
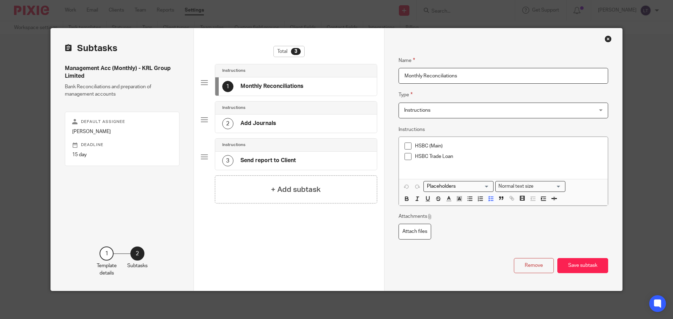
click at [462, 158] on p "HSBC Trade Loan" at bounding box center [508, 156] width 187 height 7
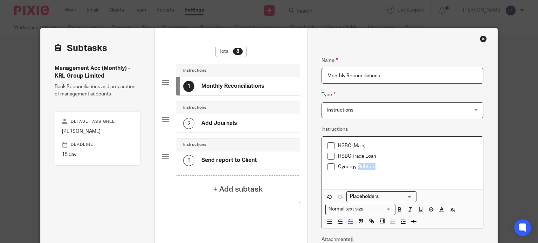
drag, startPoint x: 356, startPoint y: 168, endPoint x: 391, endPoint y: 162, distance: 35.8
click at [391, 164] on p "Cynergy Debtors" at bounding box center [407, 167] width 139 height 7
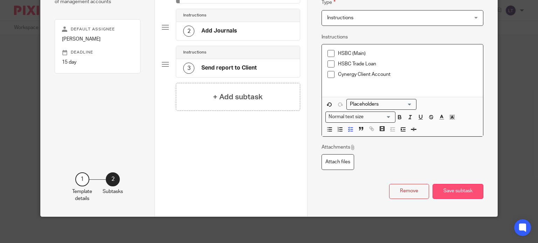
click at [454, 189] on button "Save subtask" at bounding box center [458, 191] width 51 height 15
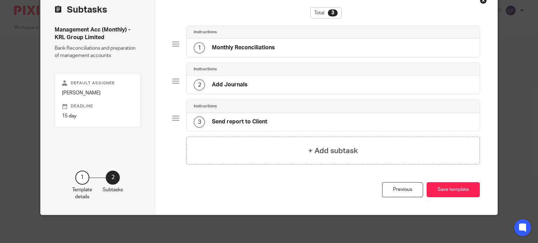
scroll to position [37, 0]
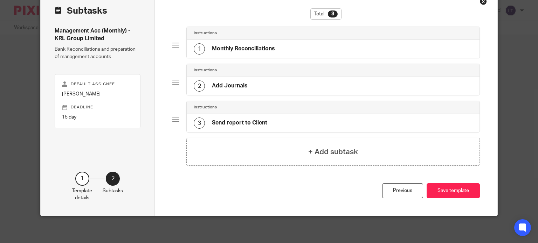
click at [454, 189] on button "Save template" at bounding box center [453, 191] width 53 height 15
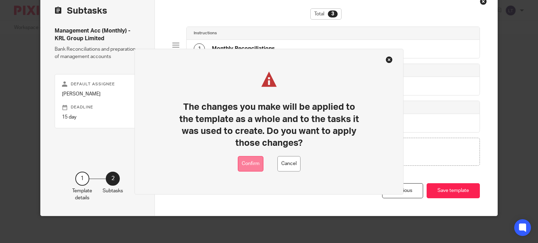
click at [258, 165] on button "Confirm" at bounding box center [251, 164] width 26 height 16
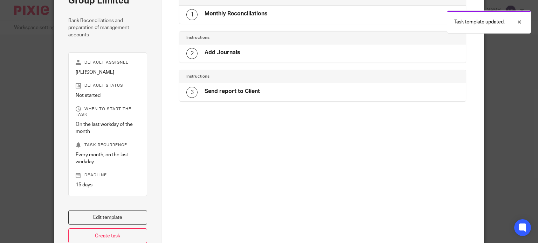
scroll to position [133, 0]
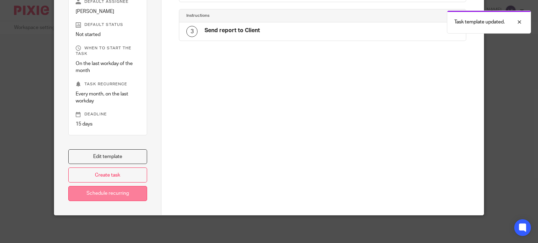
click at [102, 195] on link "Schedule recurring" at bounding box center [107, 193] width 79 height 15
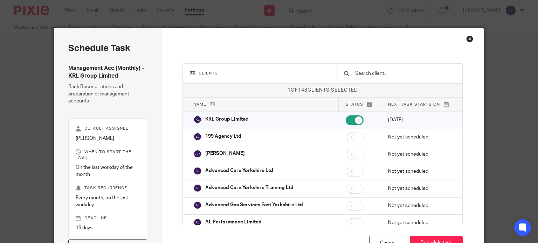
scroll to position [11, 0]
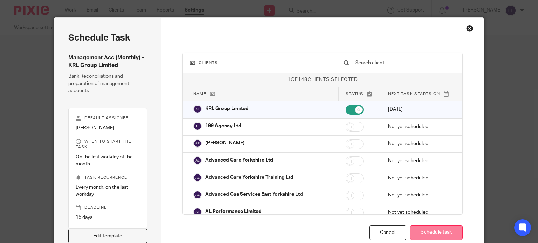
click at [417, 233] on button "Schedule task" at bounding box center [436, 233] width 53 height 15
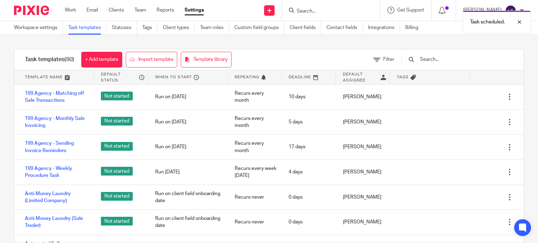
click at [343, 9] on div "Task scheduled." at bounding box center [400, 20] width 262 height 27
click at [322, 9] on div "Task scheduled." at bounding box center [400, 20] width 262 height 27
click at [456, 6] on div at bounding box center [444, 10] width 25 height 21
click at [431, 11] on div "Task scheduled." at bounding box center [400, 20] width 262 height 27
click at [520, 22] on div at bounding box center [514, 22] width 19 height 8
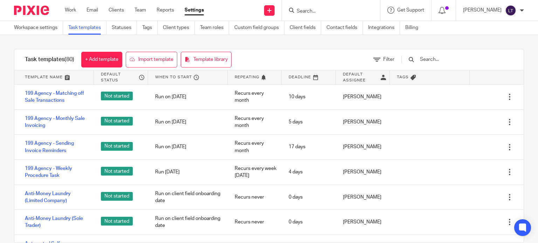
click at [413, 10] on div "Get Support" at bounding box center [405, 10] width 37 height 7
click at [393, 31] on span "Contact via email" at bounding box center [391, 33] width 45 height 6
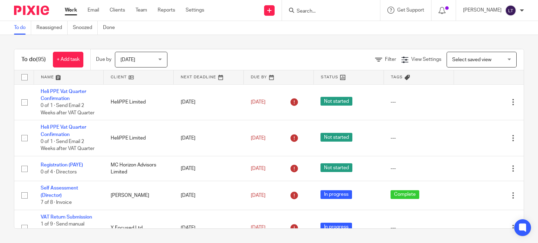
click at [337, 9] on input "Search" at bounding box center [327, 11] width 63 height 6
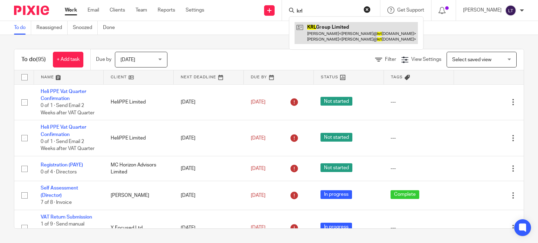
type input "krl"
click at [343, 29] on link at bounding box center [356, 33] width 123 height 22
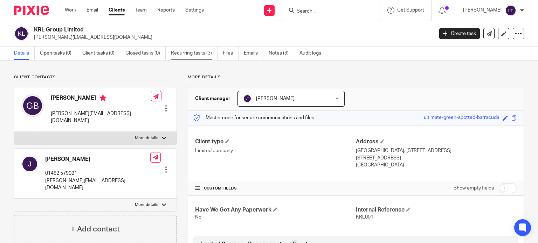
click at [187, 49] on link "Recurring tasks (3)" at bounding box center [194, 54] width 47 height 14
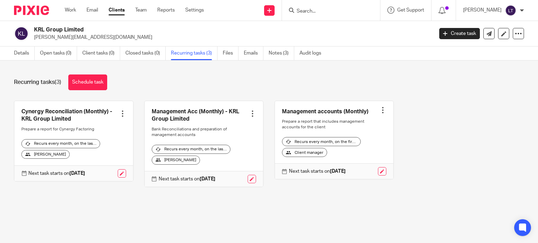
click at [379, 111] on div at bounding box center [382, 110] width 7 height 7
click at [357, 154] on span "Cancel schedule" at bounding box center [349, 154] width 37 height 5
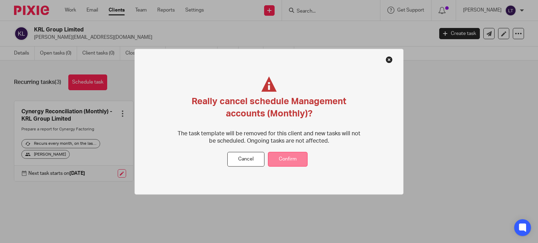
click at [280, 162] on button "Confirm" at bounding box center [288, 159] width 40 height 15
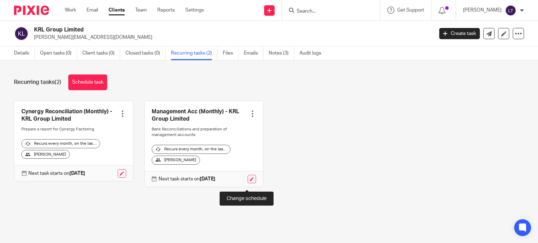
click at [248, 183] on link at bounding box center [252, 179] width 8 height 8
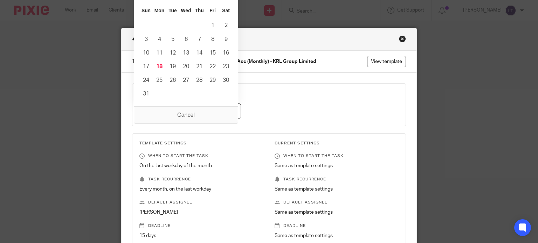
click at [174, 111] on input "[DATE]" at bounding box center [190, 112] width 102 height 16
type input "[DATE]"
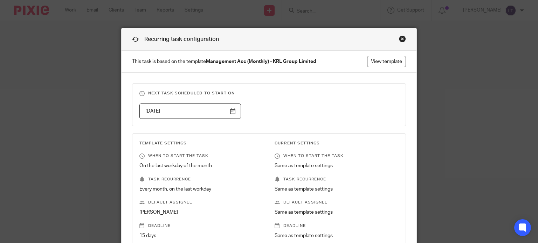
scroll to position [102, 0]
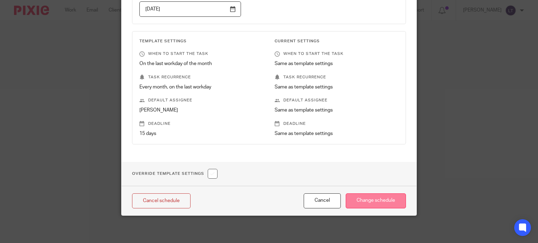
click at [360, 202] on input "Change schedule" at bounding box center [376, 201] width 60 height 15
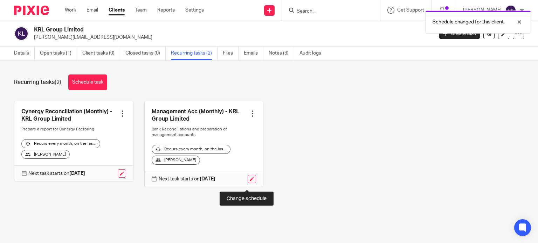
click at [250, 183] on link at bounding box center [252, 179] width 8 height 8
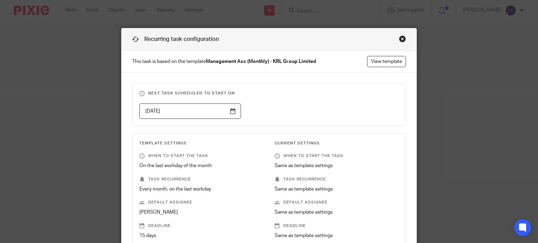
click at [232, 110] on input "[DATE]" at bounding box center [190, 112] width 102 height 16
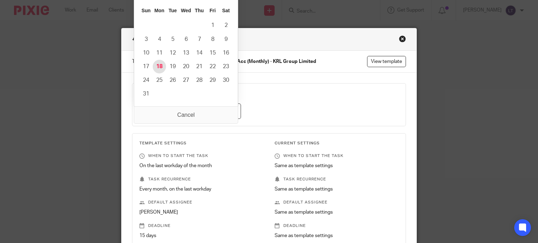
type input "[DATE]"
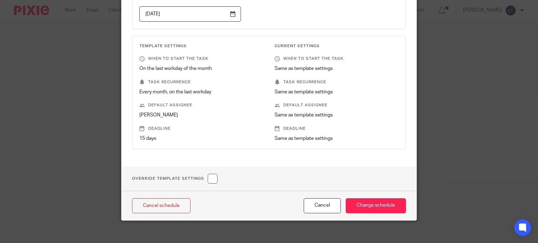
scroll to position [102, 0]
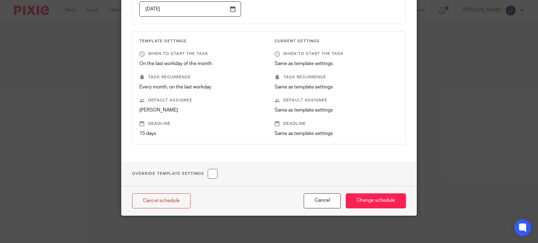
click at [212, 171] on input "checkbox" at bounding box center [213, 174] width 10 height 10
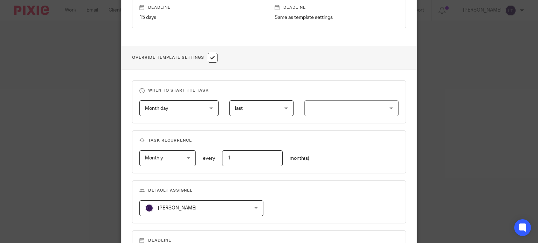
scroll to position [242, 0]
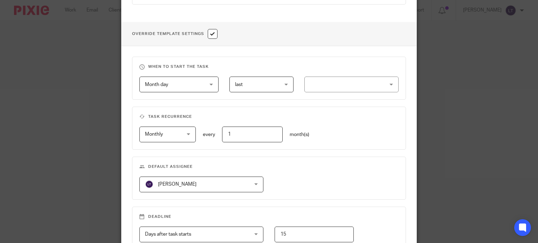
click at [214, 31] on input "checkbox" at bounding box center [213, 34] width 10 height 10
checkbox input "false"
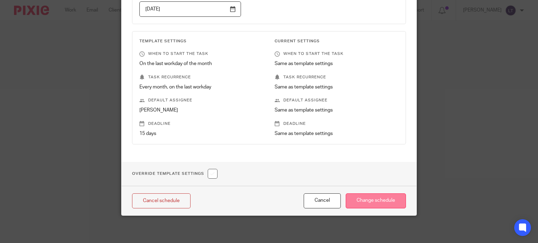
click at [389, 200] on input "Change schedule" at bounding box center [376, 201] width 60 height 15
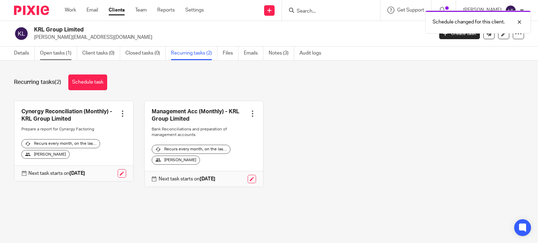
click at [48, 51] on link "Open tasks (1)" at bounding box center [58, 54] width 37 height 14
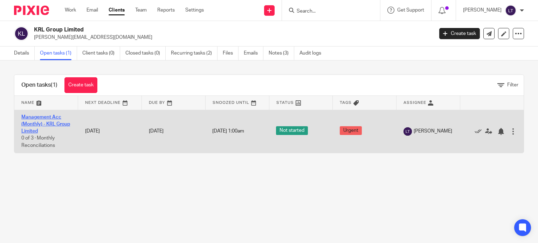
click at [47, 119] on link "Management Acc (Monthly) - KRL Group Limited" at bounding box center [45, 124] width 49 height 19
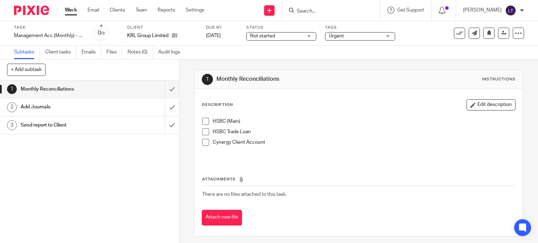
click at [205, 120] on span at bounding box center [205, 121] width 7 height 7
